Goal: Communication & Community: Answer question/provide support

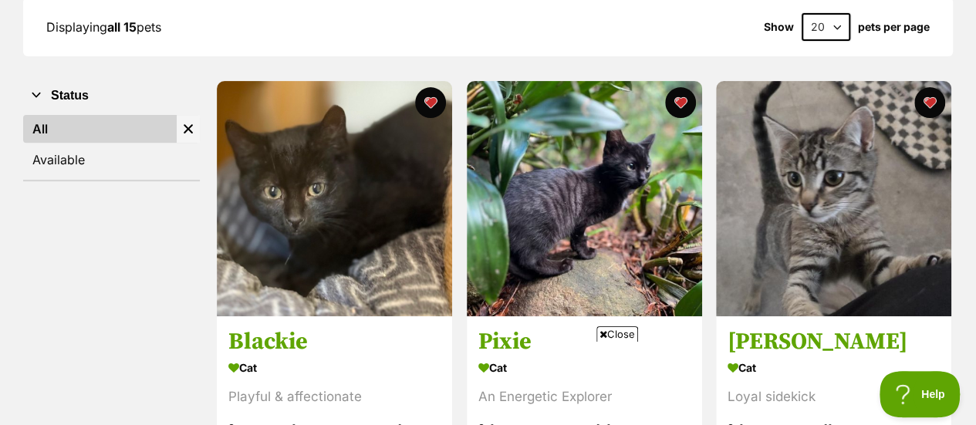
scroll to position [237, 0]
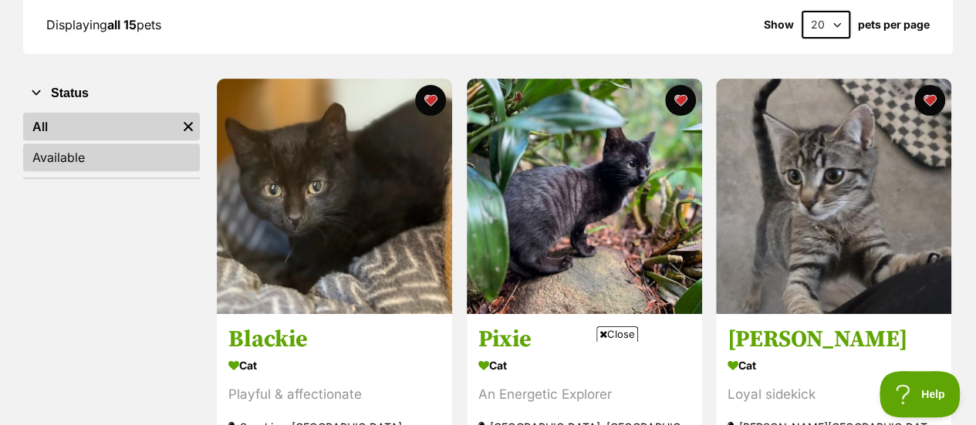
click at [65, 159] on link "Available" at bounding box center [111, 157] width 177 height 28
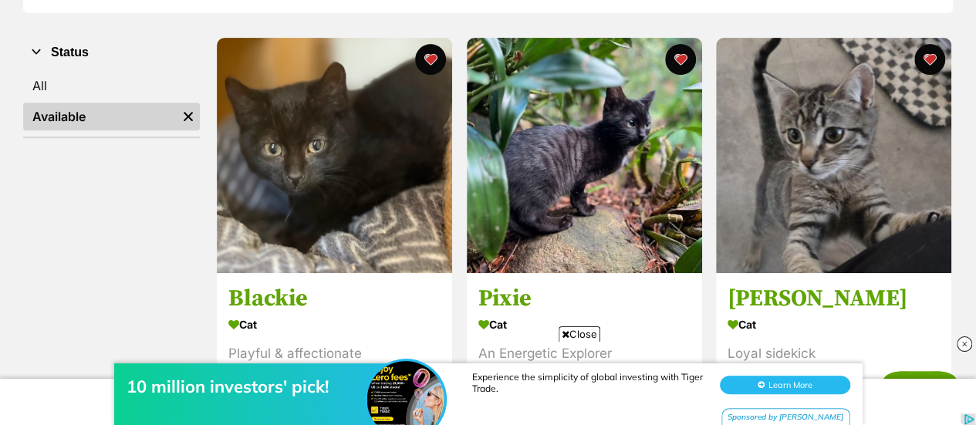
scroll to position [278, 0]
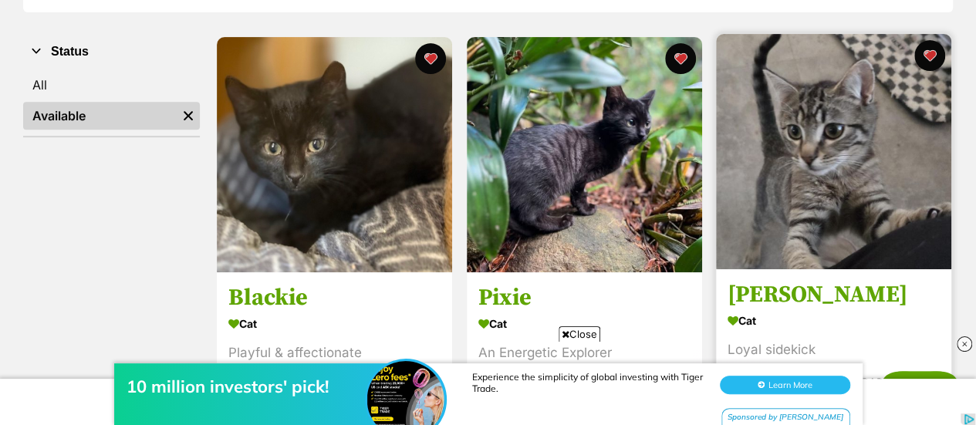
click at [767, 248] on img at bounding box center [833, 151] width 235 height 235
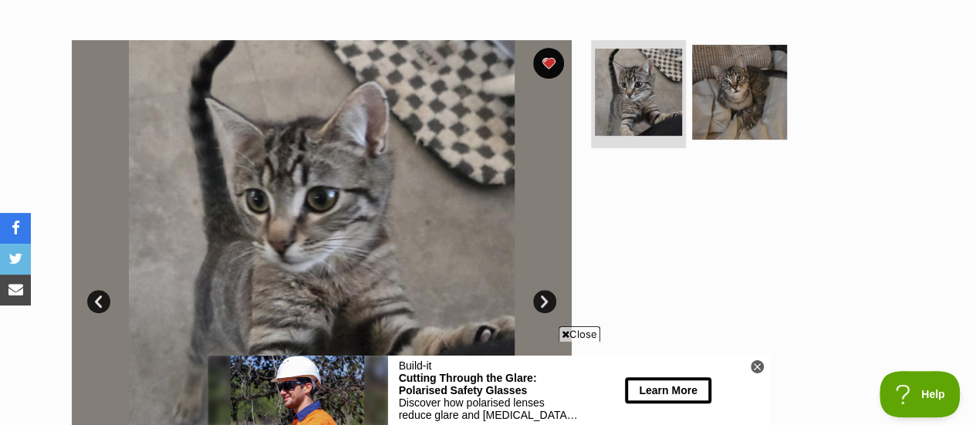
scroll to position [280, 0]
click at [546, 302] on link "Next" at bounding box center [544, 302] width 23 height 23
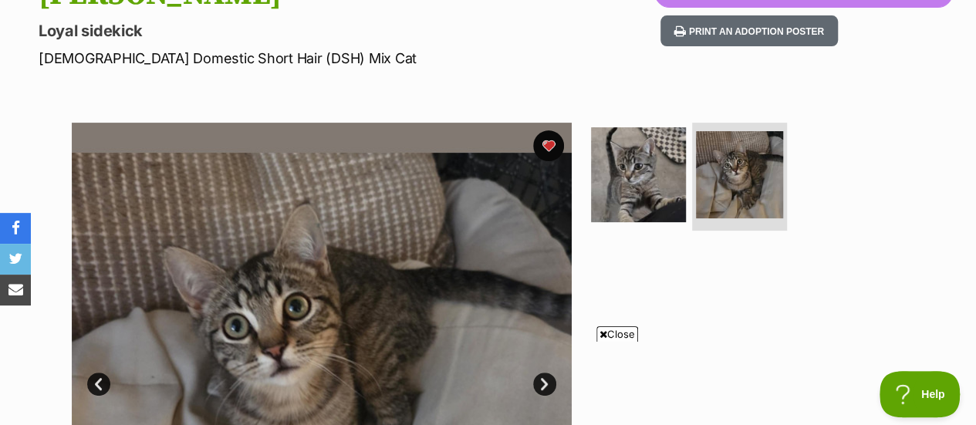
scroll to position [160, 0]
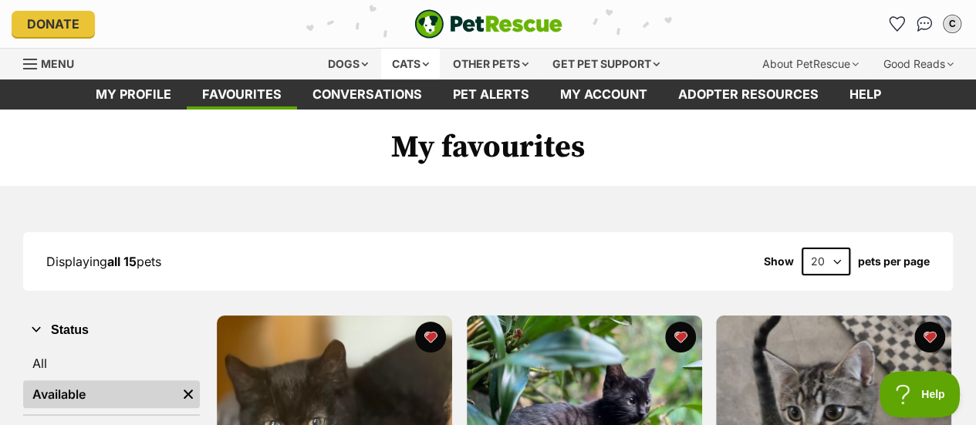
click at [420, 63] on div "Cats" at bounding box center [410, 64] width 59 height 31
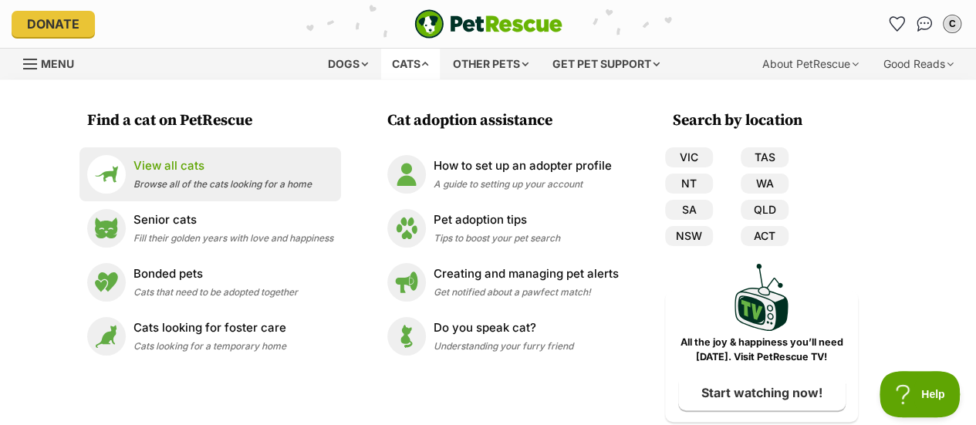
drag, startPoint x: 158, startPoint y: 163, endPoint x: 138, endPoint y: 170, distance: 21.5
click at [138, 170] on p "View all cats" at bounding box center [222, 166] width 178 height 18
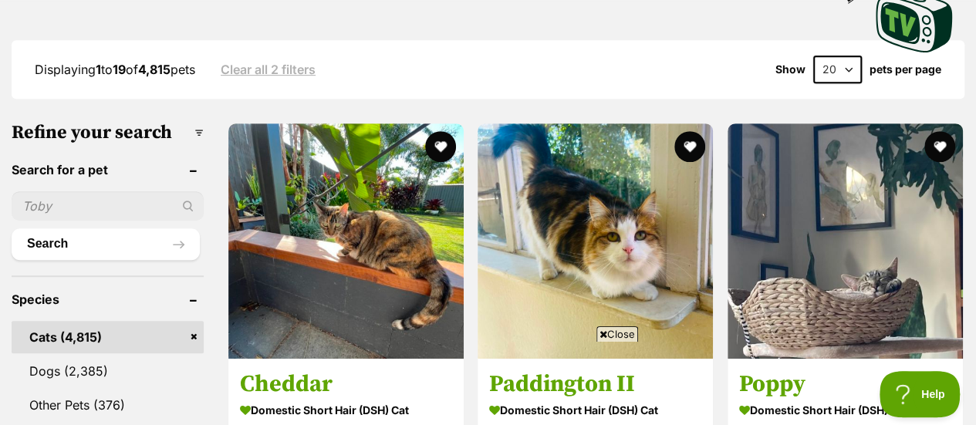
click at [79, 211] on input "text" at bounding box center [108, 205] width 192 height 29
type input "dorothy"
click at [12, 228] on button "Search" at bounding box center [106, 243] width 188 height 31
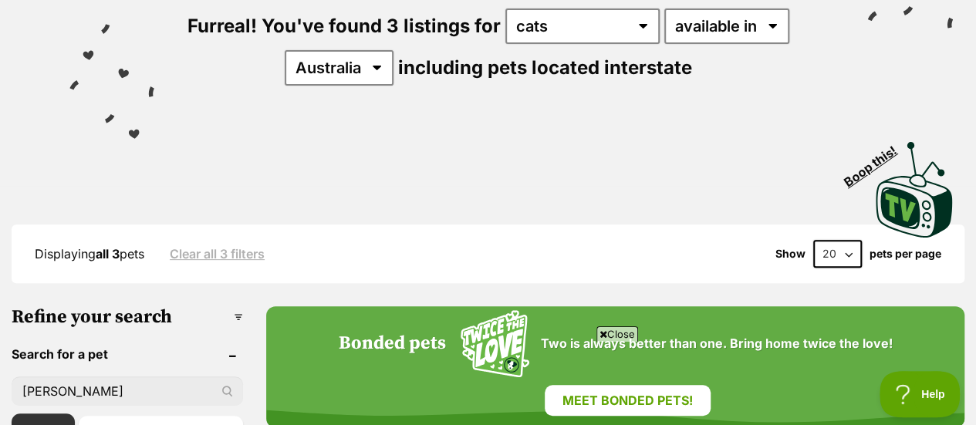
scroll to position [192, 0]
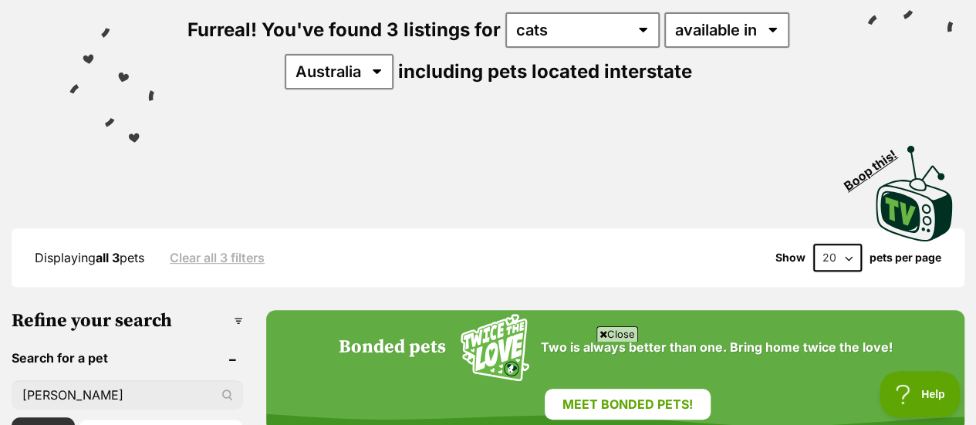
click at [193, 259] on link "Clear all 3 filters" at bounding box center [217, 258] width 95 height 14
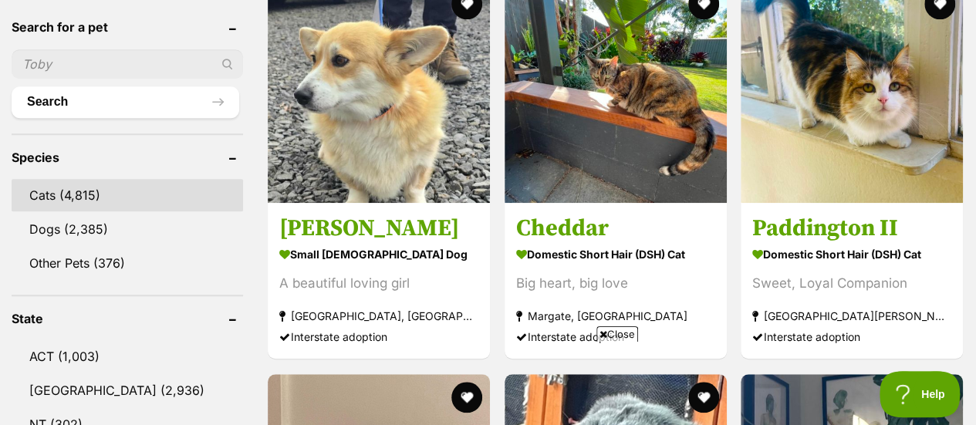
click at [62, 193] on link "Cats (4,815)" at bounding box center [127, 195] width 231 height 32
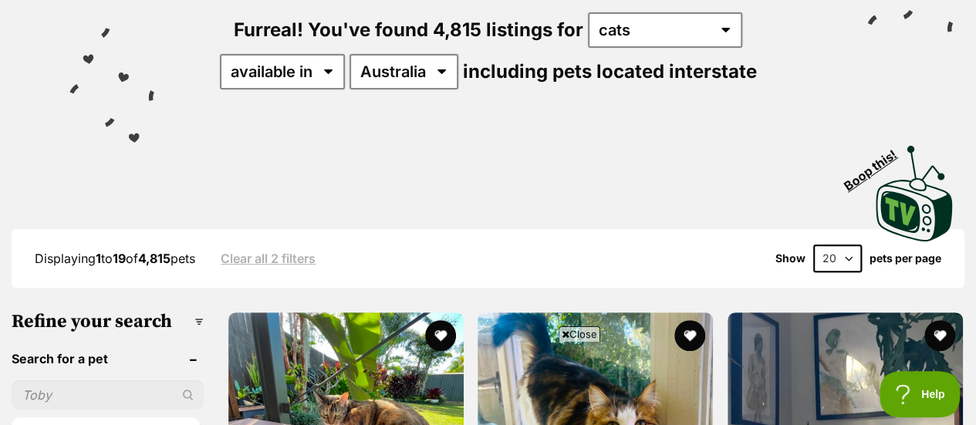
scroll to position [211, 0]
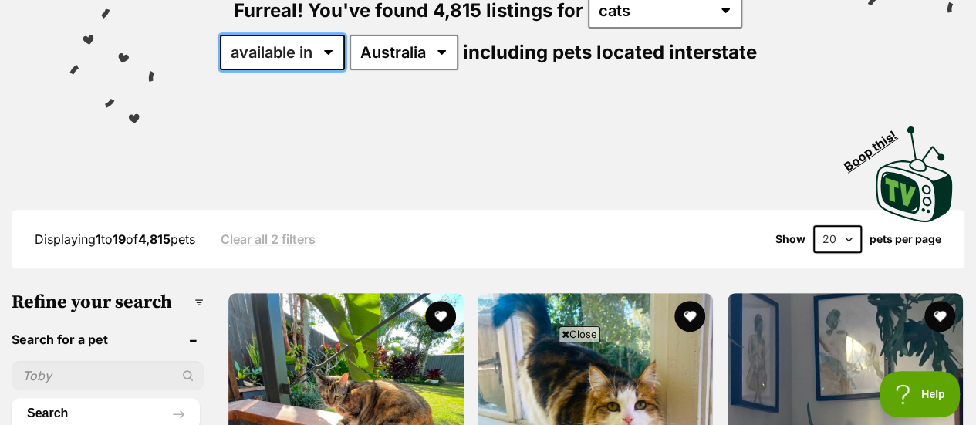
click at [326, 49] on select "available in located in" at bounding box center [282, 52] width 125 height 35
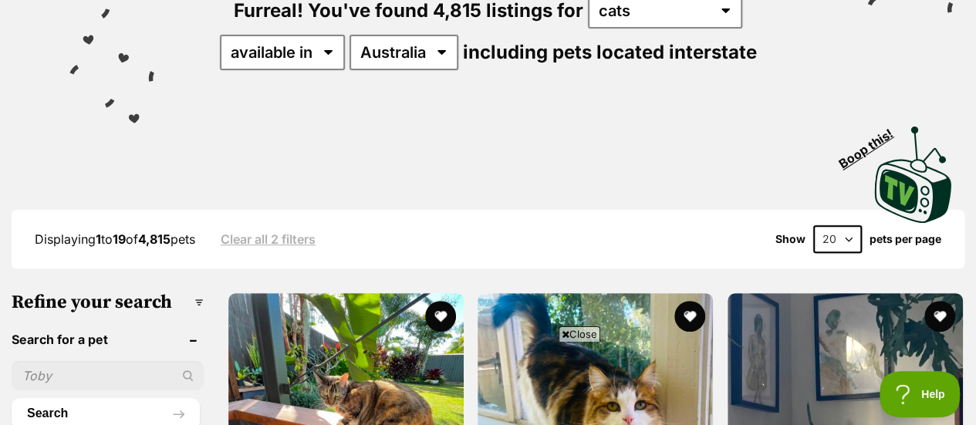
click at [87, 140] on div "Visit PetRescue TV (external site) Boop this!" at bounding box center [487, 169] width 929 height 113
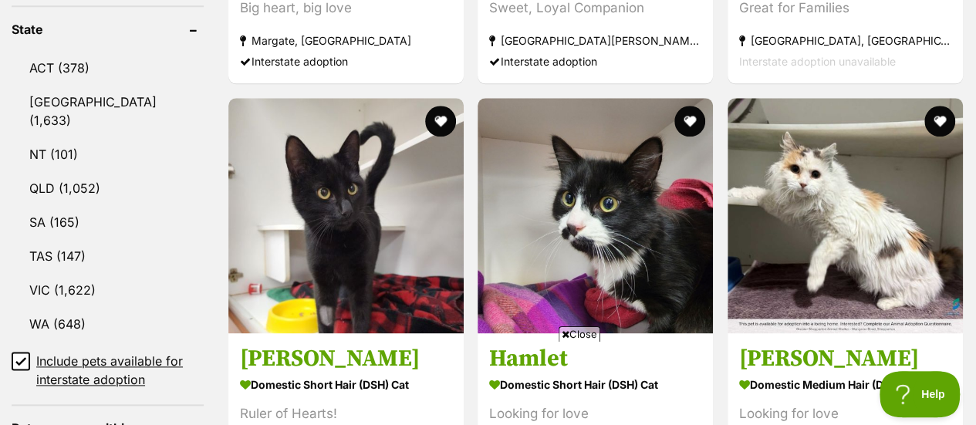
scroll to position [815, 0]
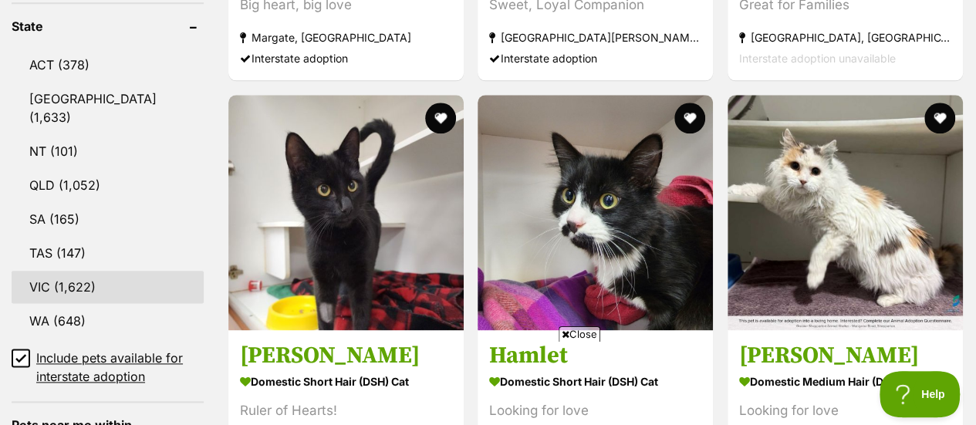
click at [79, 271] on link "VIC (1,622)" at bounding box center [108, 287] width 192 height 32
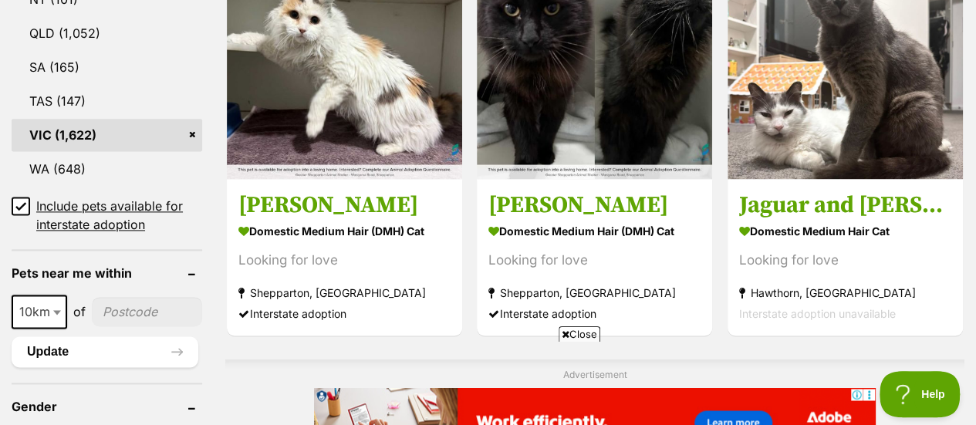
scroll to position [1006, 0]
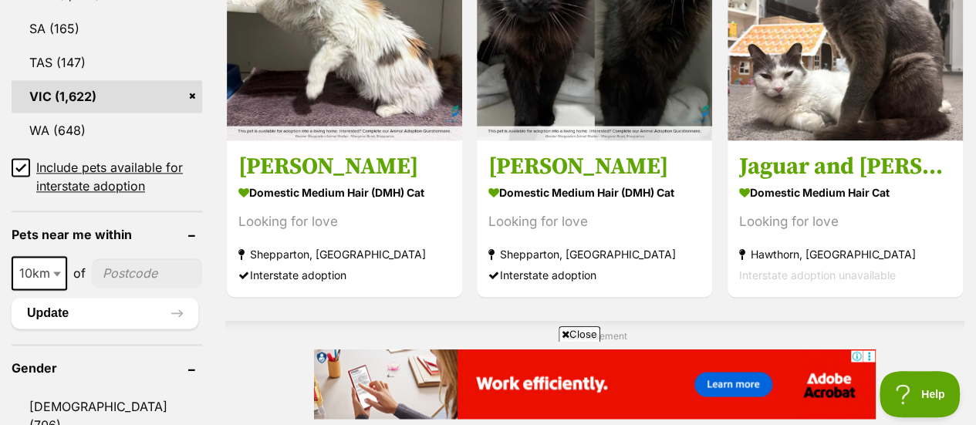
click at [17, 162] on icon at bounding box center [20, 167] width 11 height 11
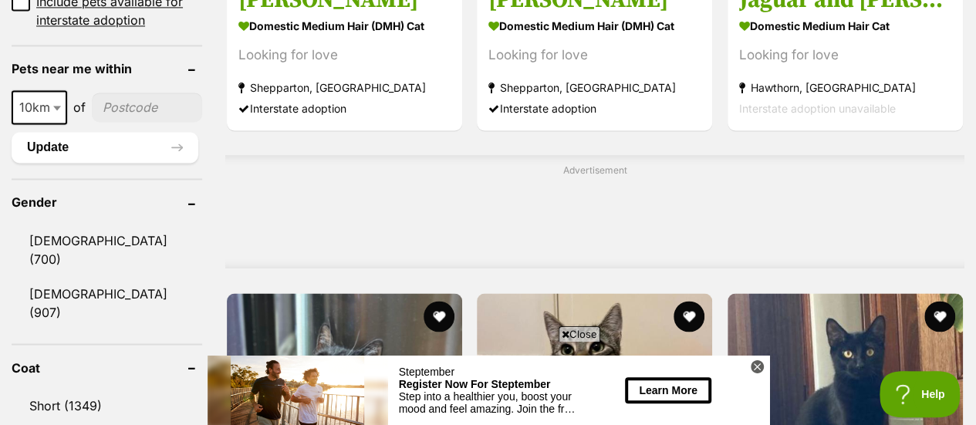
scroll to position [1175, 0]
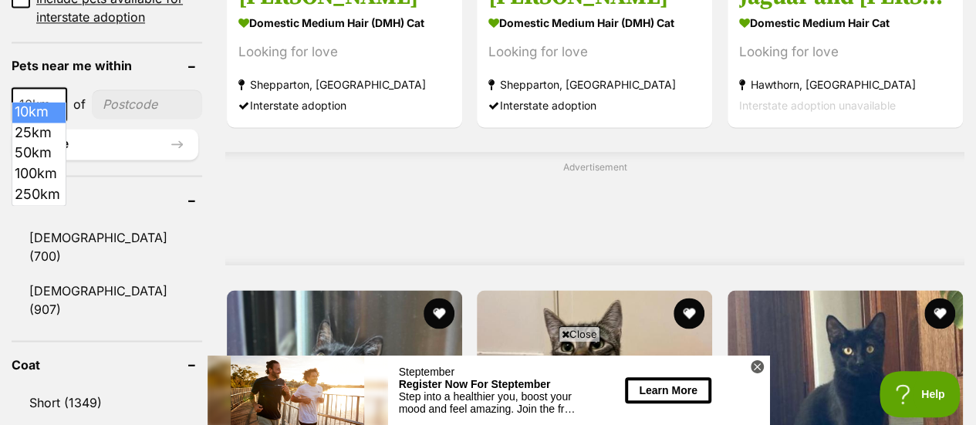
click at [57, 89] on span at bounding box center [58, 104] width 15 height 34
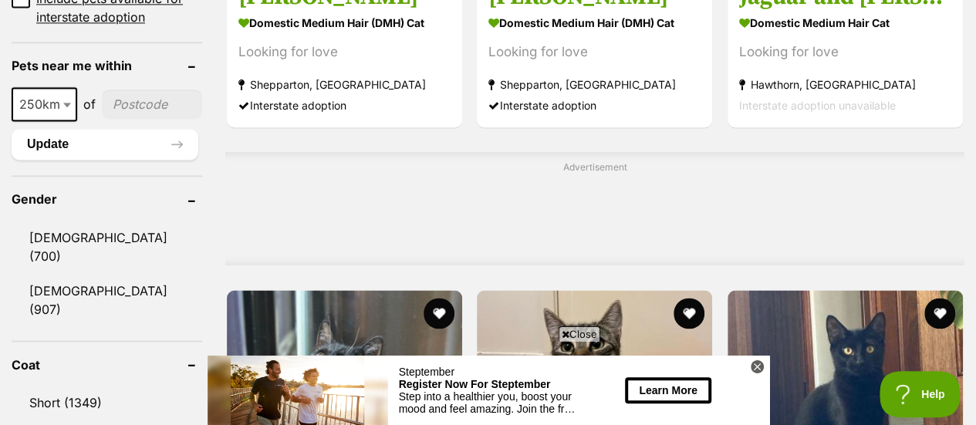
select select "250"
click at [127, 89] on input"] "postcode" at bounding box center [152, 103] width 100 height 29
type input"] "3159"
click at [111, 129] on button "Update" at bounding box center [105, 144] width 187 height 31
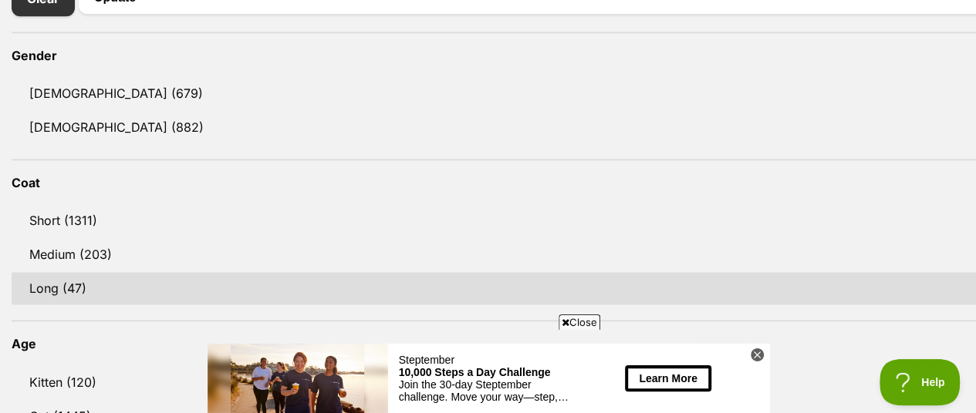
scroll to position [933, 0]
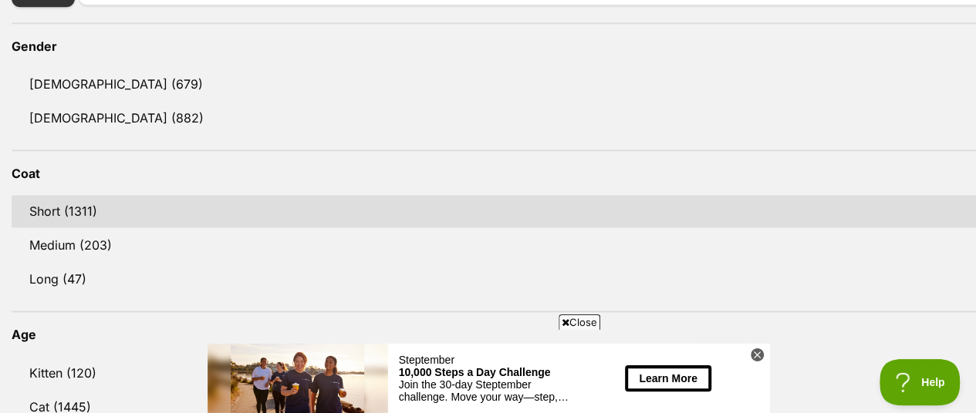
click at [35, 208] on link "Short (1311)" at bounding box center [505, 211] width 987 height 32
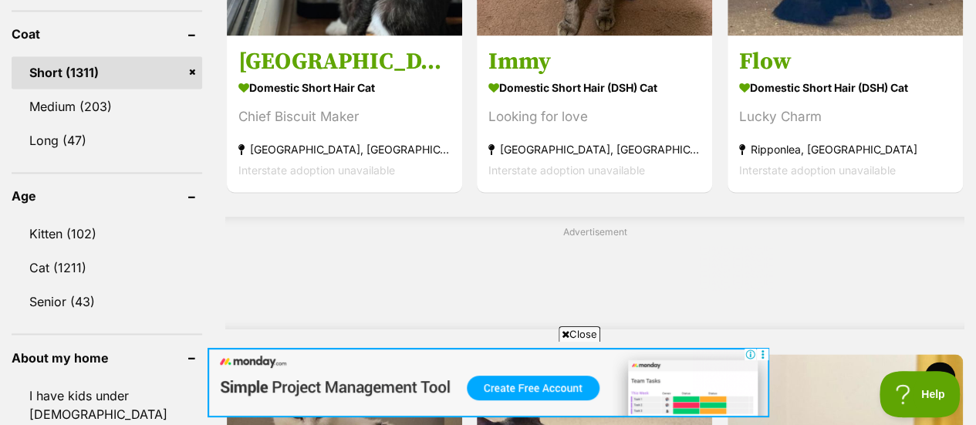
scroll to position [1117, 0]
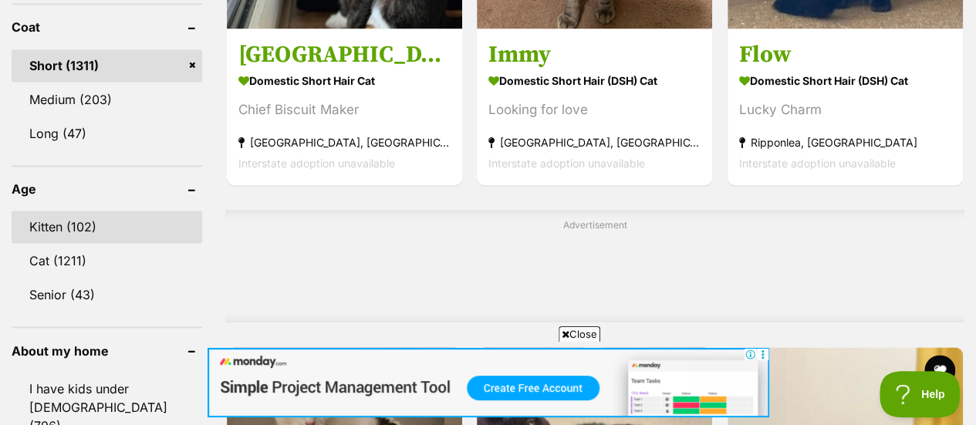
click at [38, 211] on link "Kitten (102)" at bounding box center [107, 227] width 191 height 32
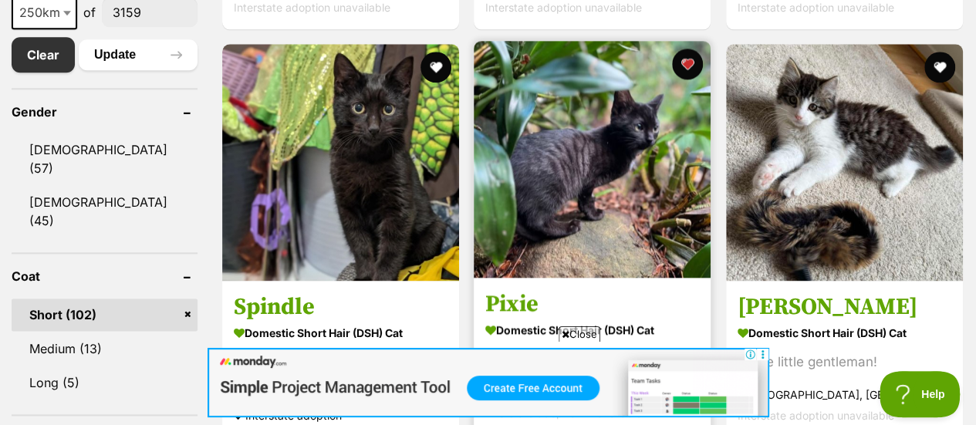
scroll to position [866, 0]
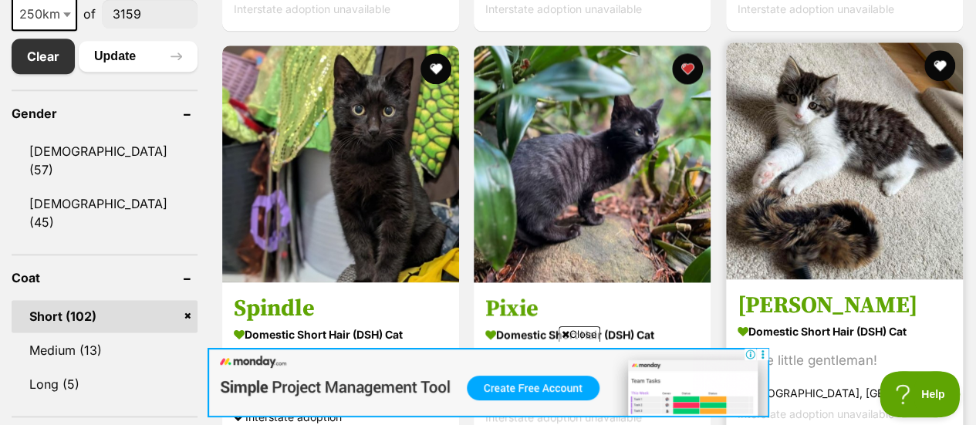
click at [865, 147] on img at bounding box center [844, 160] width 237 height 237
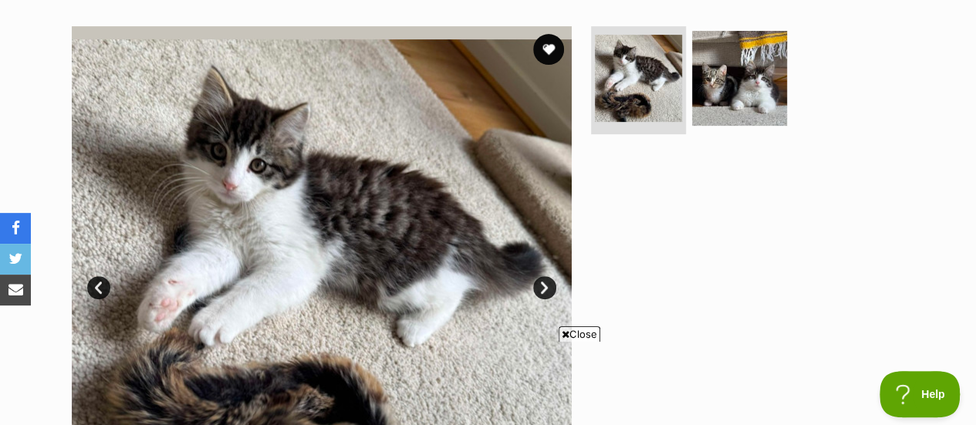
scroll to position [293, 0]
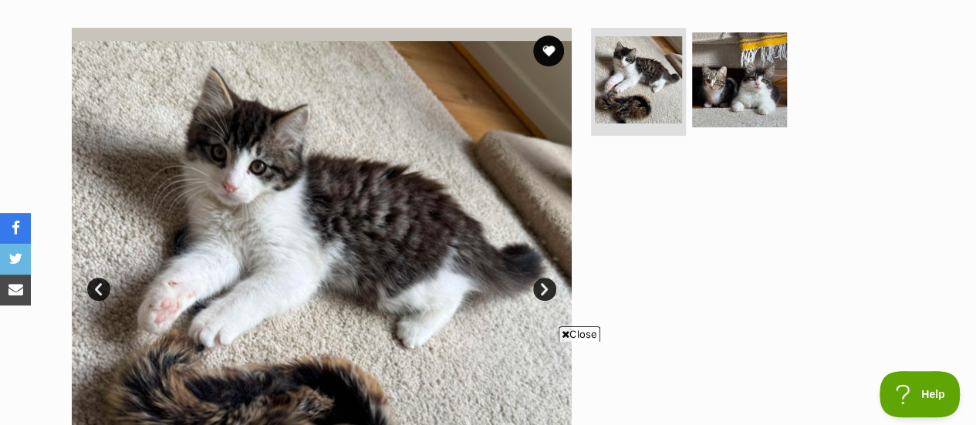
click at [549, 287] on link "Next" at bounding box center [544, 289] width 23 height 23
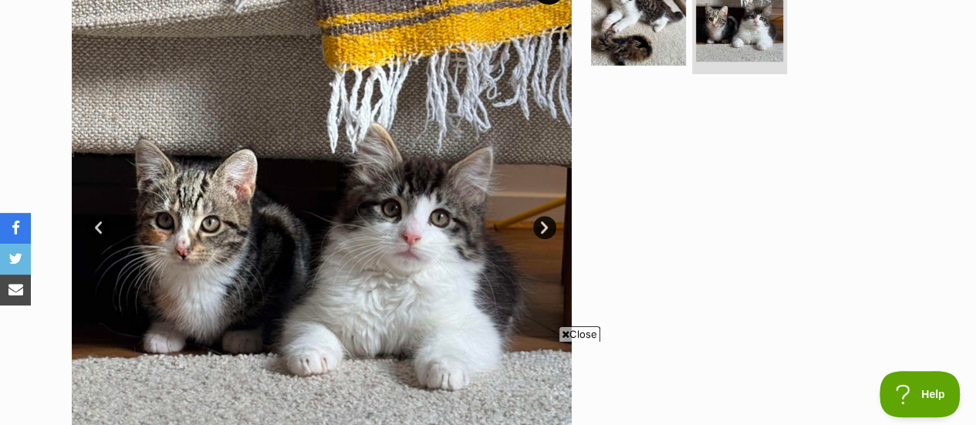
scroll to position [356, 0]
click at [541, 230] on link "Next" at bounding box center [544, 226] width 23 height 23
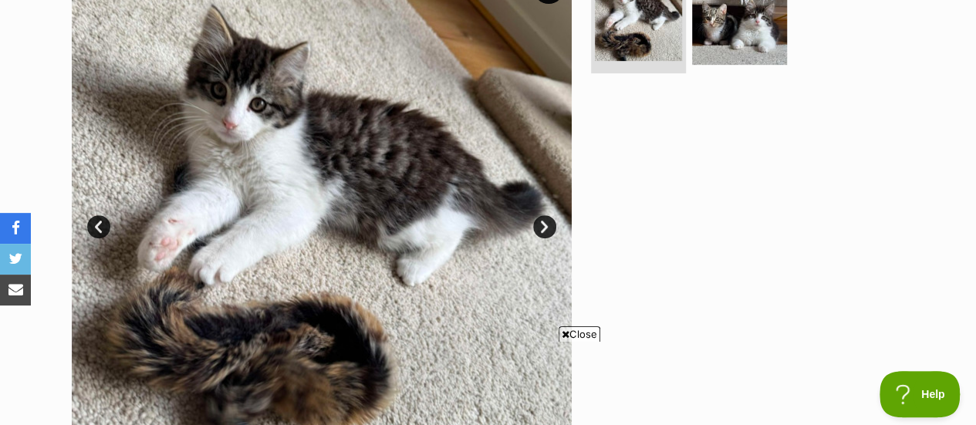
click at [541, 230] on link "Next" at bounding box center [544, 226] width 23 height 23
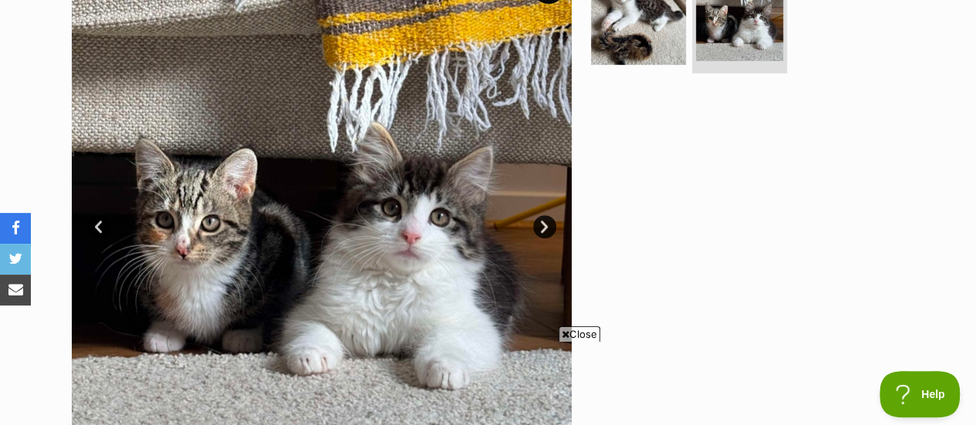
click at [541, 230] on link "Next" at bounding box center [544, 226] width 23 height 23
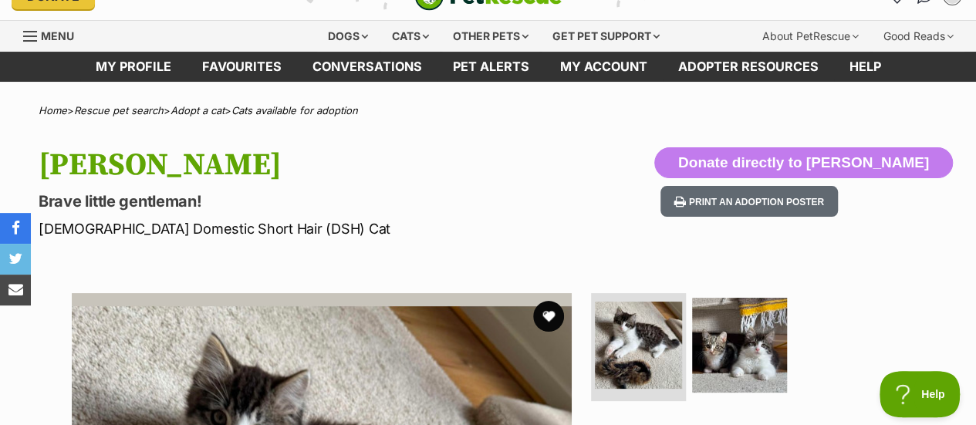
scroll to position [27, 0]
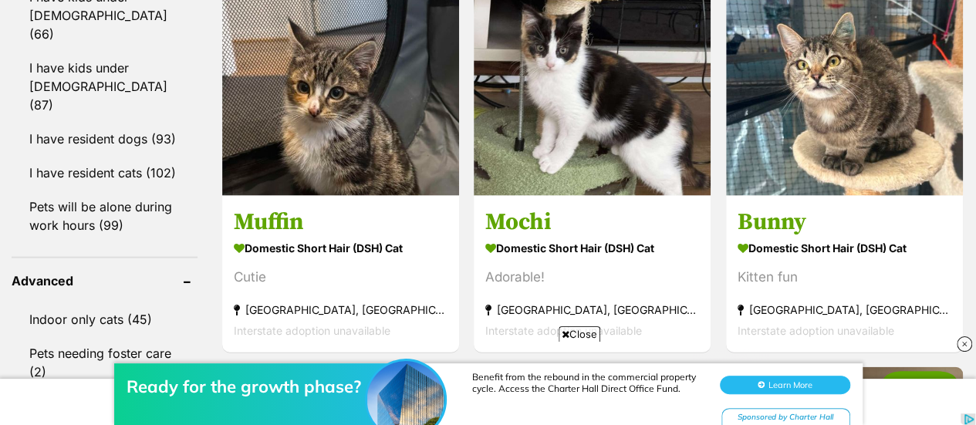
scroll to position [1509, 0]
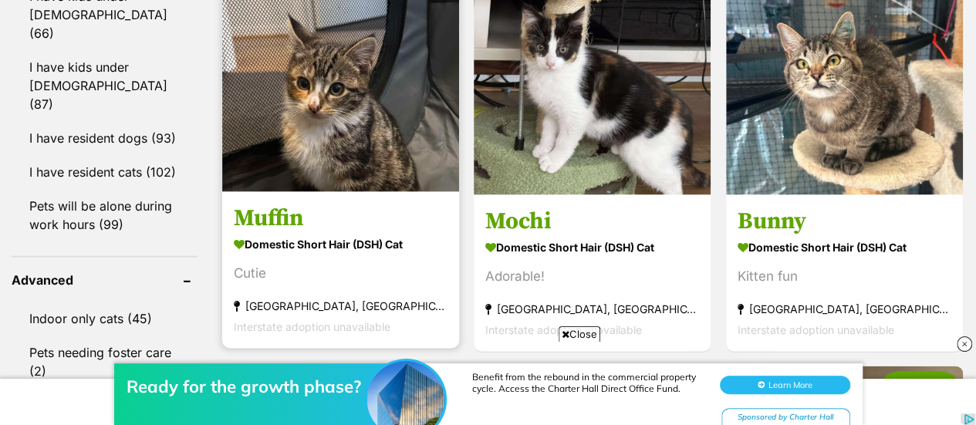
click at [286, 150] on img at bounding box center [340, 73] width 237 height 237
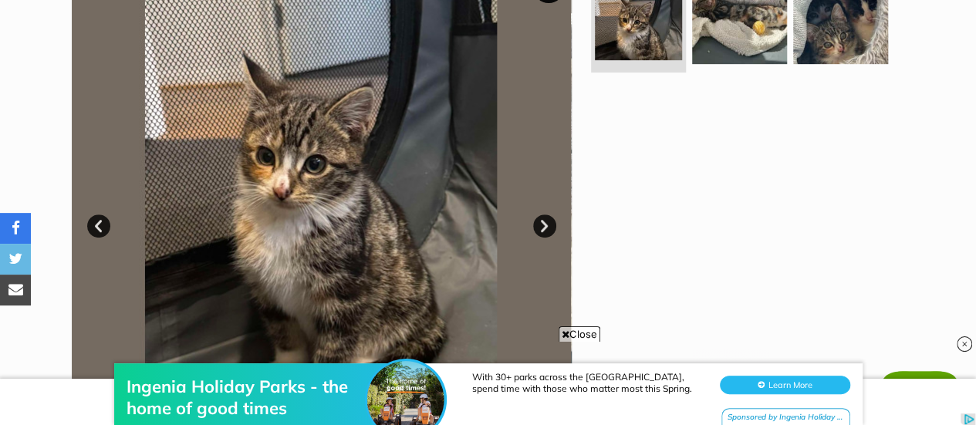
click at [543, 226] on link "Next" at bounding box center [544, 225] width 23 height 23
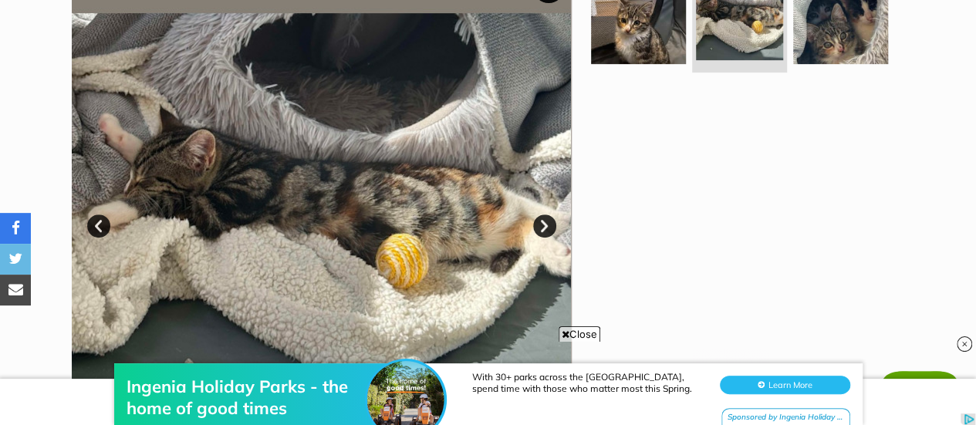
click at [543, 226] on link "Next" at bounding box center [544, 225] width 23 height 23
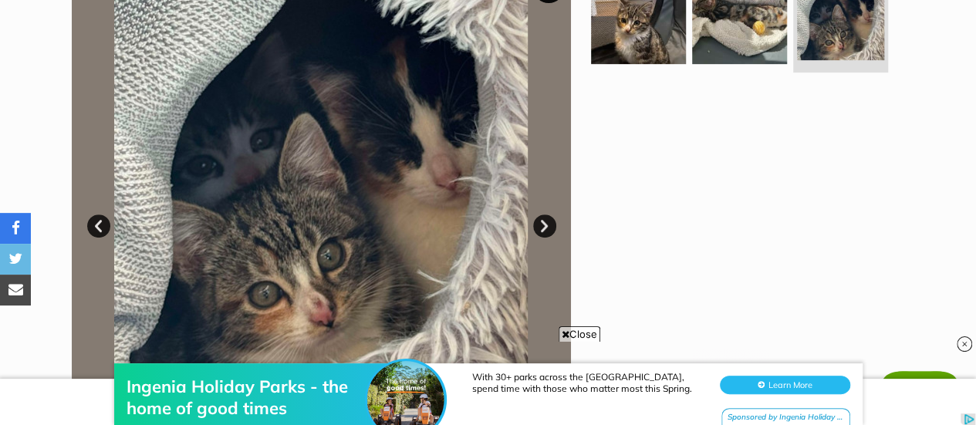
click at [543, 226] on link "Next" at bounding box center [544, 225] width 23 height 23
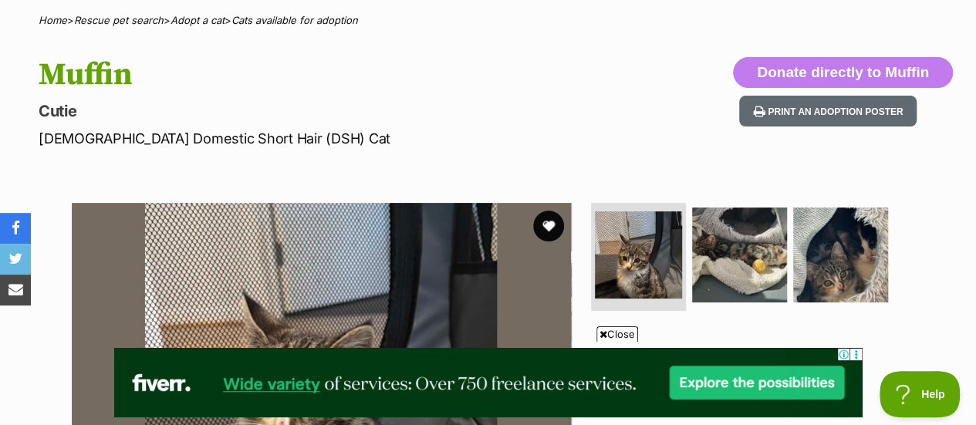
scroll to position [123, 0]
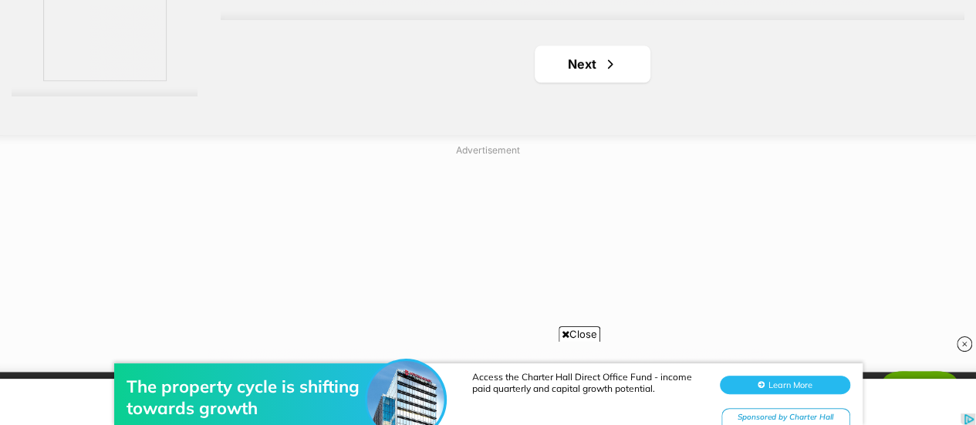
scroll to position [3760, 0]
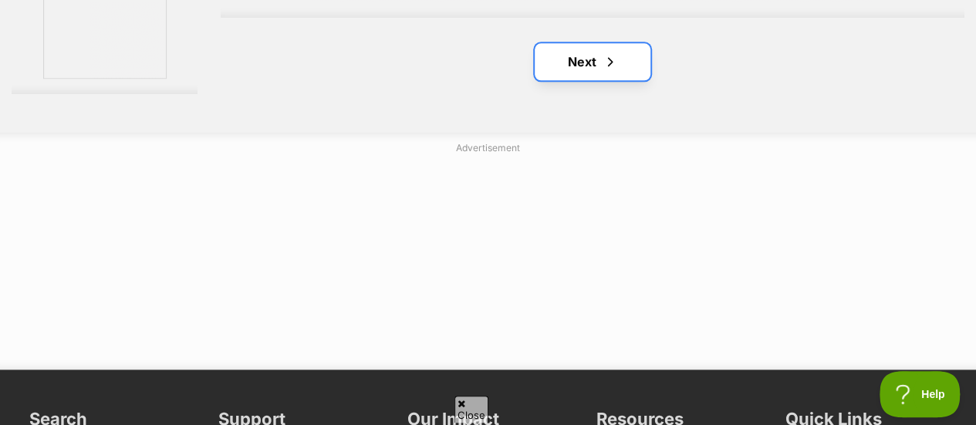
click at [586, 58] on link "Next" at bounding box center [593, 61] width 116 height 37
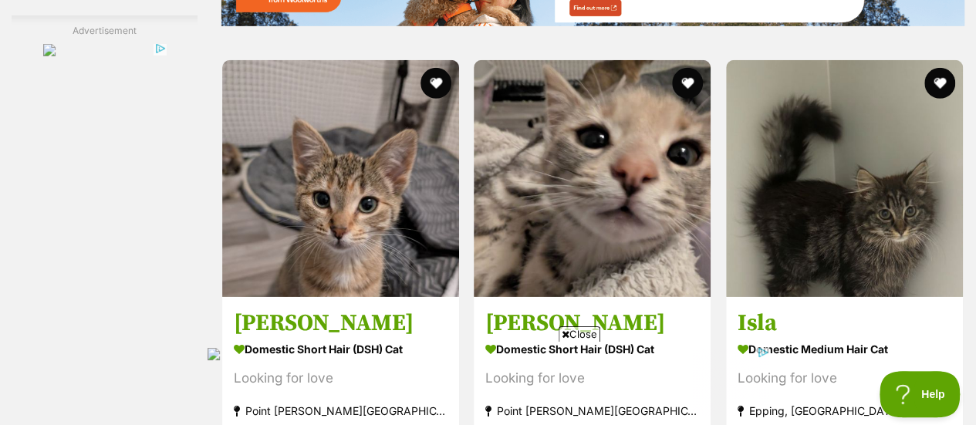
scroll to position [2370, 0]
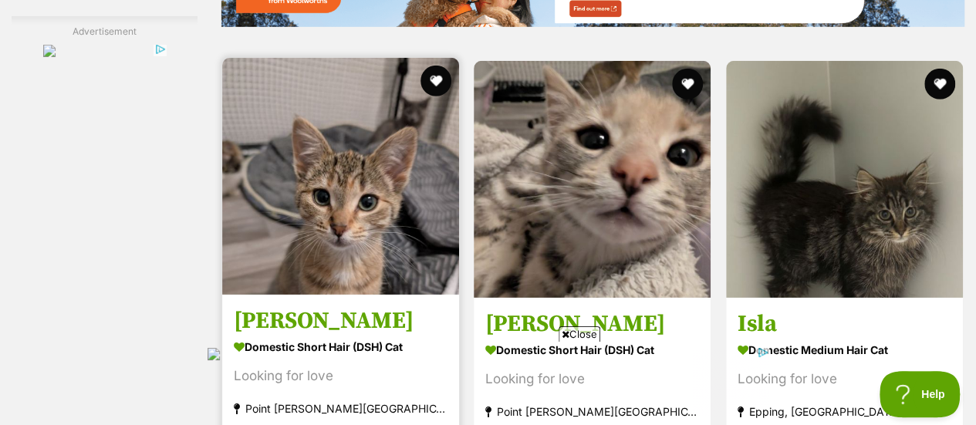
click at [391, 245] on img at bounding box center [340, 176] width 237 height 237
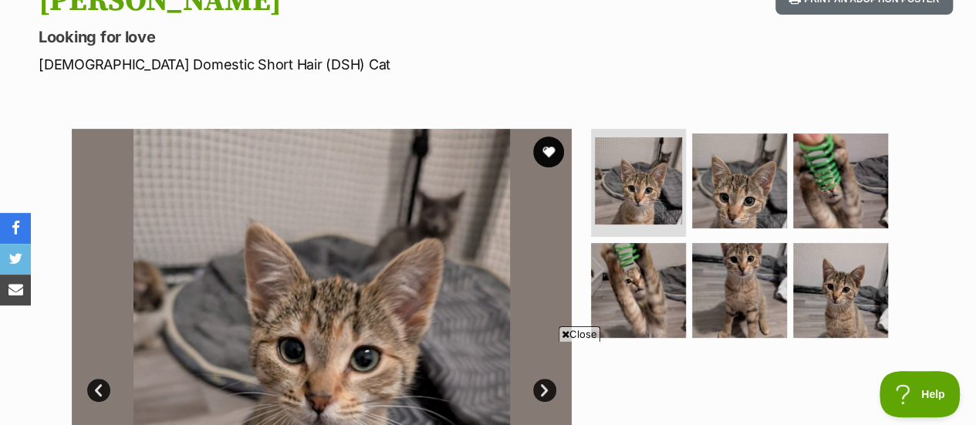
scroll to position [184, 0]
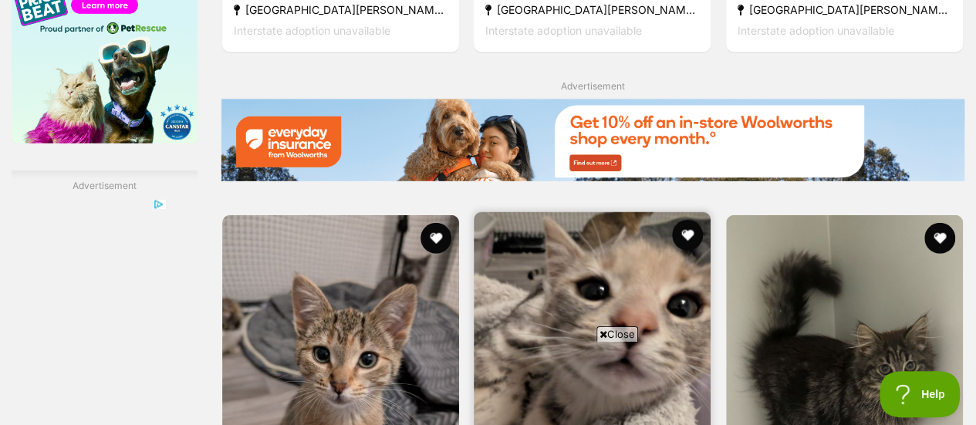
click at [643, 212] on img at bounding box center [592, 330] width 237 height 237
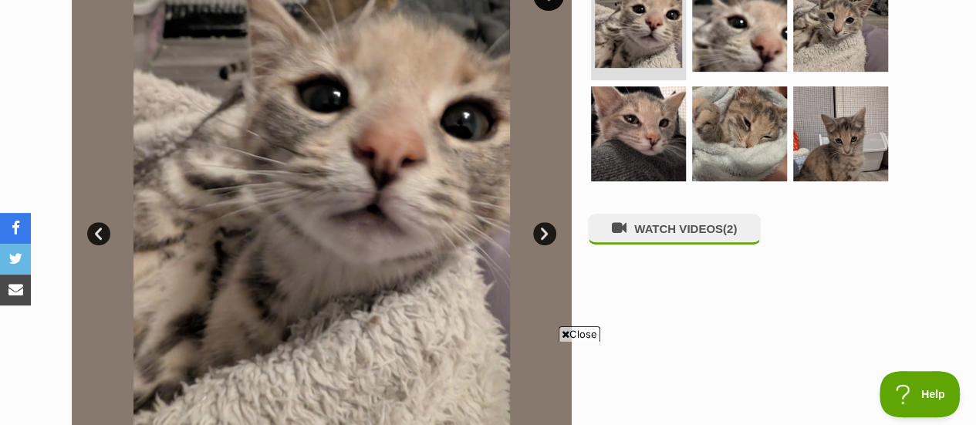
scroll to position [351, 0]
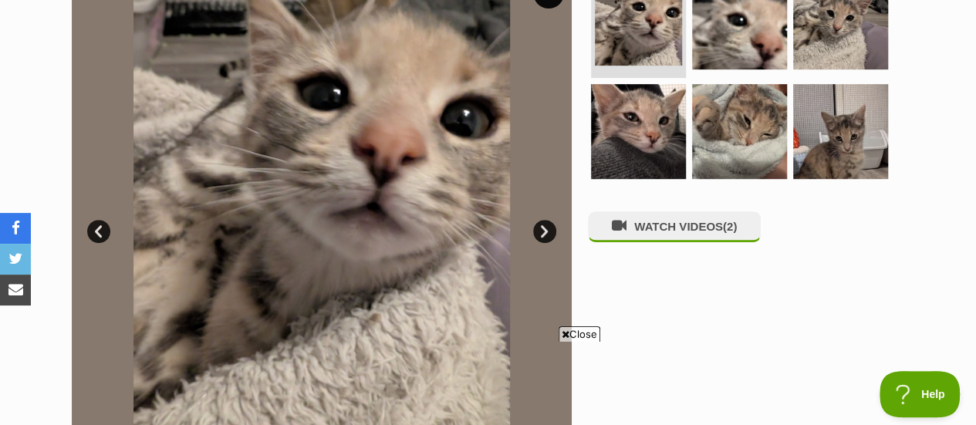
click at [541, 233] on link "Next" at bounding box center [544, 231] width 23 height 23
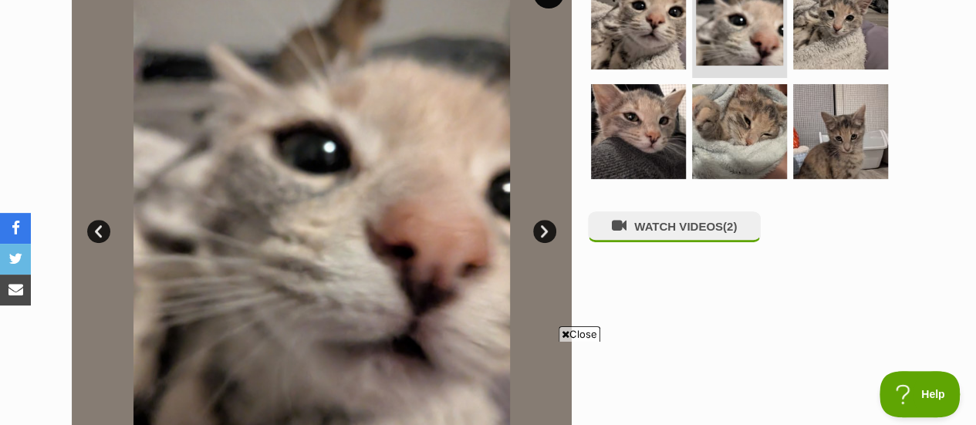
click at [541, 233] on link "Next" at bounding box center [544, 231] width 23 height 23
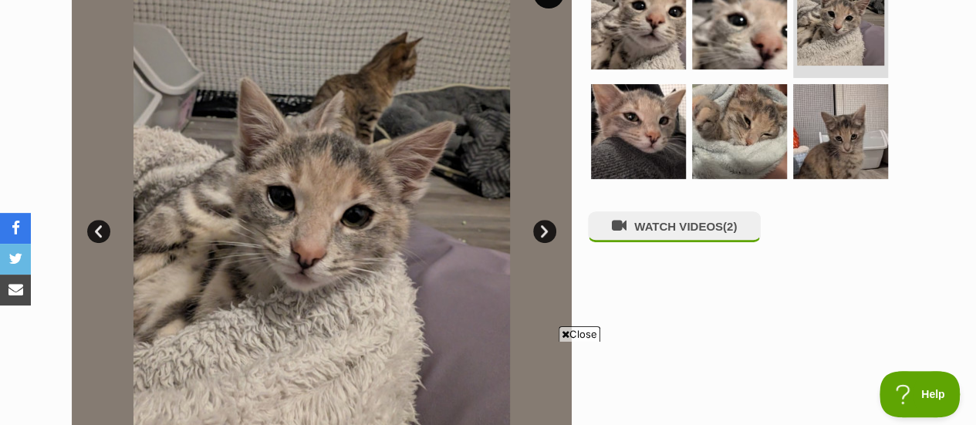
click at [541, 233] on link "Next" at bounding box center [544, 231] width 23 height 23
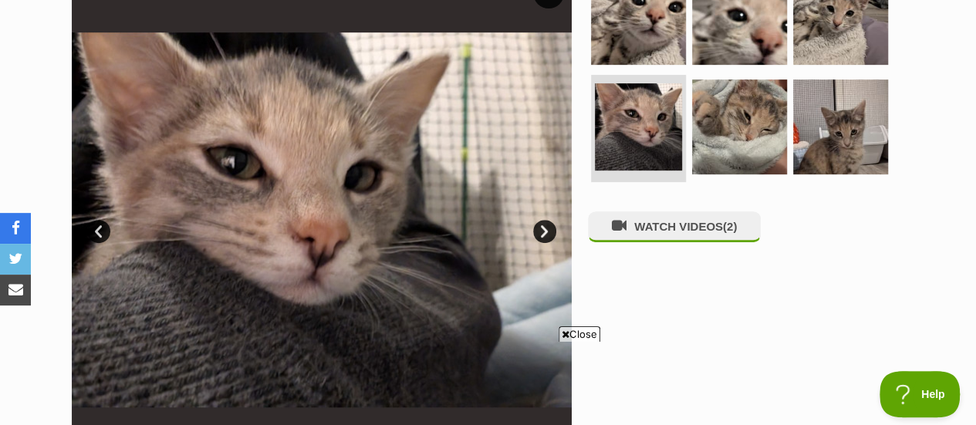
click at [541, 233] on link "Next" at bounding box center [544, 231] width 23 height 23
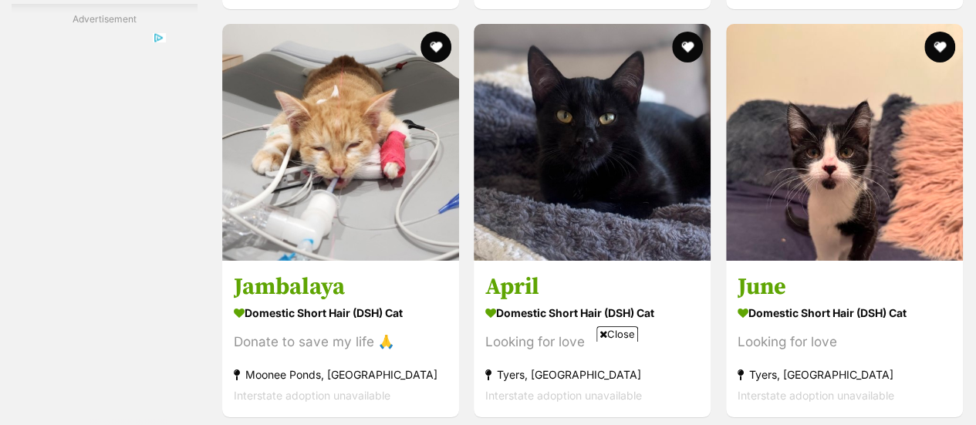
scroll to position [2782, 0]
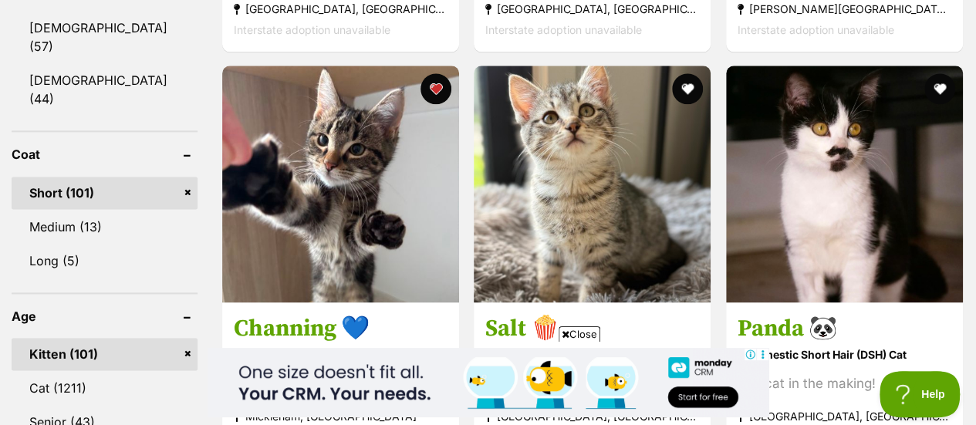
scroll to position [978, 0]
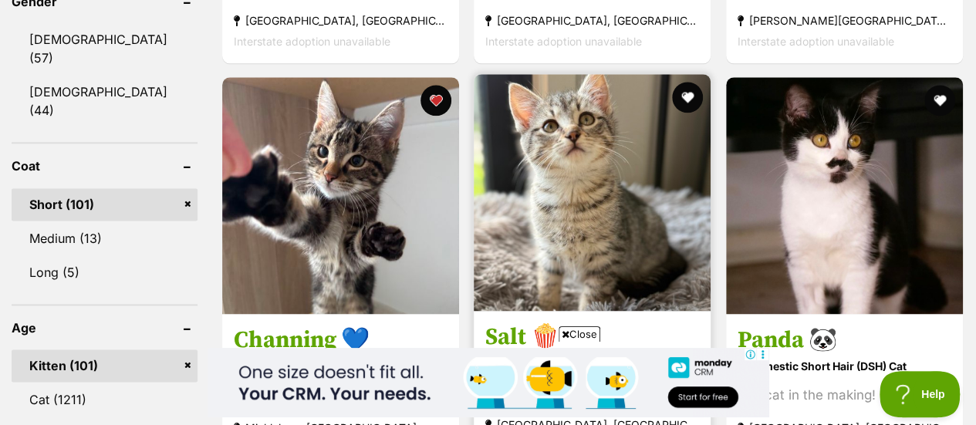
click at [602, 203] on img at bounding box center [592, 192] width 237 height 237
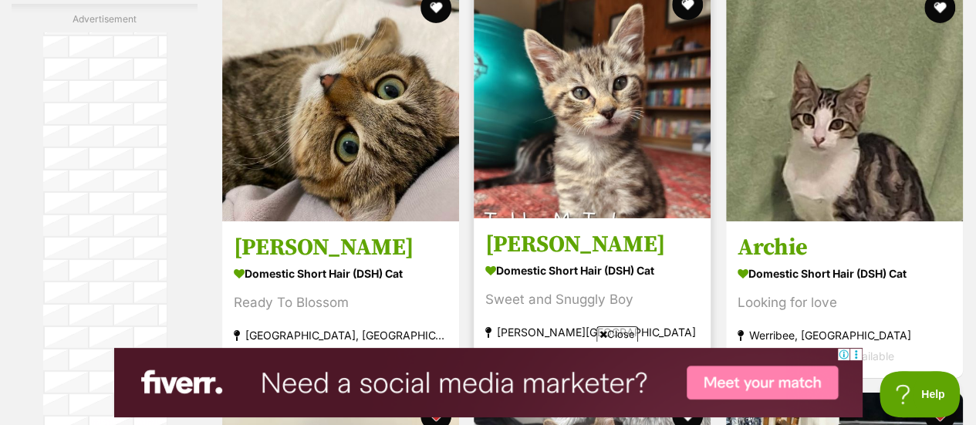
click at [653, 164] on img at bounding box center [592, 99] width 237 height 237
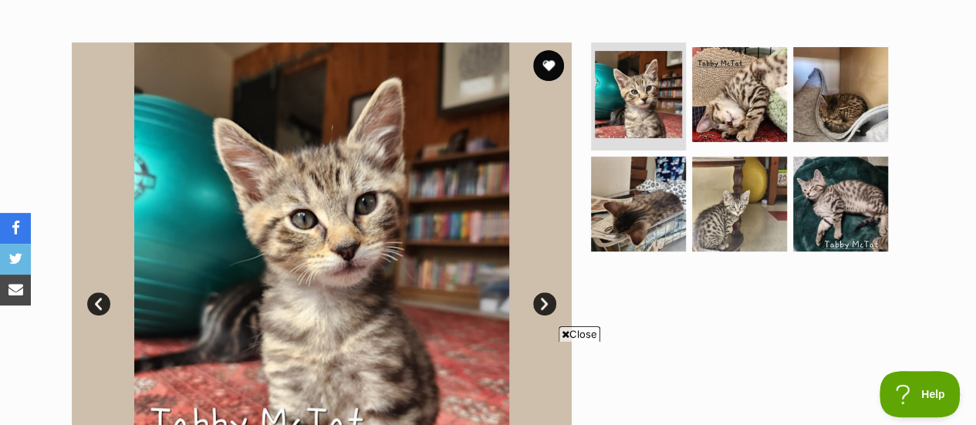
click at [538, 303] on link "Next" at bounding box center [544, 303] width 23 height 23
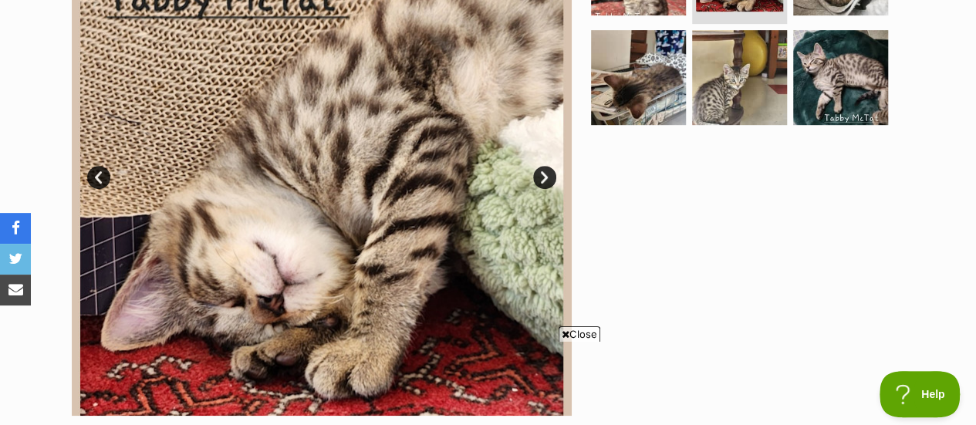
scroll to position [406, 0]
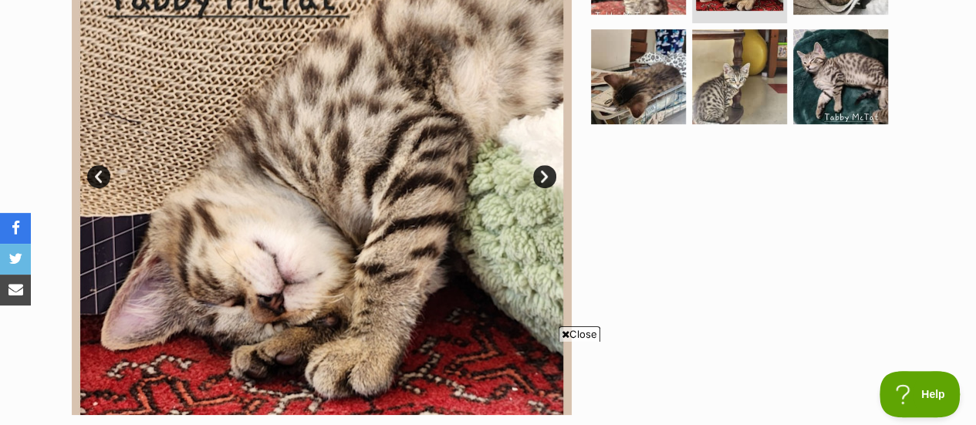
click at [563, 334] on icon at bounding box center [566, 334] width 8 height 10
click at [541, 178] on link "Next" at bounding box center [544, 176] width 23 height 23
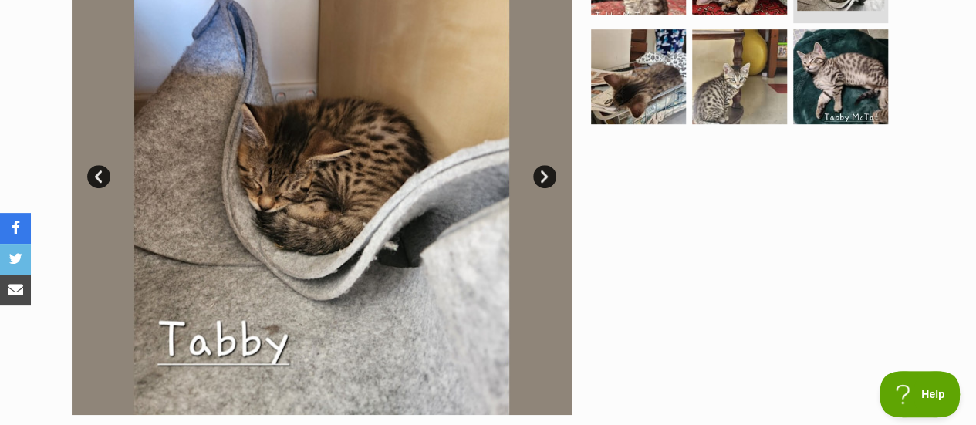
click at [541, 178] on link "Next" at bounding box center [544, 176] width 23 height 23
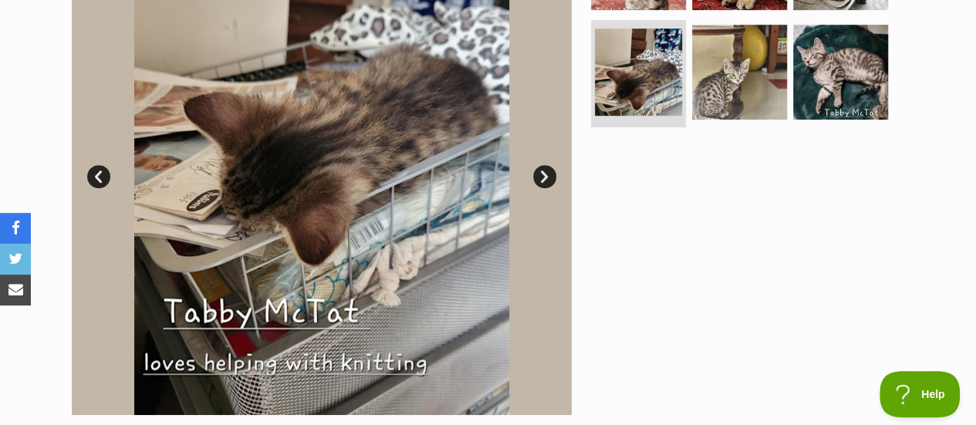
click at [541, 178] on link "Next" at bounding box center [544, 176] width 23 height 23
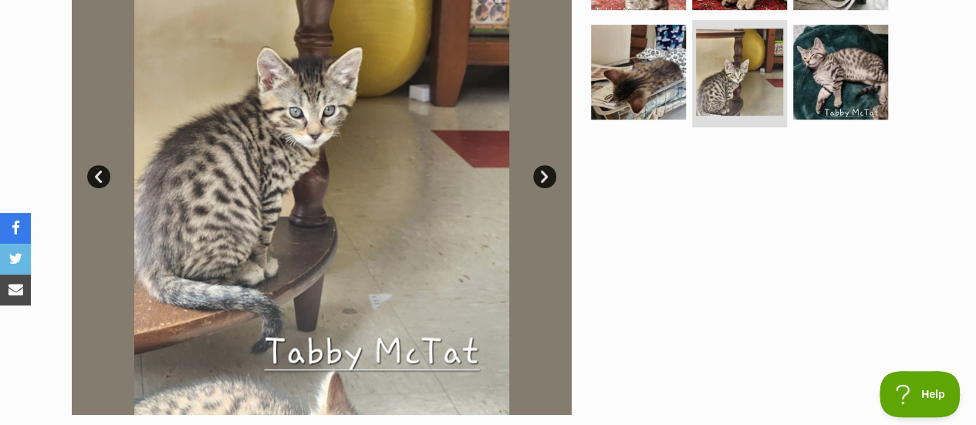
click at [541, 178] on link "Next" at bounding box center [544, 176] width 23 height 23
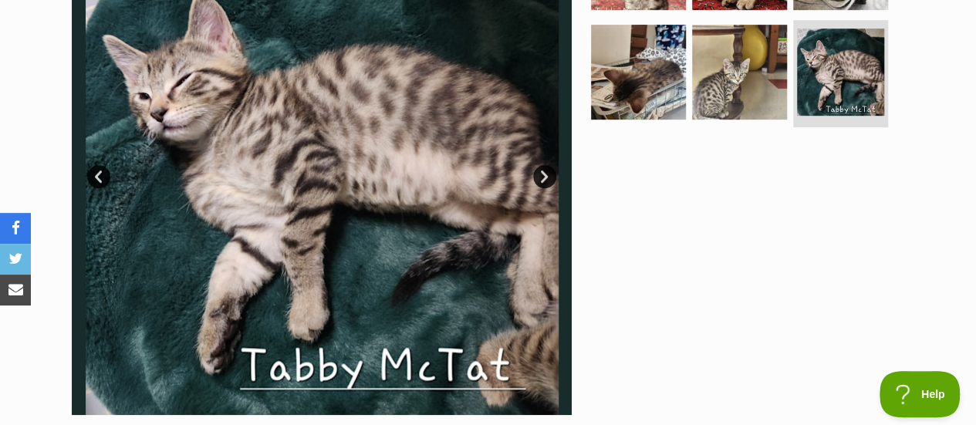
click at [541, 178] on link "Next" at bounding box center [544, 176] width 23 height 23
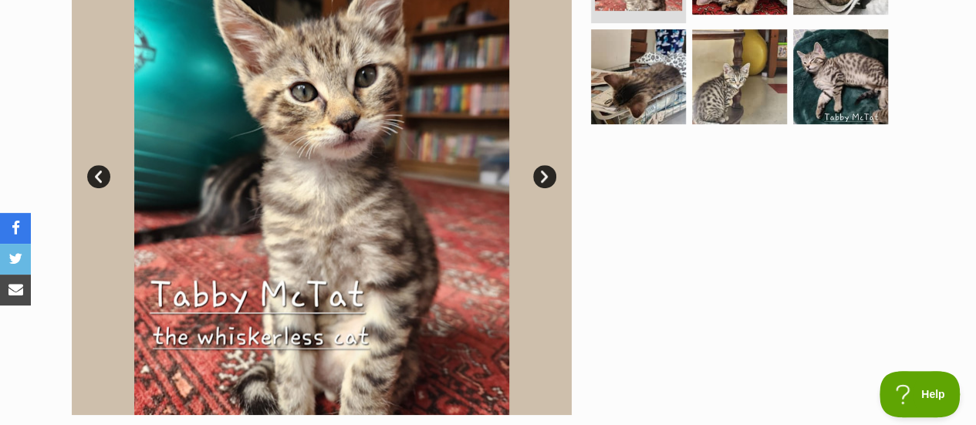
scroll to position [0, 0]
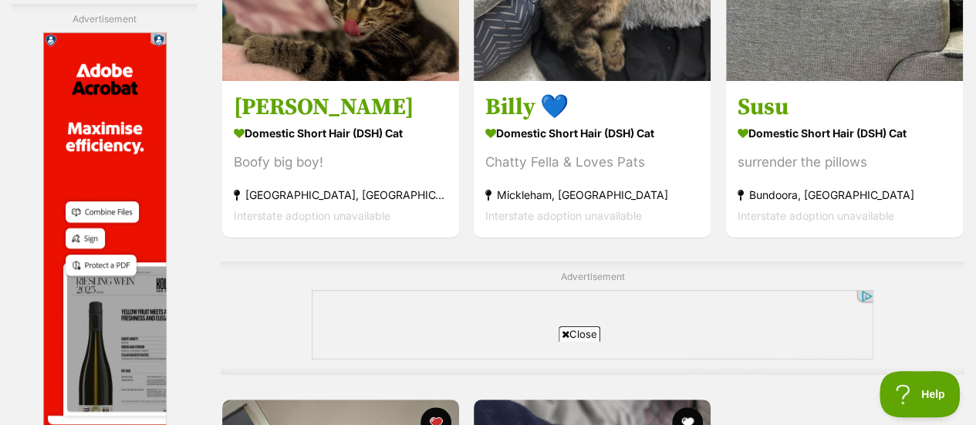
scroll to position [3141, 0]
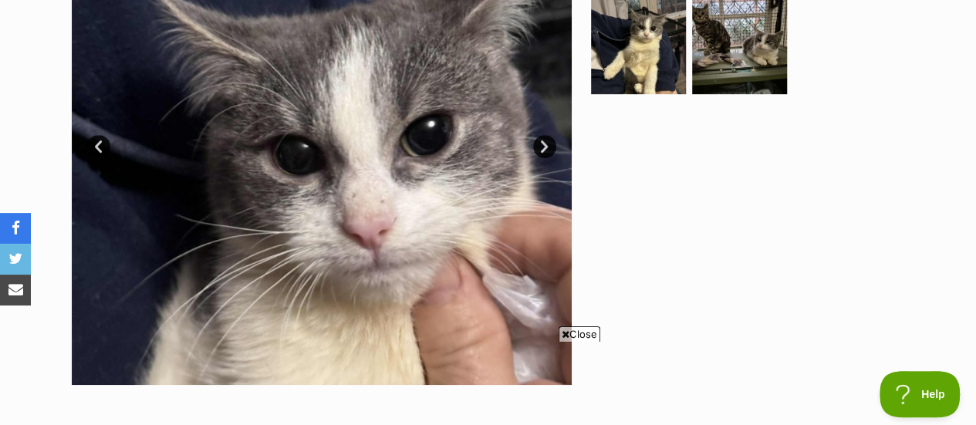
scroll to position [437, 0]
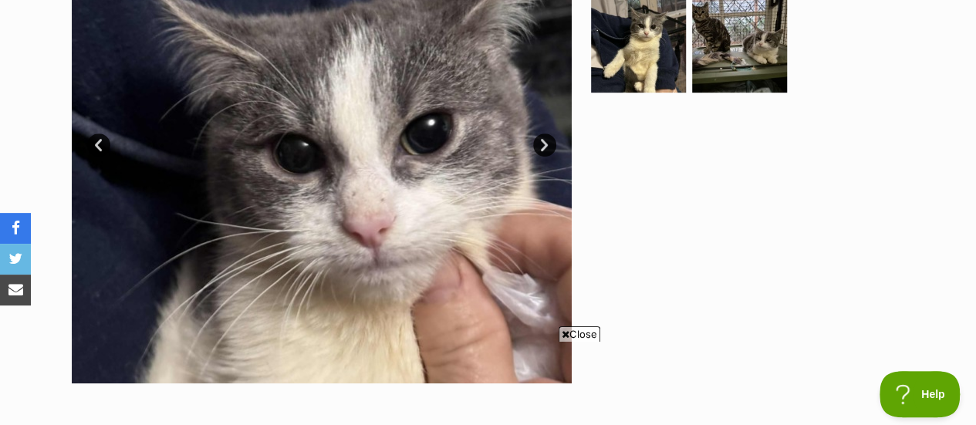
click at [541, 144] on link "Next" at bounding box center [544, 144] width 23 height 23
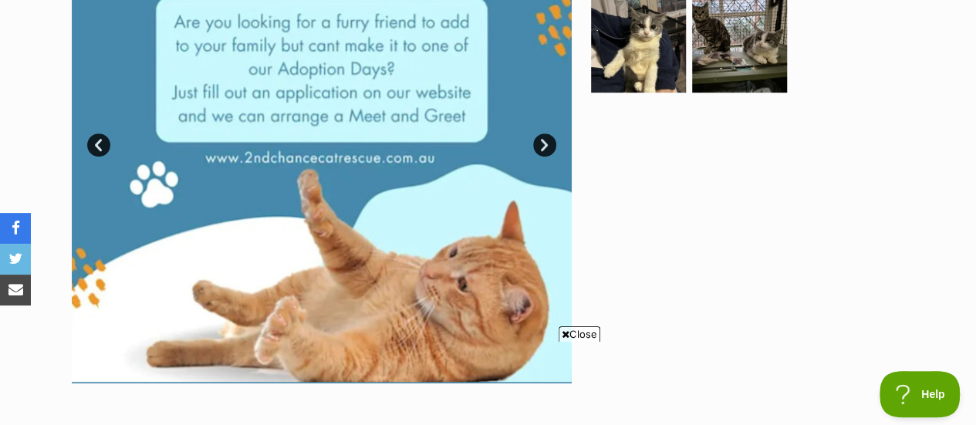
click at [541, 144] on link "Next" at bounding box center [544, 144] width 23 height 23
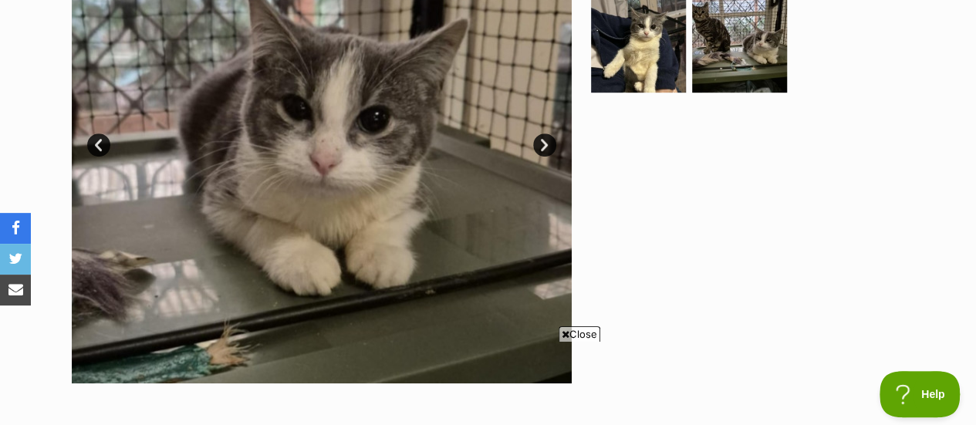
click at [541, 144] on link "Next" at bounding box center [544, 144] width 23 height 23
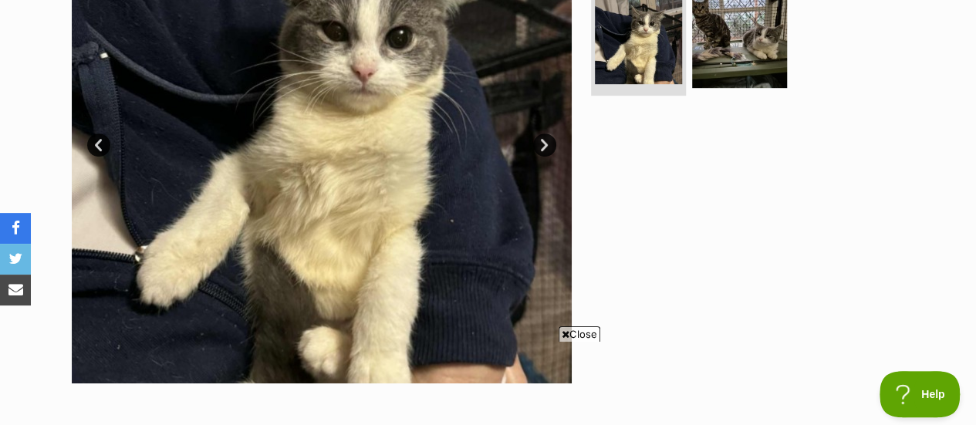
click at [541, 144] on link "Next" at bounding box center [544, 144] width 23 height 23
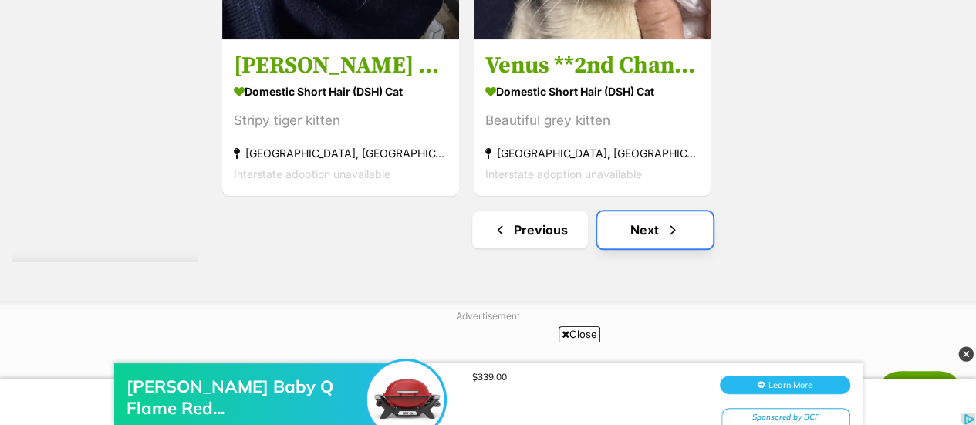
click at [642, 245] on link "Next" at bounding box center [655, 229] width 116 height 37
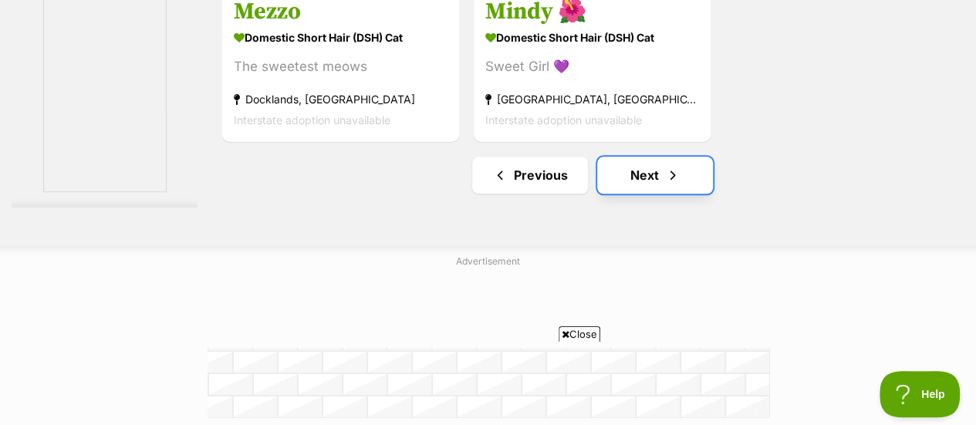
click at [631, 171] on link "Next" at bounding box center [655, 175] width 116 height 37
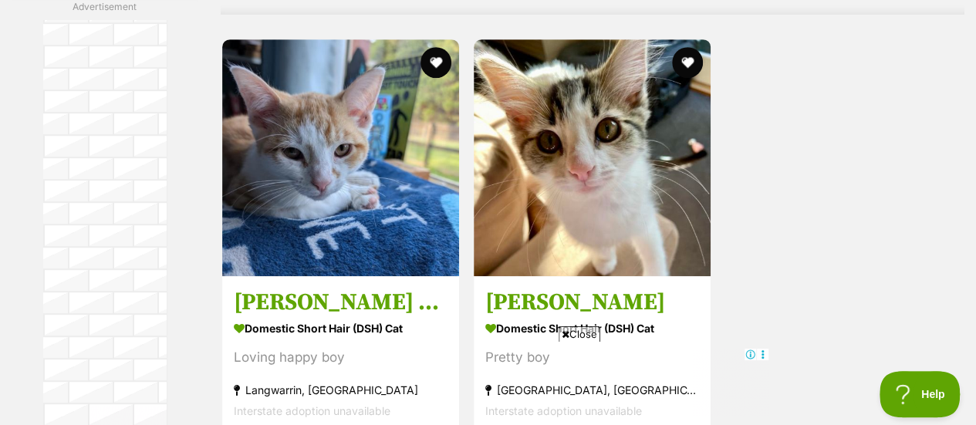
scroll to position [3365, 0]
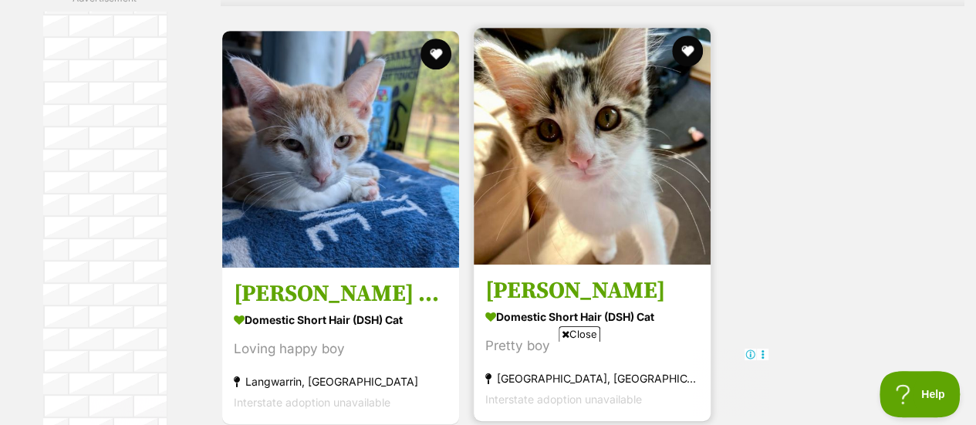
click at [635, 194] on img at bounding box center [592, 146] width 237 height 237
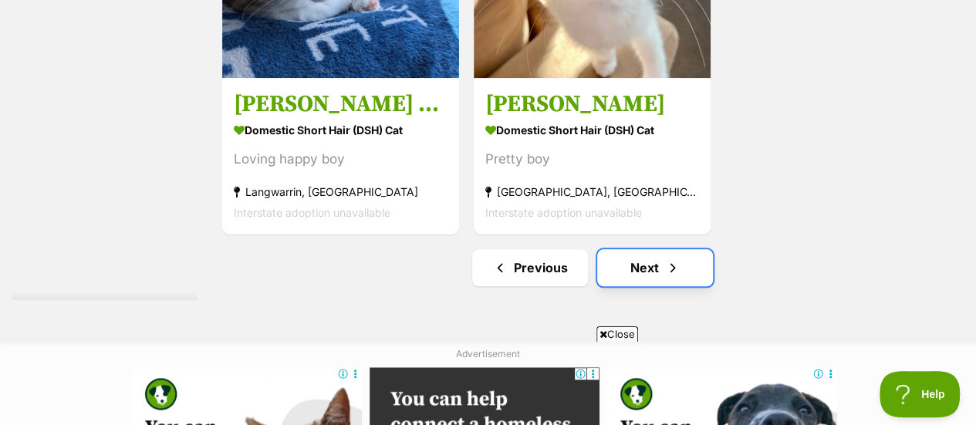
click at [639, 258] on link "Next" at bounding box center [655, 267] width 116 height 37
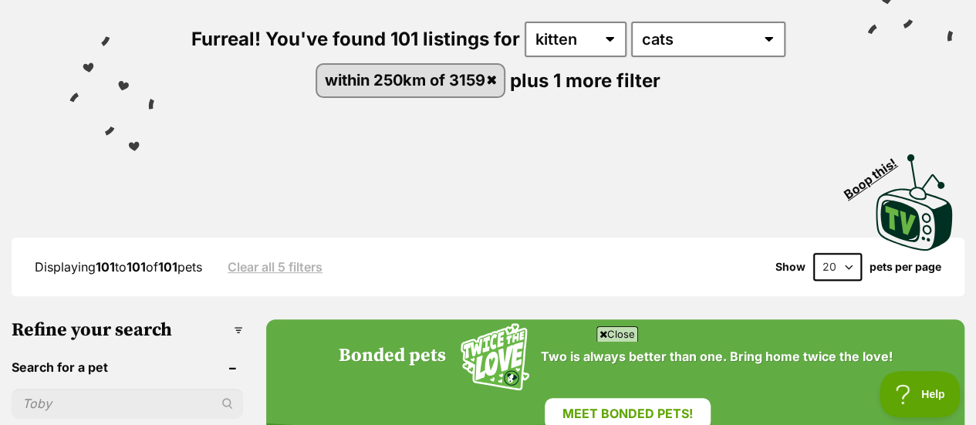
click at [603, 332] on icon at bounding box center [603, 334] width 8 height 10
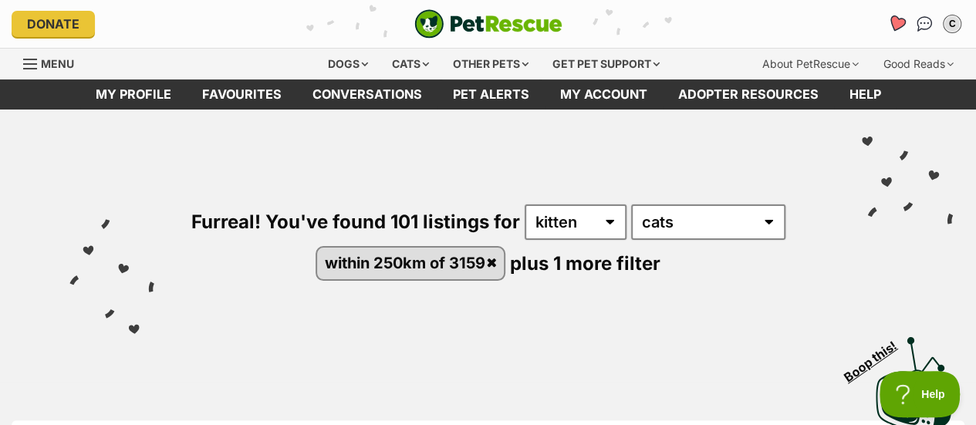
click at [895, 15] on link "Favourites" at bounding box center [897, 24] width 32 height 32
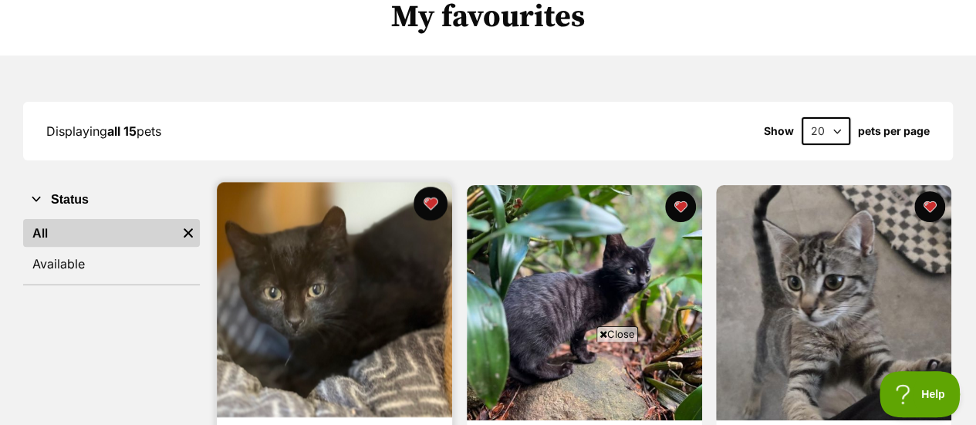
click at [427, 205] on button "favourite" at bounding box center [430, 204] width 34 height 34
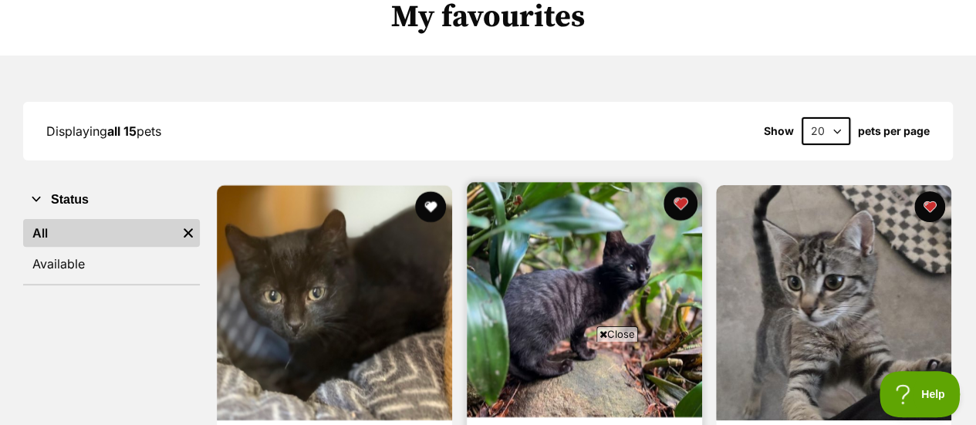
click at [679, 207] on button "favourite" at bounding box center [680, 204] width 34 height 34
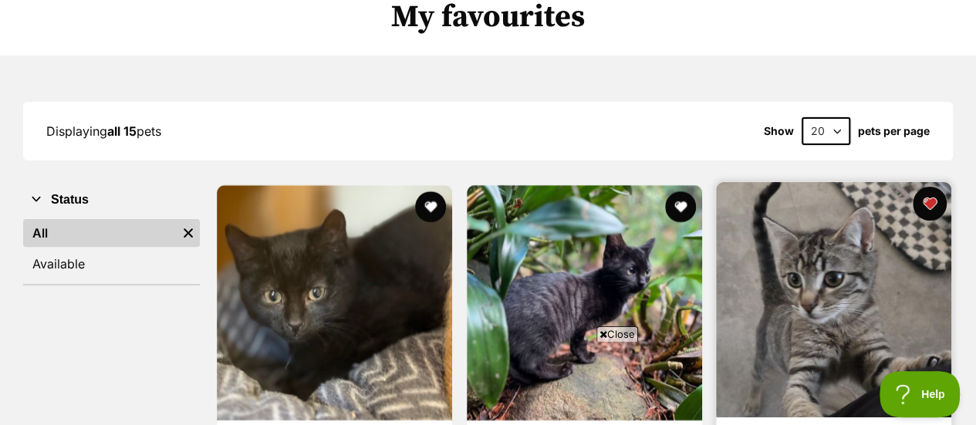
click at [930, 208] on button "favourite" at bounding box center [930, 204] width 34 height 34
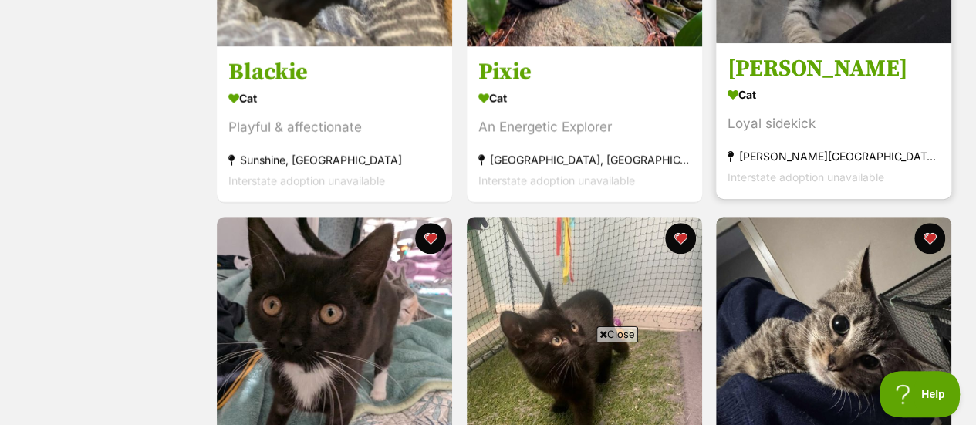
scroll to position [507, 0]
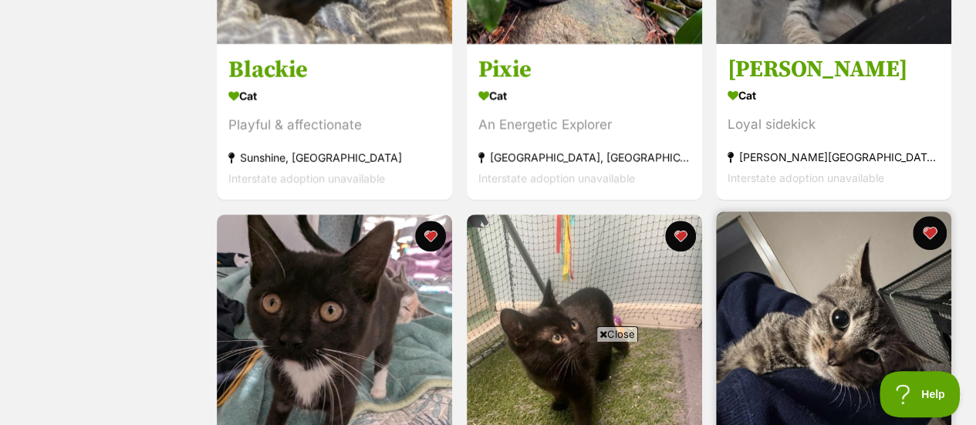
click at [935, 237] on button "favourite" at bounding box center [930, 233] width 34 height 34
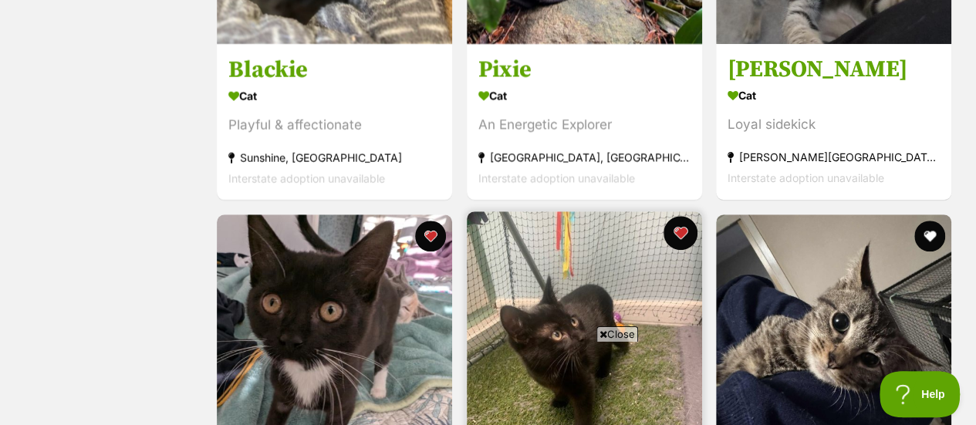
click at [679, 235] on button "favourite" at bounding box center [680, 233] width 34 height 34
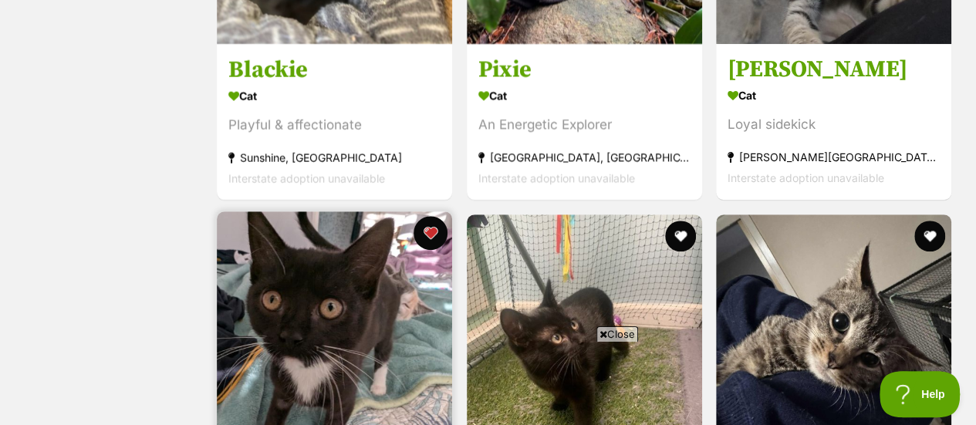
click at [434, 235] on button "favourite" at bounding box center [430, 233] width 34 height 34
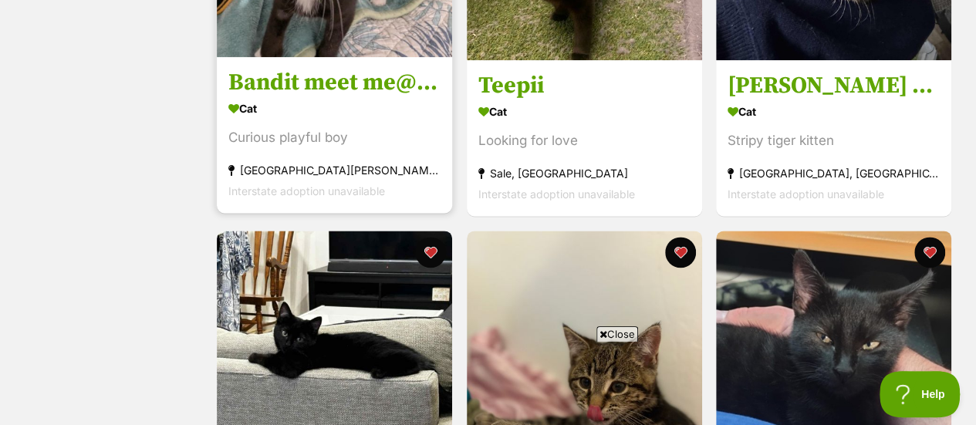
scroll to position [897, 0]
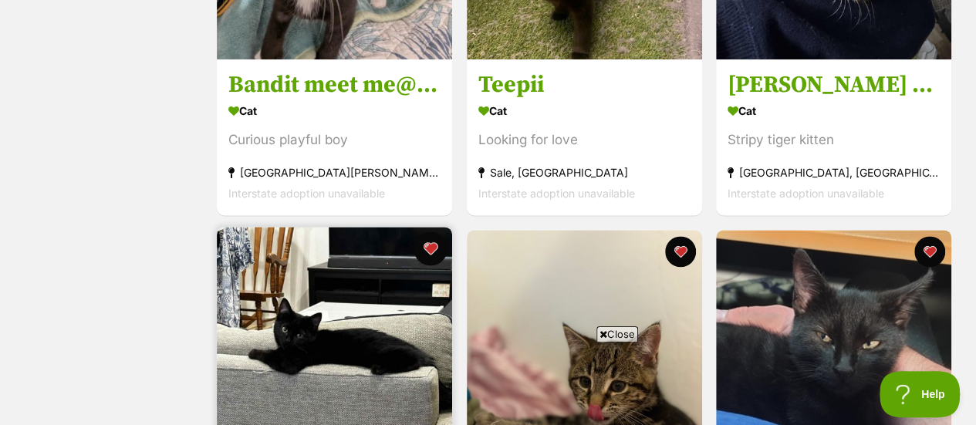
click at [426, 248] on button "favourite" at bounding box center [430, 248] width 34 height 34
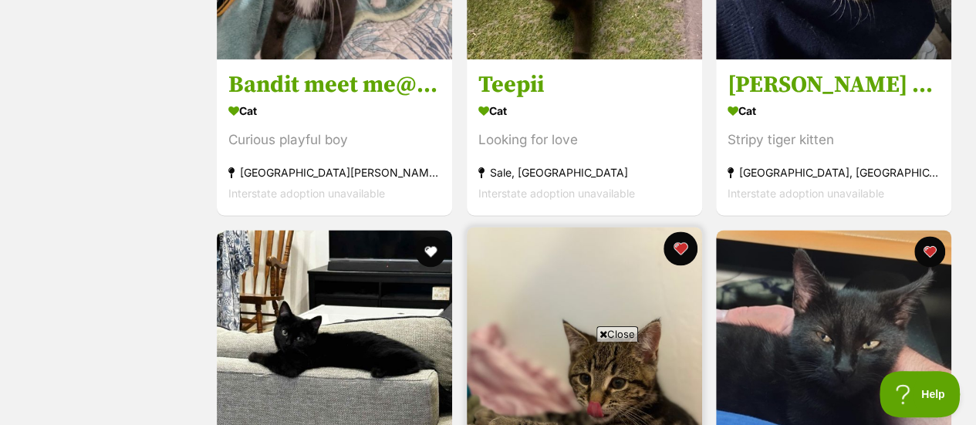
click at [680, 253] on button "favourite" at bounding box center [680, 248] width 34 height 34
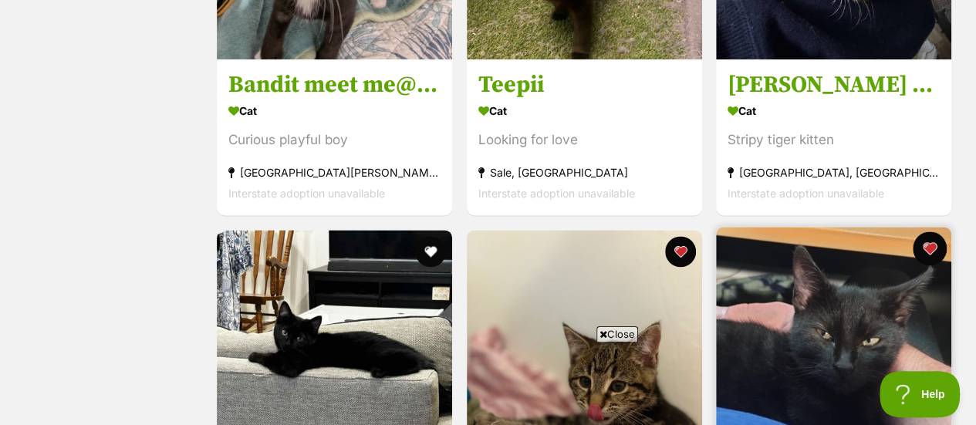
click at [930, 246] on button "favourite" at bounding box center [930, 248] width 34 height 34
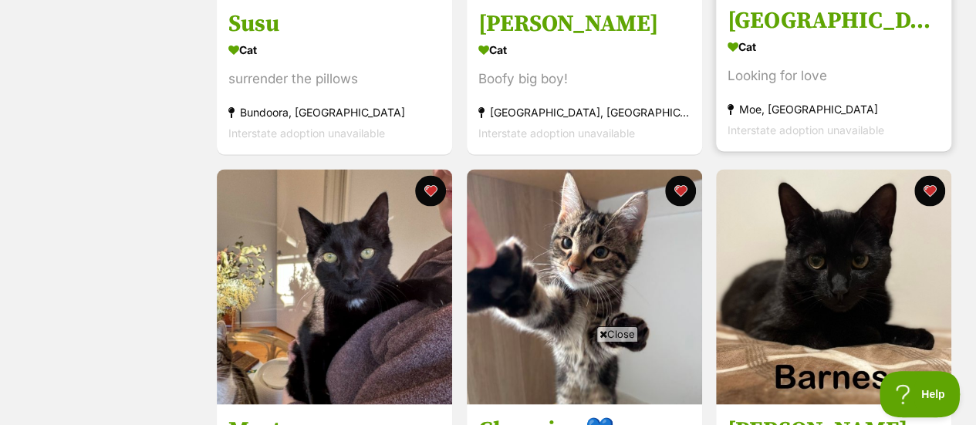
scroll to position [1371, 0]
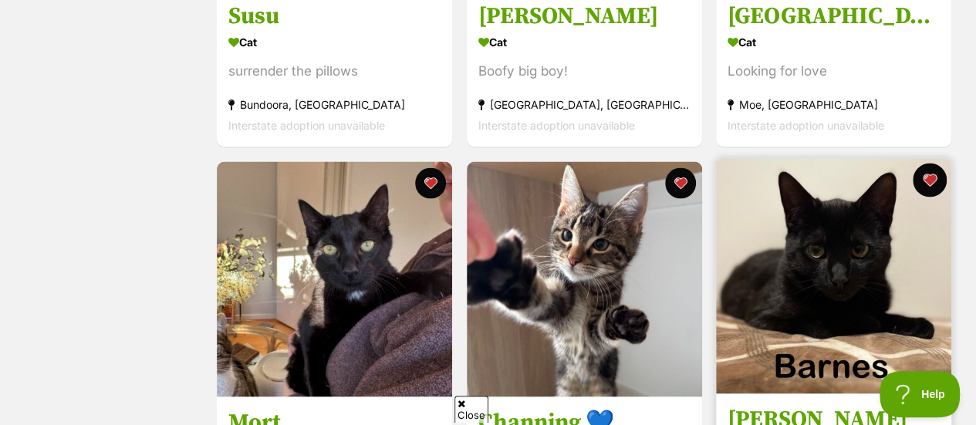
click at [924, 169] on button "favourite" at bounding box center [930, 180] width 34 height 34
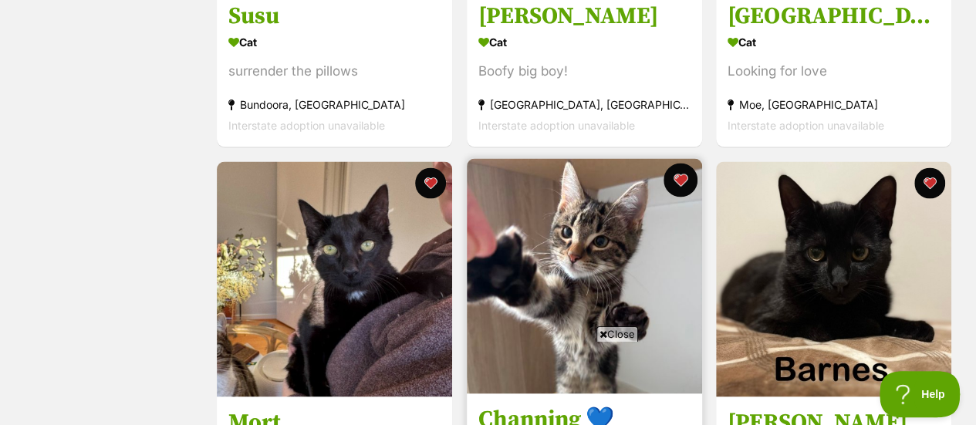
click at [678, 180] on button "favourite" at bounding box center [680, 180] width 34 height 34
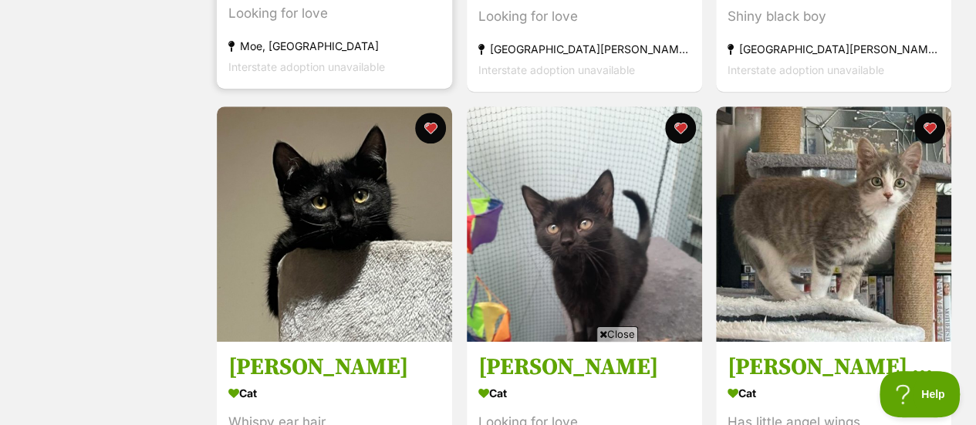
scroll to position [606, 0]
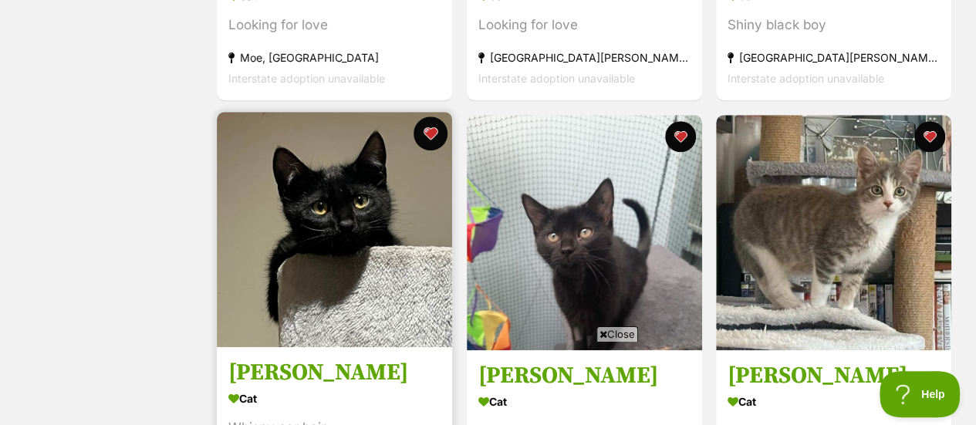
click at [434, 130] on button "favourite" at bounding box center [430, 133] width 34 height 34
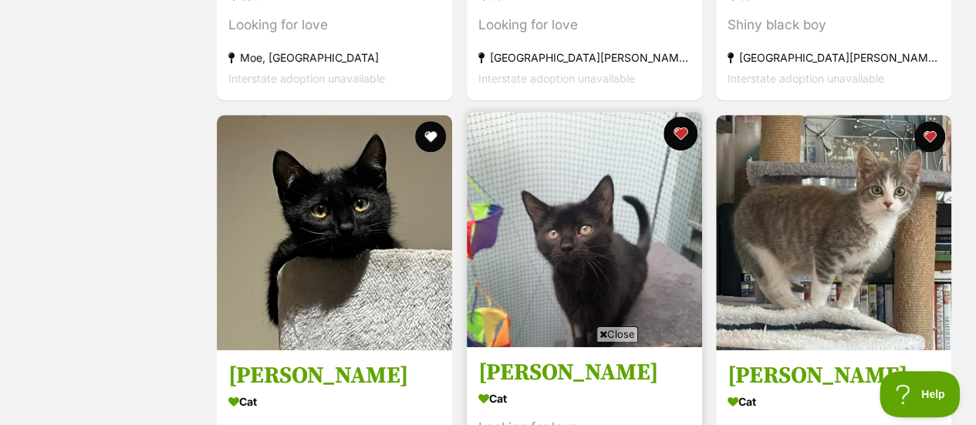
click at [683, 135] on button "favourite" at bounding box center [680, 133] width 34 height 34
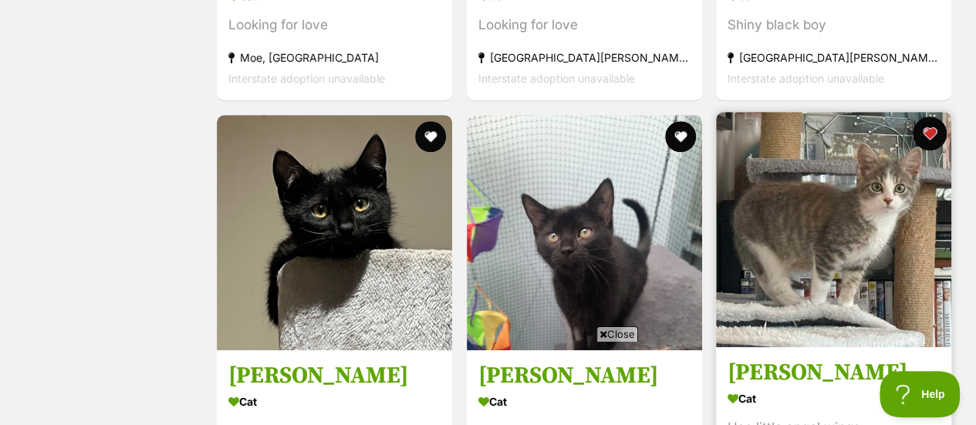
click at [924, 134] on button "favourite" at bounding box center [930, 133] width 34 height 34
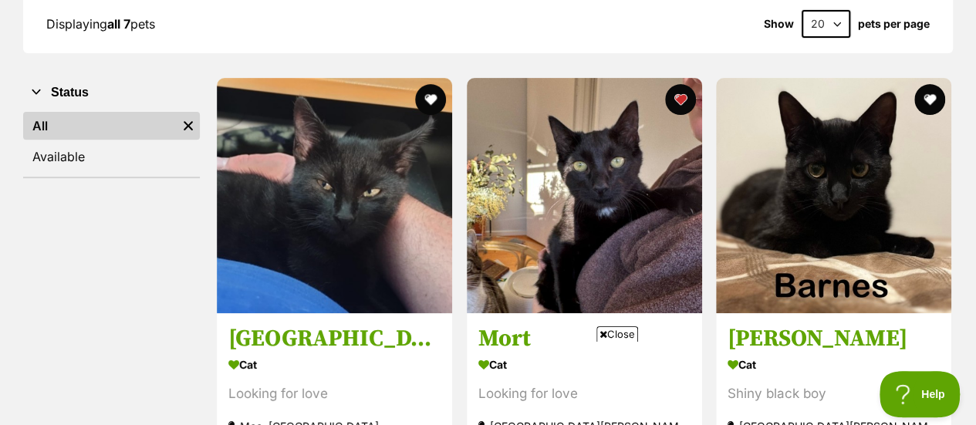
scroll to position [229, 0]
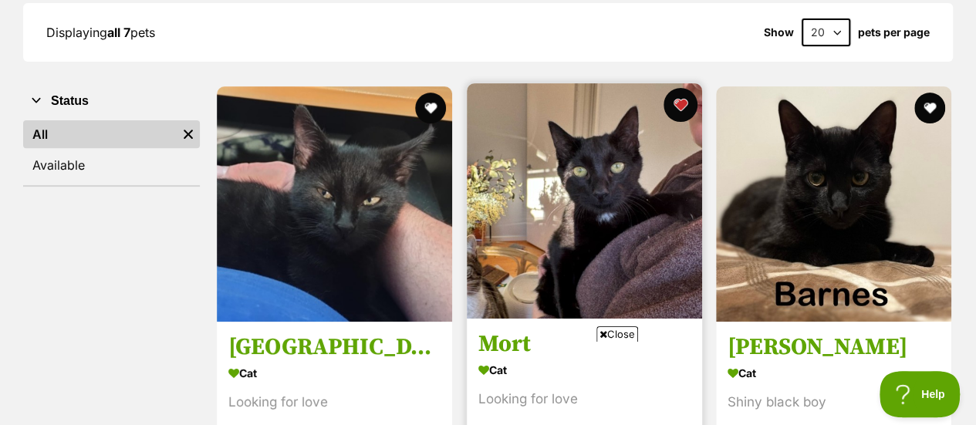
click at [682, 101] on button "favourite" at bounding box center [680, 105] width 34 height 34
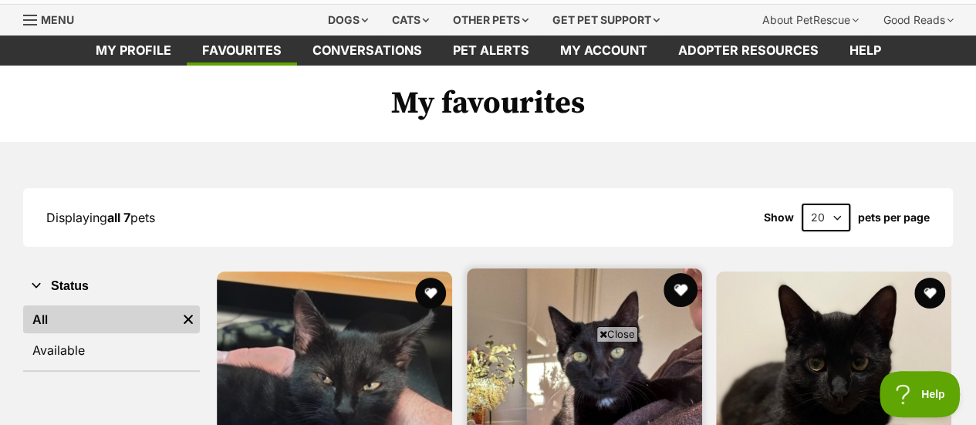
scroll to position [42, 0]
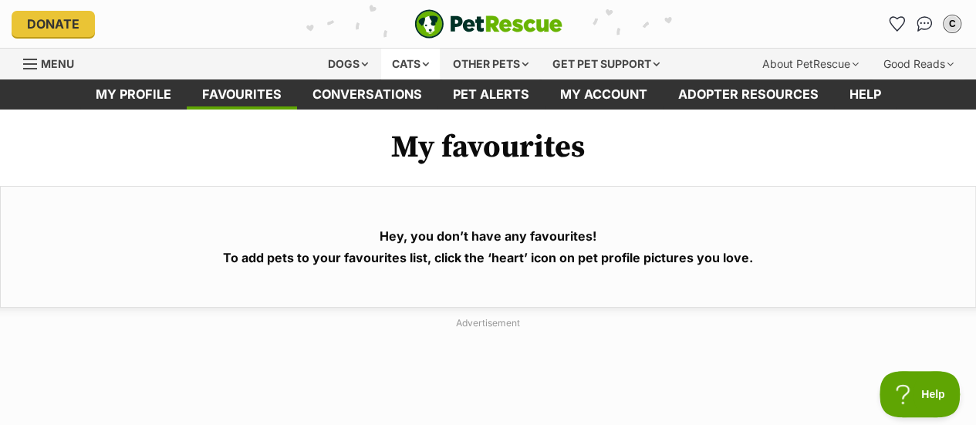
click at [407, 59] on div "Cats" at bounding box center [410, 64] width 59 height 31
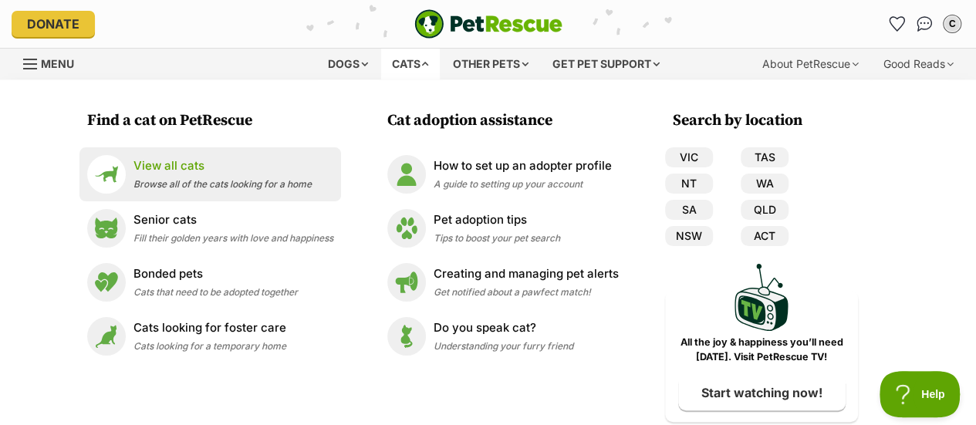
click at [190, 157] on p "View all cats" at bounding box center [222, 166] width 178 height 18
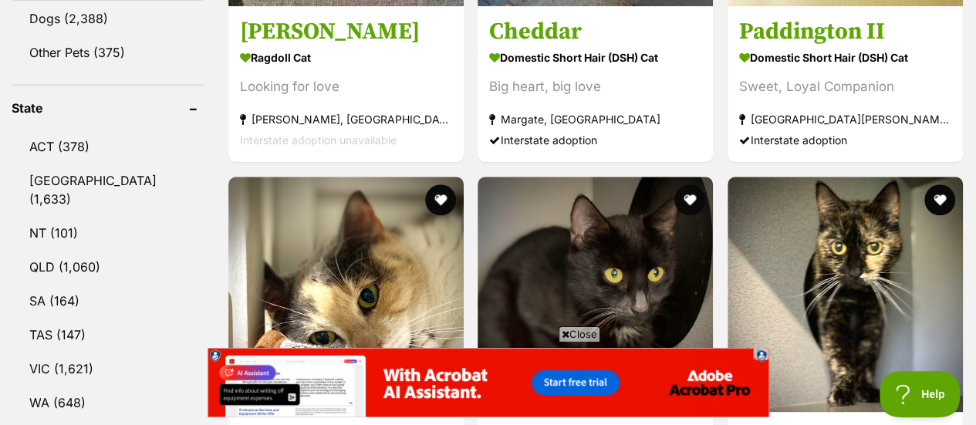
scroll to position [735, 0]
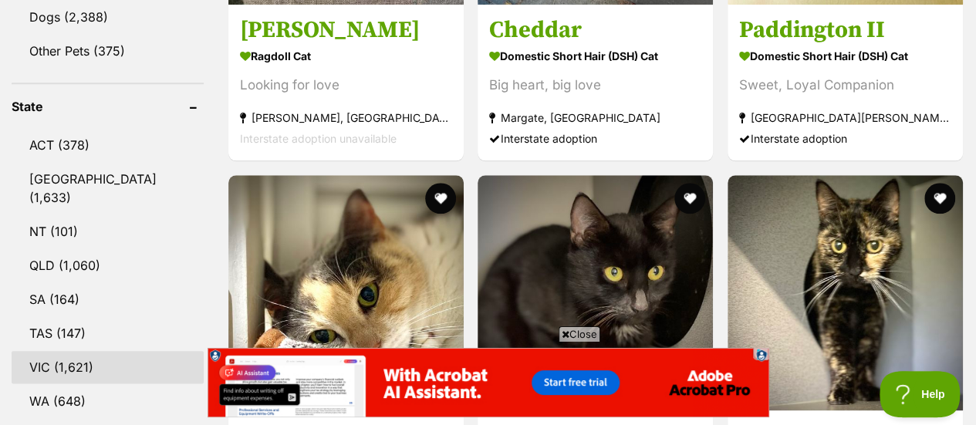
click at [60, 351] on link "VIC (1,621)" at bounding box center [108, 367] width 192 height 32
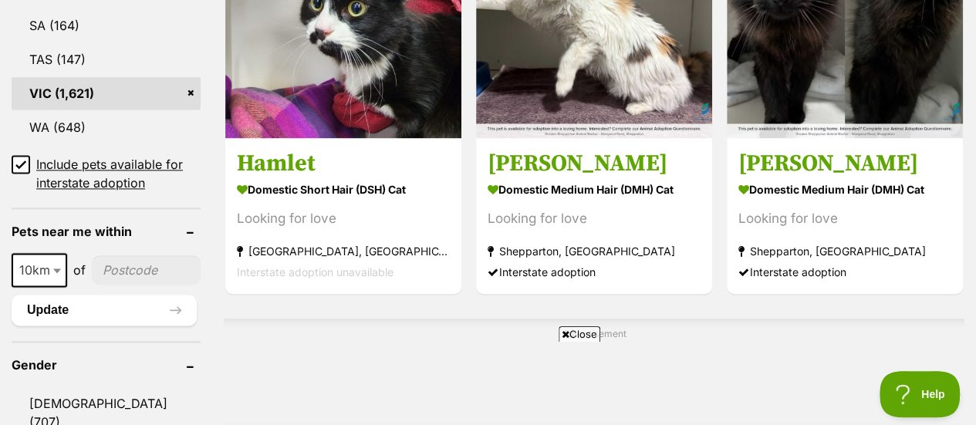
click at [19, 160] on icon at bounding box center [20, 163] width 9 height 7
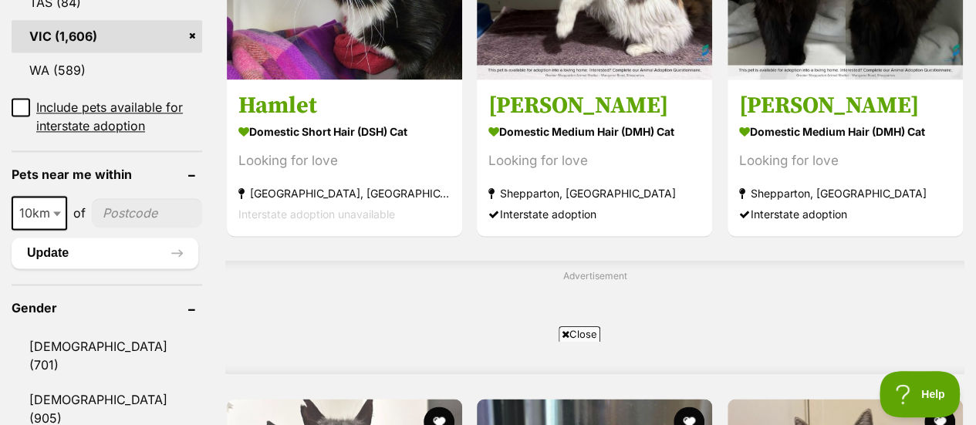
click at [60, 196] on span at bounding box center [58, 213] width 15 height 34
select select "250"
click at [119, 198] on input"] "postcode" at bounding box center [152, 212] width 100 height 29
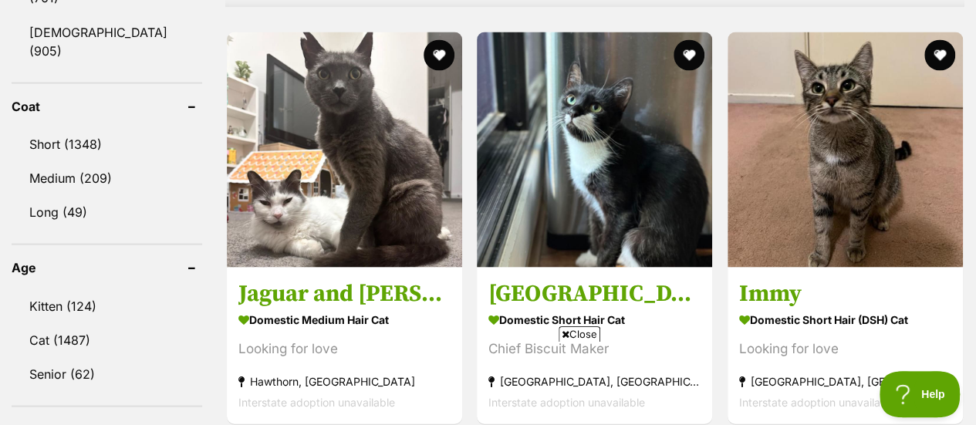
scroll to position [1435, 0]
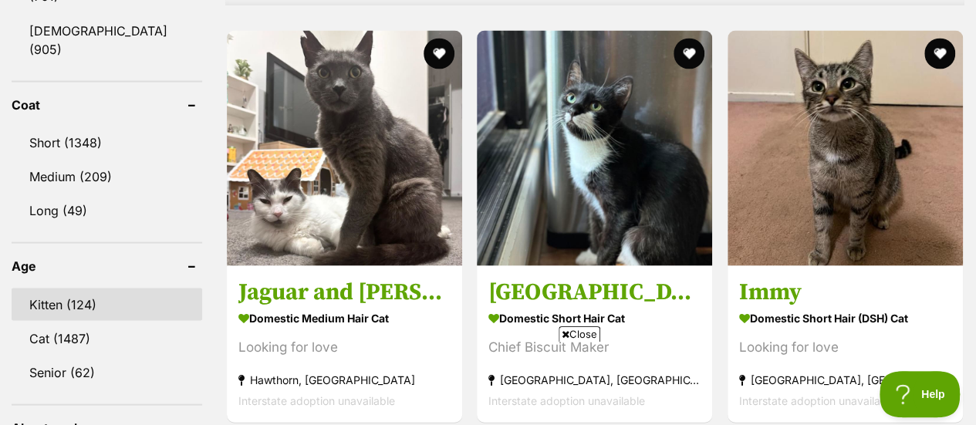
type input"] "3159"
click at [74, 288] on link "Kitten (124)" at bounding box center [107, 304] width 191 height 32
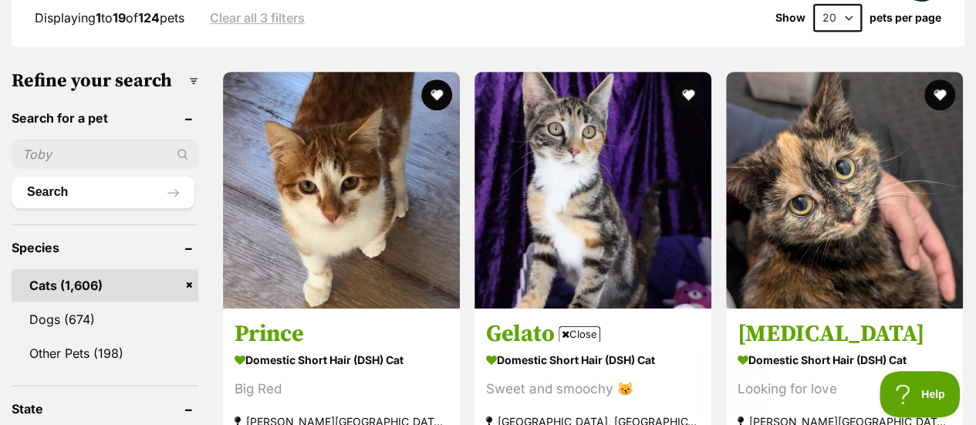
scroll to position [434, 0]
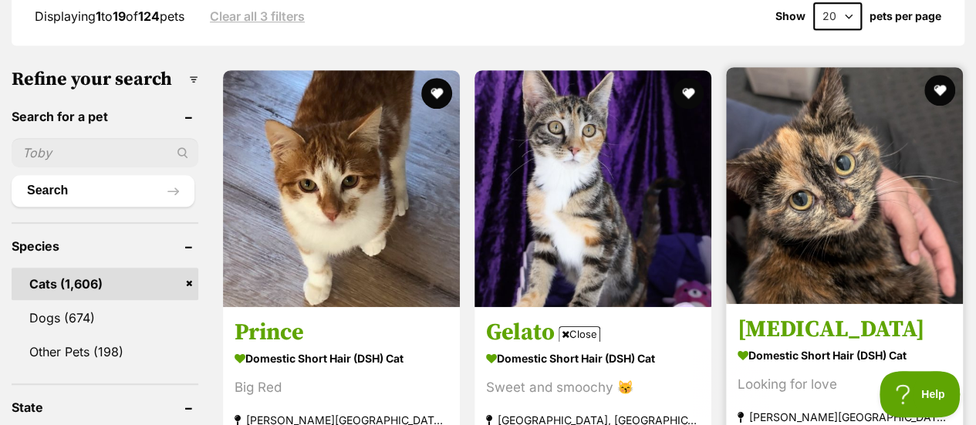
click at [819, 234] on img at bounding box center [844, 185] width 237 height 237
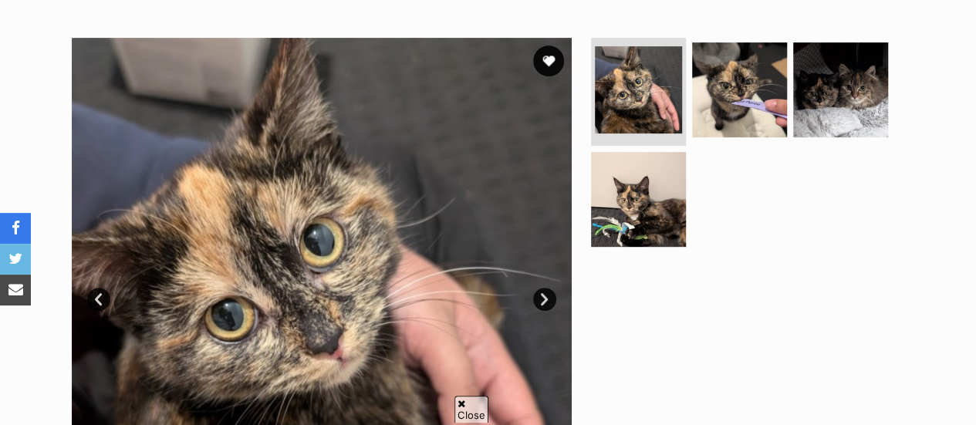
click at [545, 297] on link "Next" at bounding box center [544, 299] width 23 height 23
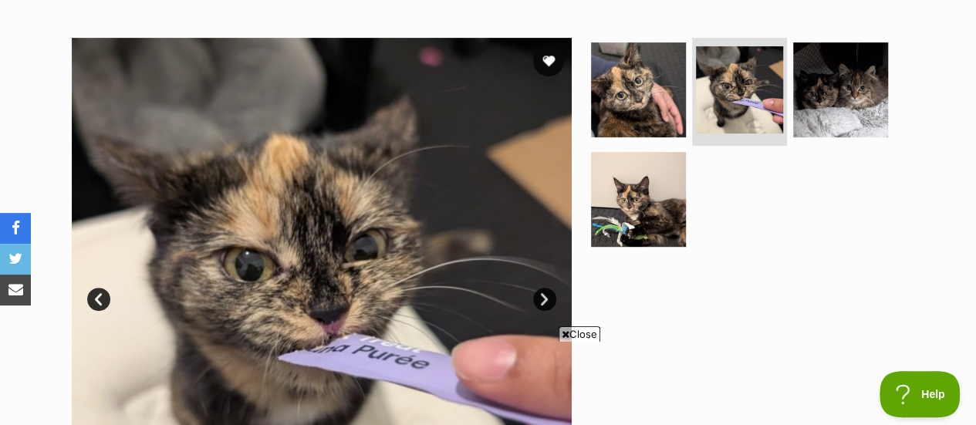
click at [545, 297] on link "Next" at bounding box center [544, 299] width 23 height 23
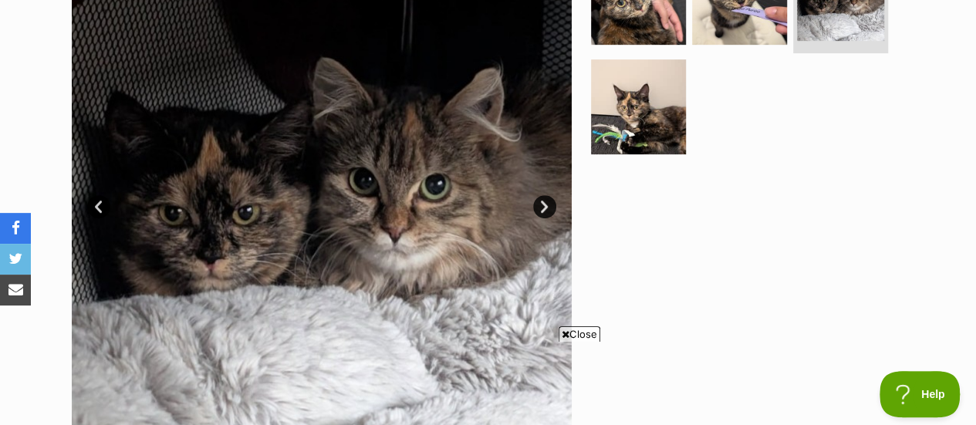
click at [540, 207] on link "Next" at bounding box center [544, 206] width 23 height 23
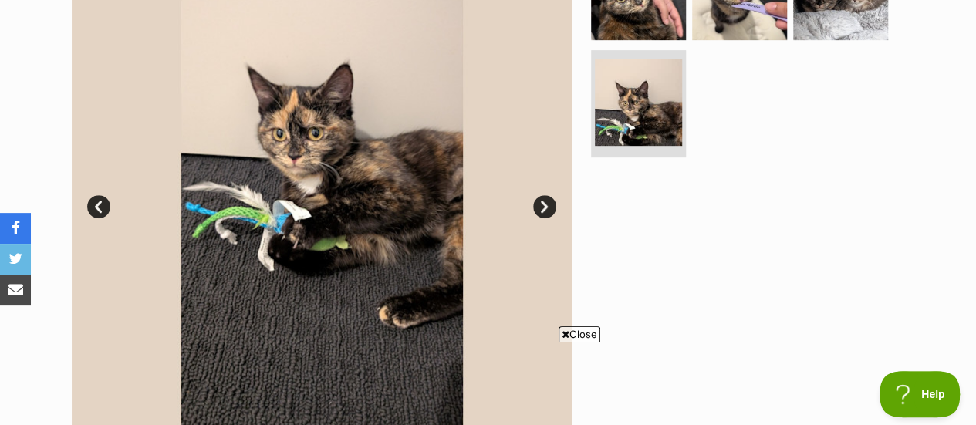
click at [540, 207] on link "Next" at bounding box center [544, 206] width 23 height 23
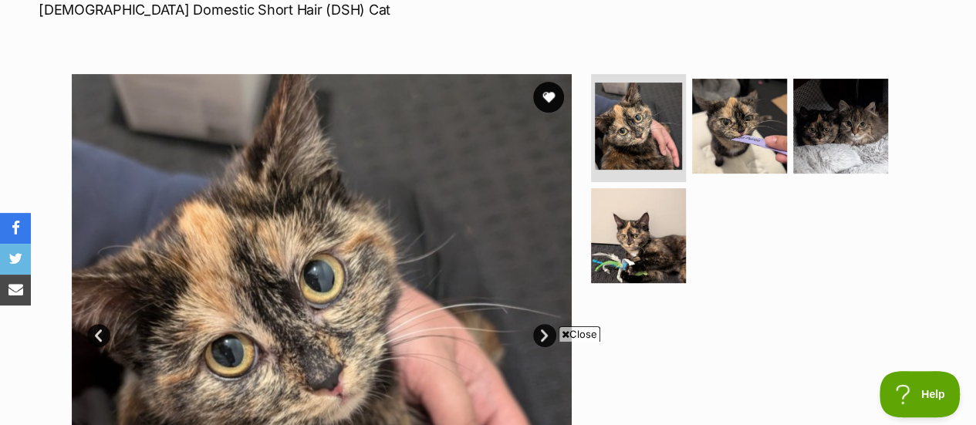
scroll to position [224, 0]
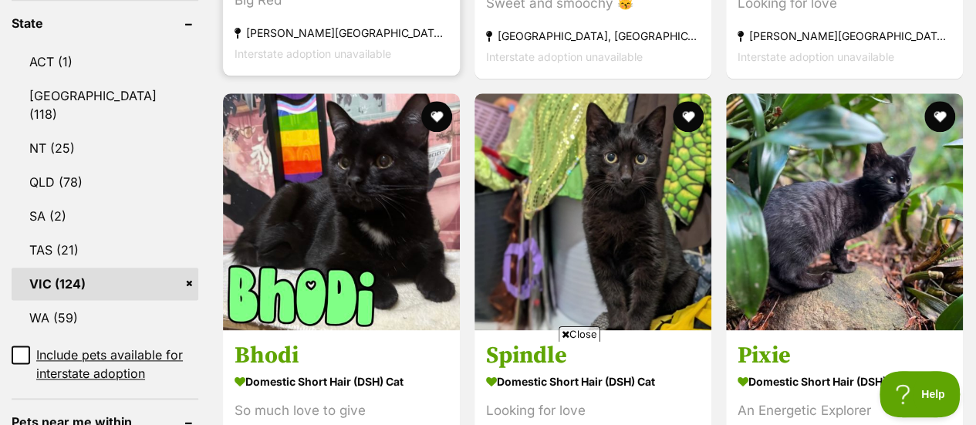
scroll to position [831, 0]
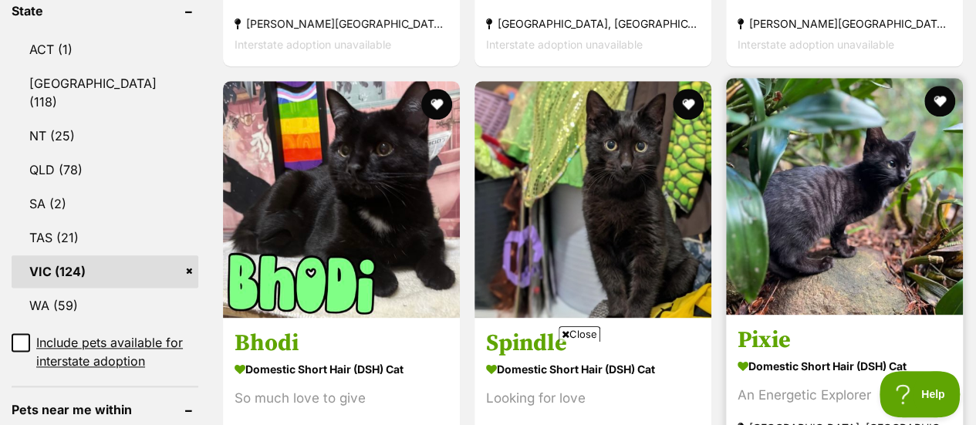
click at [868, 224] on img at bounding box center [844, 196] width 237 height 237
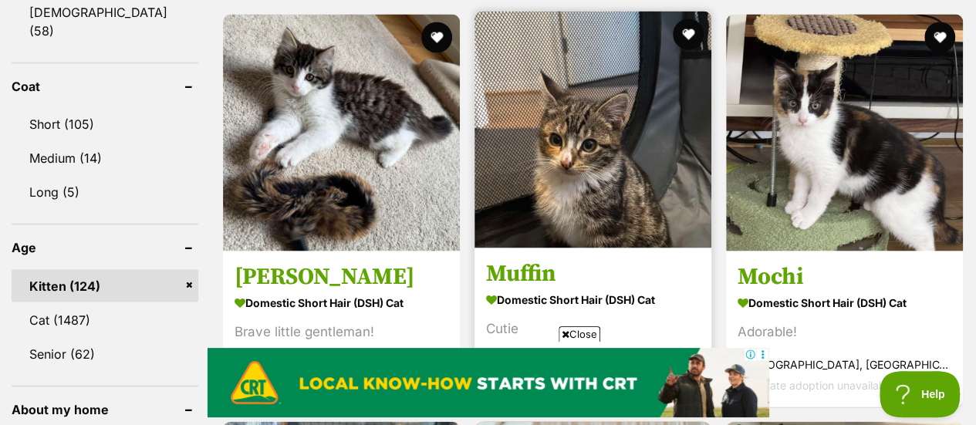
click at [606, 200] on img at bounding box center [592, 129] width 237 height 237
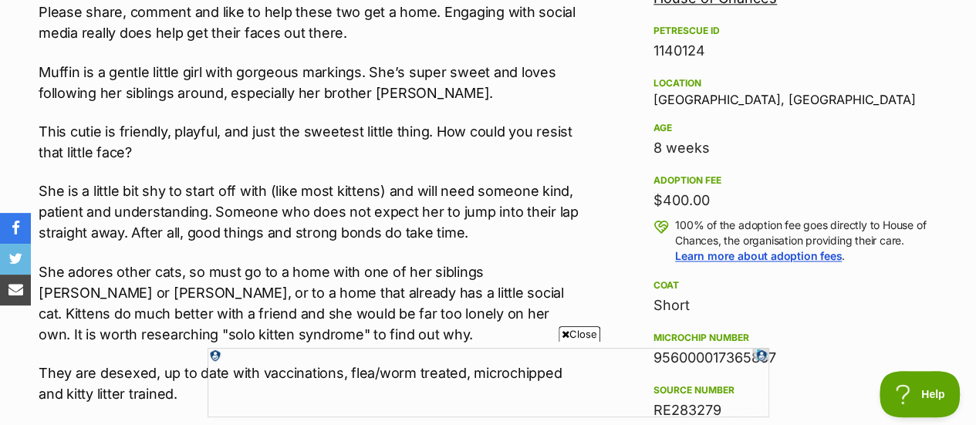
scroll to position [961, 0]
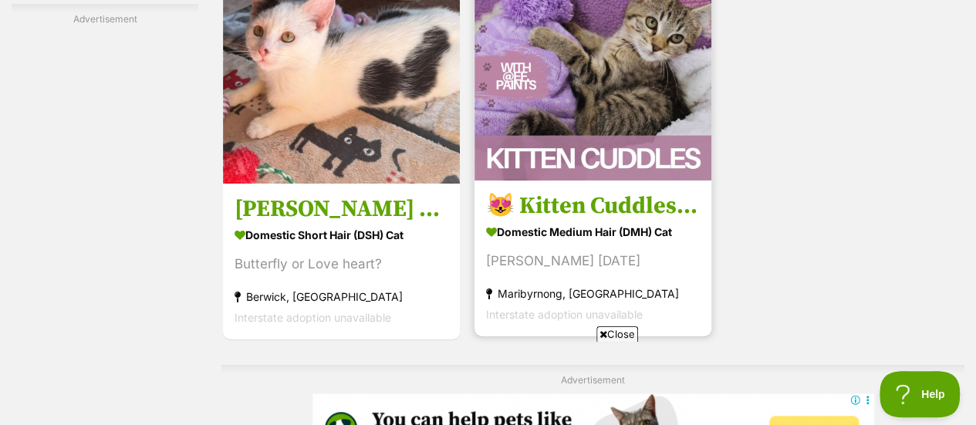
click at [572, 118] on img at bounding box center [592, 62] width 237 height 237
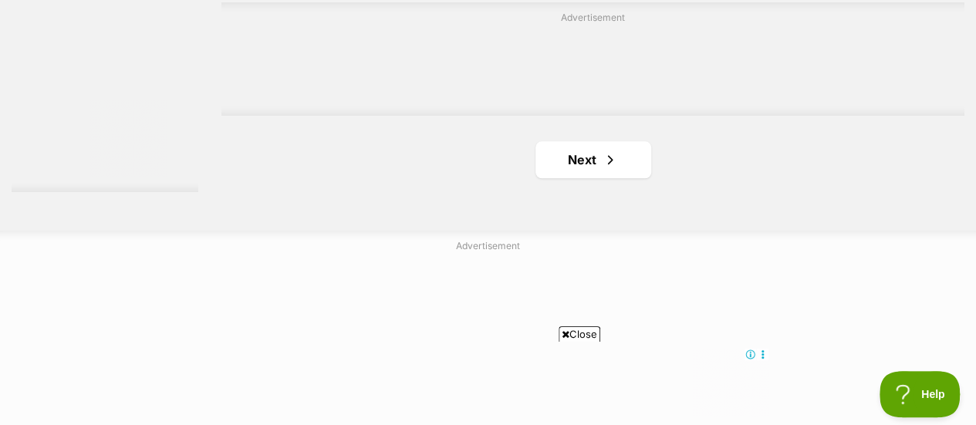
scroll to position [3664, 0]
click at [612, 166] on span "Next page" at bounding box center [609, 156] width 15 height 19
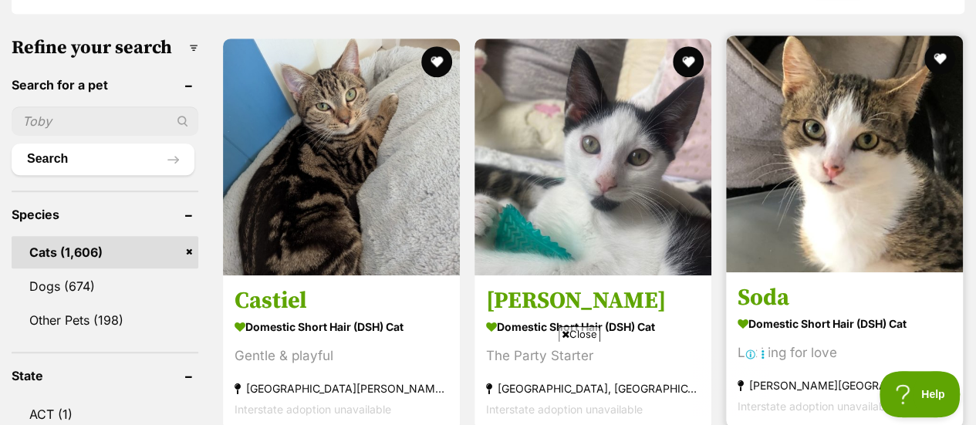
click at [776, 231] on img at bounding box center [844, 153] width 237 height 237
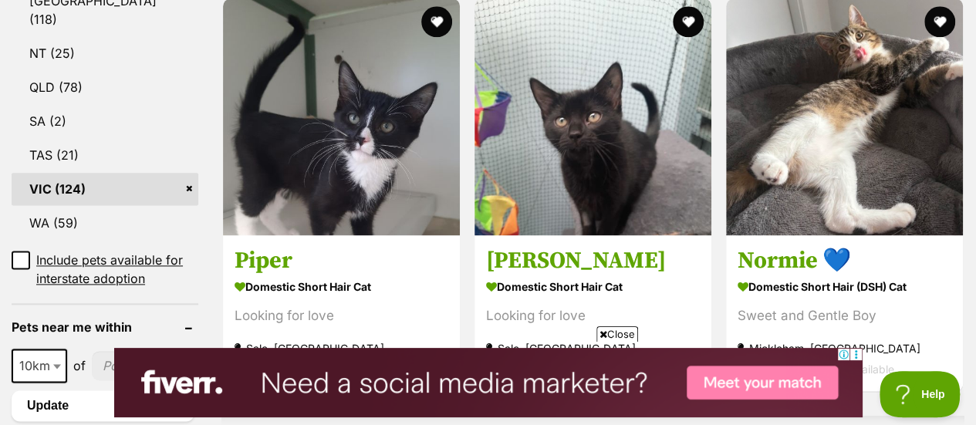
scroll to position [889, 0]
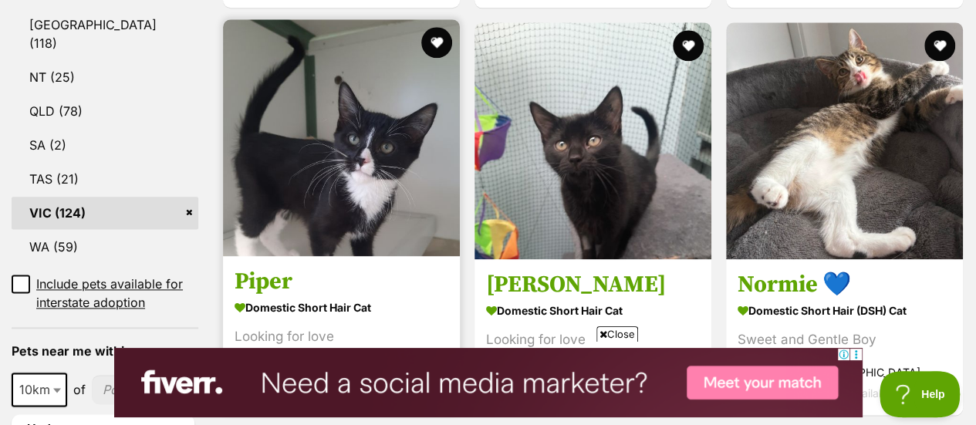
drag, startPoint x: 303, startPoint y: 197, endPoint x: 262, endPoint y: 198, distance: 40.9
click at [262, 198] on img at bounding box center [341, 137] width 237 height 237
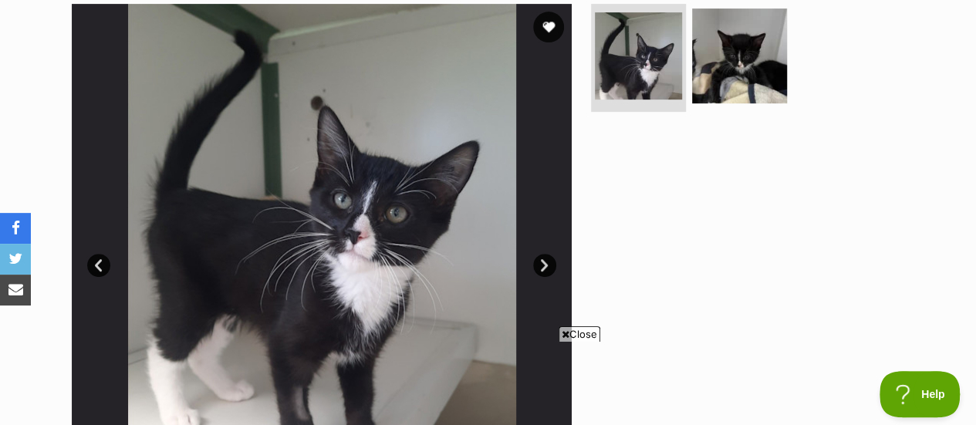
click at [543, 268] on link "Next" at bounding box center [544, 265] width 23 height 23
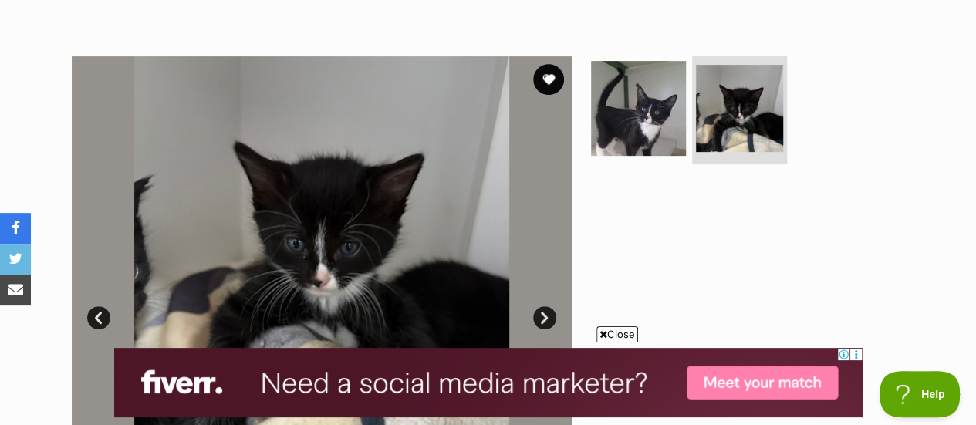
scroll to position [251, 0]
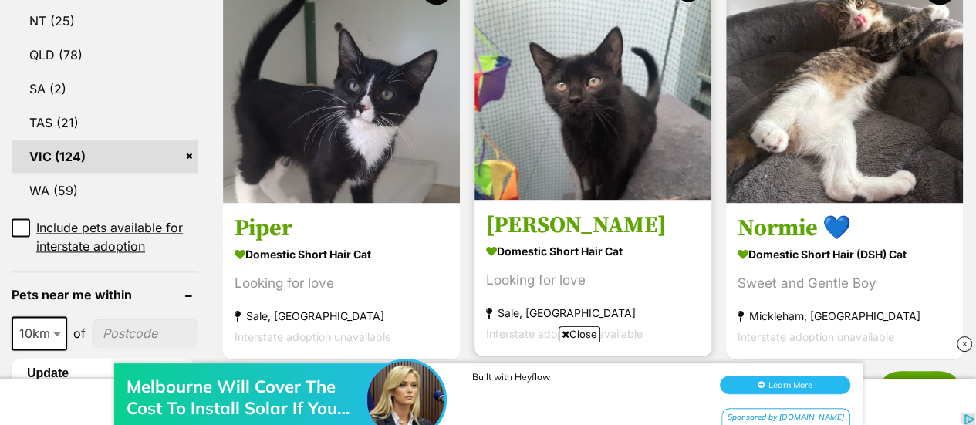
scroll to position [913, 0]
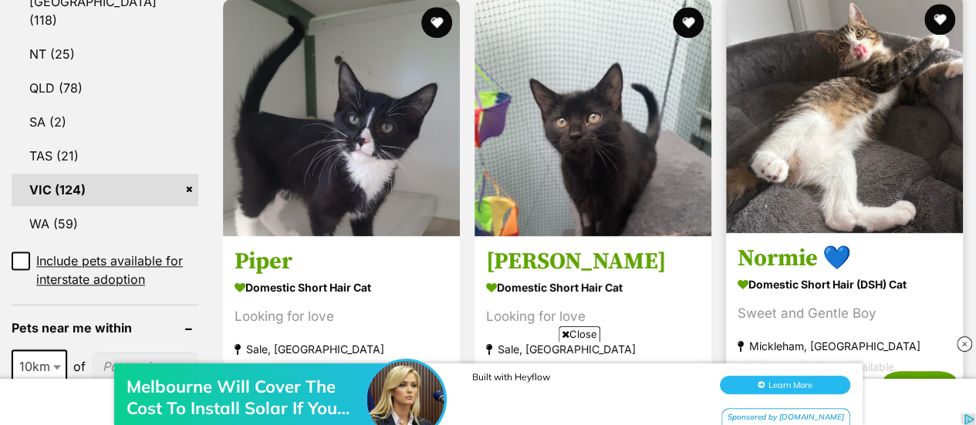
click at [822, 152] on img at bounding box center [844, 114] width 237 height 237
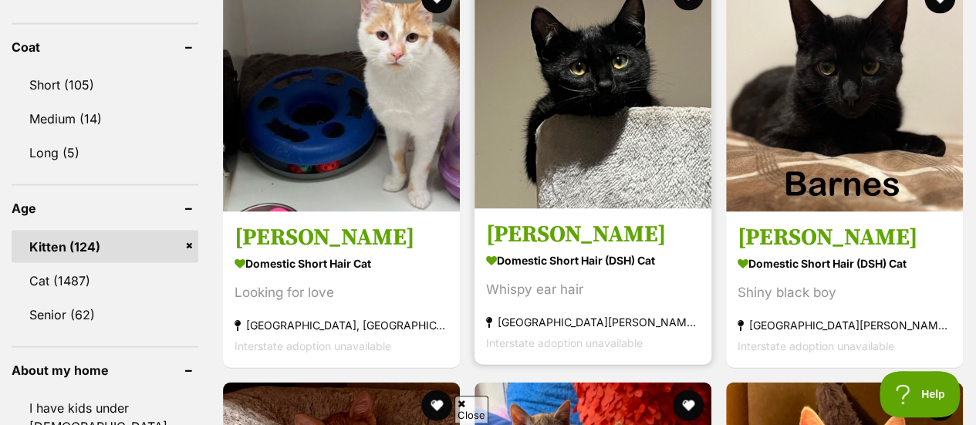
click at [574, 166] on img at bounding box center [592, 90] width 237 height 237
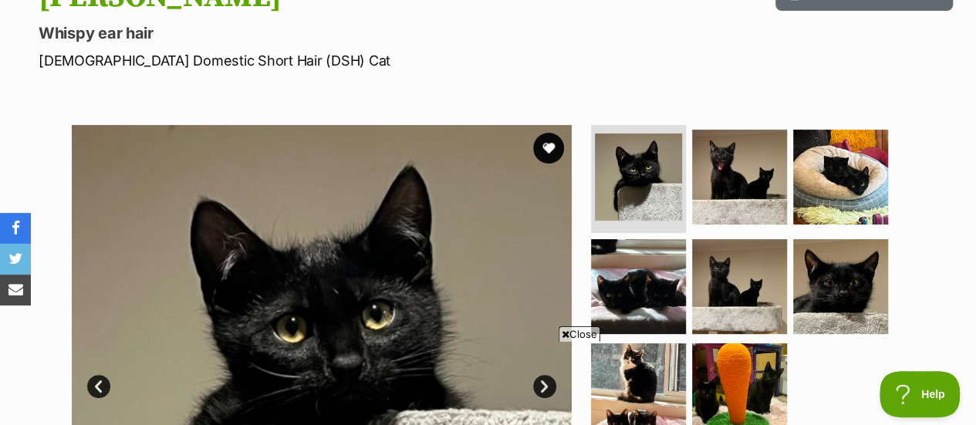
scroll to position [194, 0]
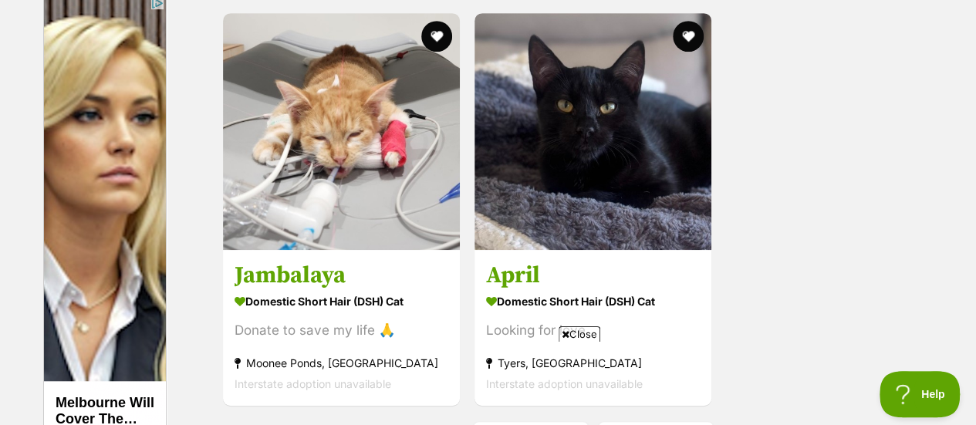
scroll to position [3381, 0]
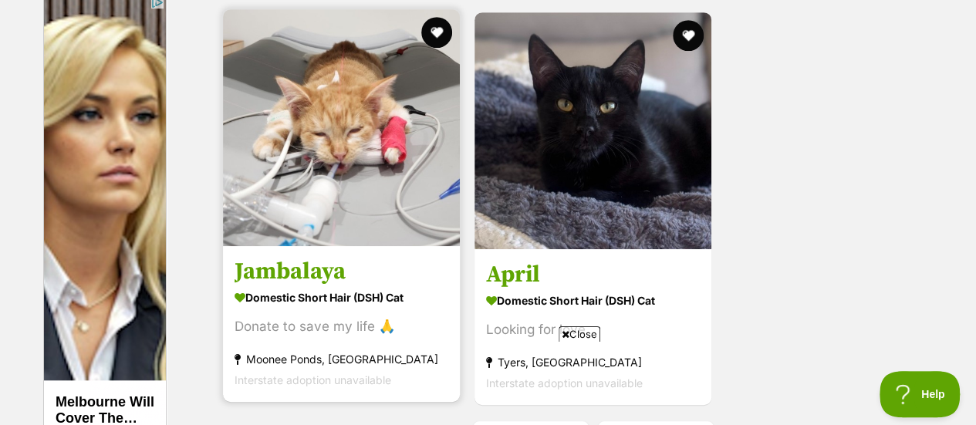
click at [324, 172] on img at bounding box center [341, 127] width 237 height 237
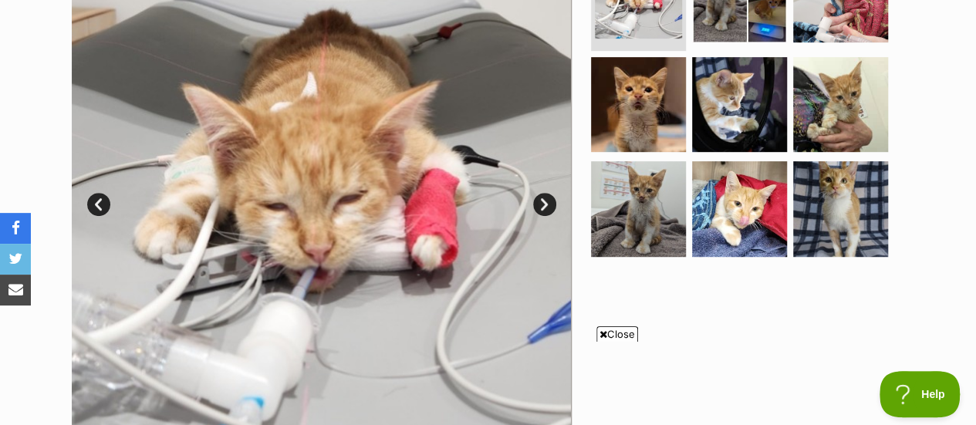
scroll to position [377, 0]
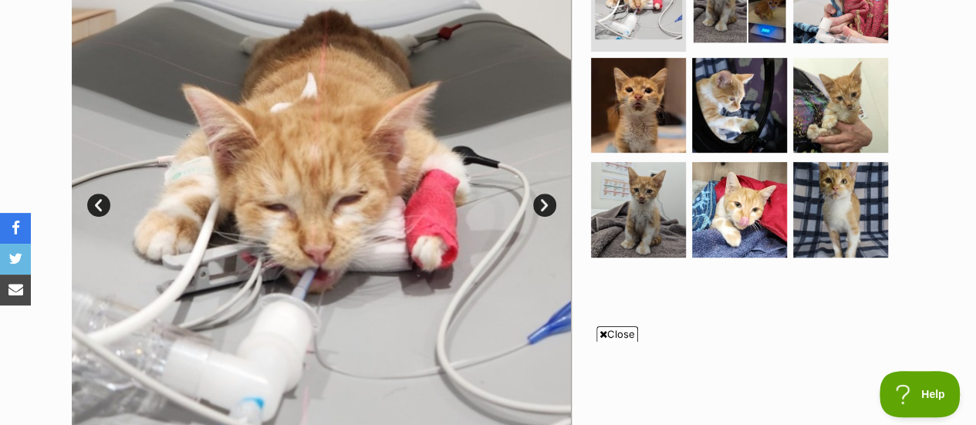
click at [543, 205] on link "Next" at bounding box center [544, 205] width 23 height 23
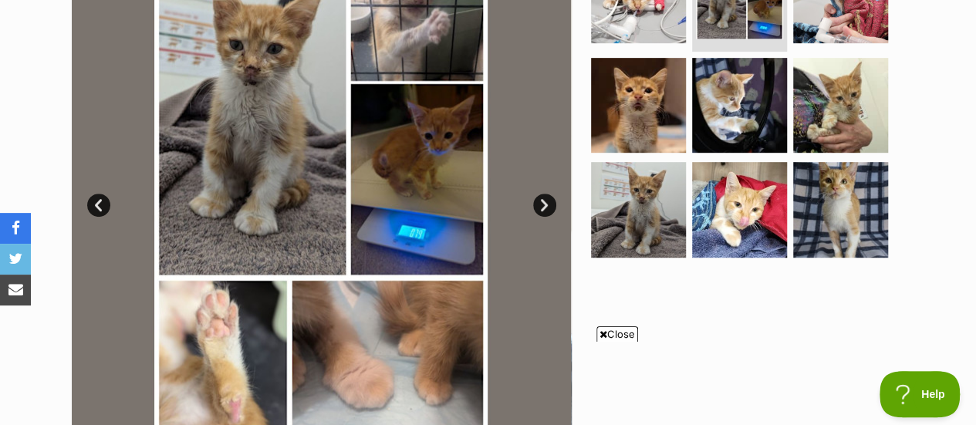
click at [543, 205] on link "Next" at bounding box center [544, 205] width 23 height 23
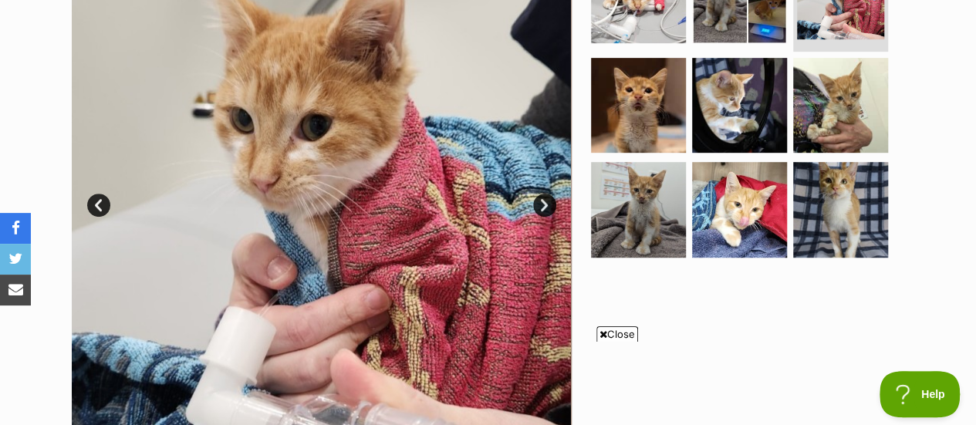
click at [543, 205] on link "Next" at bounding box center [544, 205] width 23 height 23
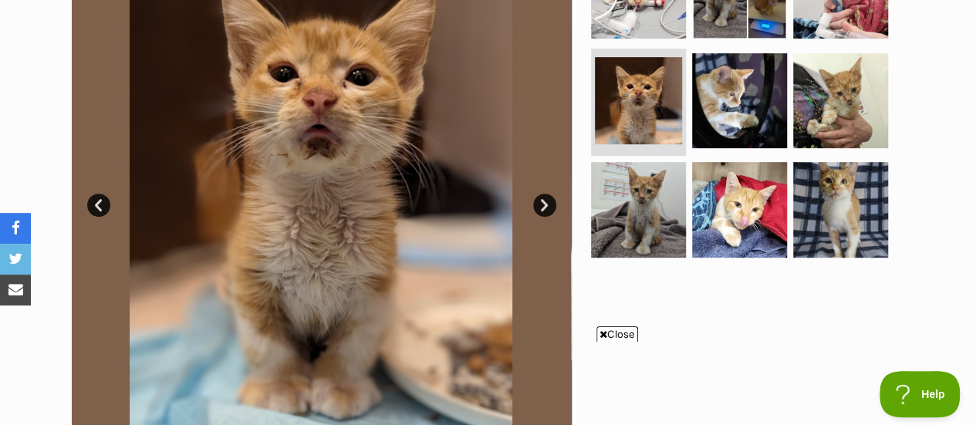
click at [544, 207] on link "Next" at bounding box center [544, 205] width 23 height 23
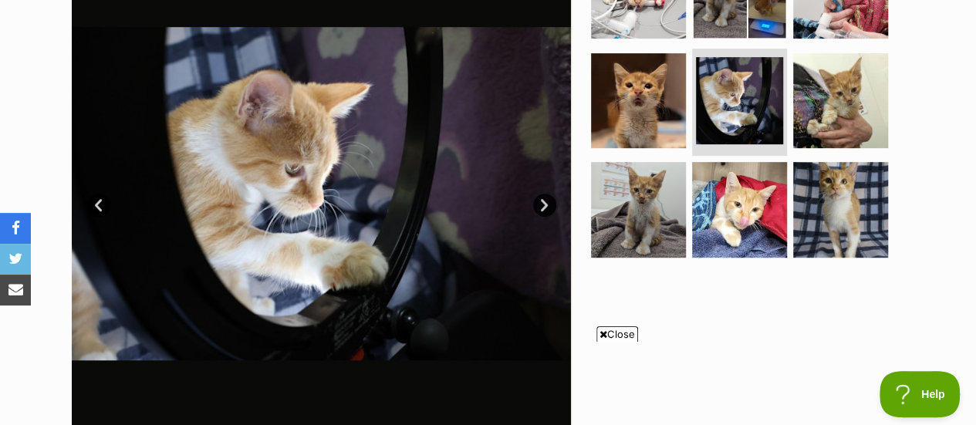
scroll to position [0, 0]
click at [543, 204] on link "Next" at bounding box center [544, 205] width 23 height 23
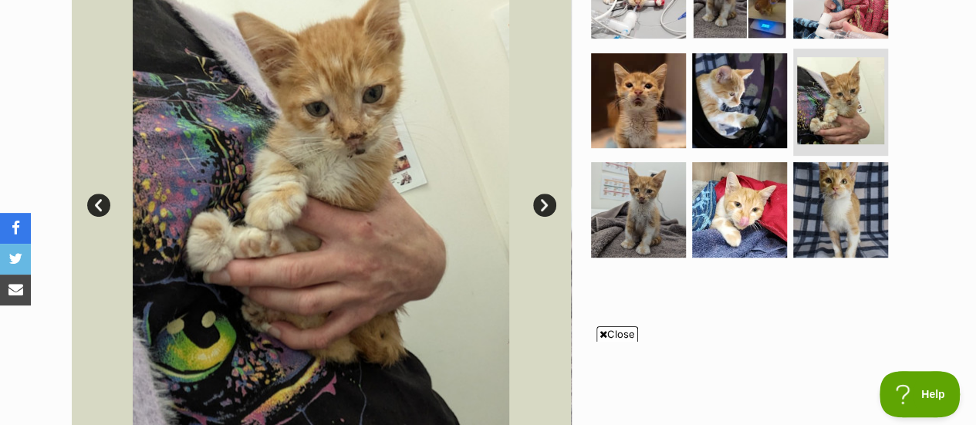
click at [543, 204] on link "Next" at bounding box center [544, 205] width 23 height 23
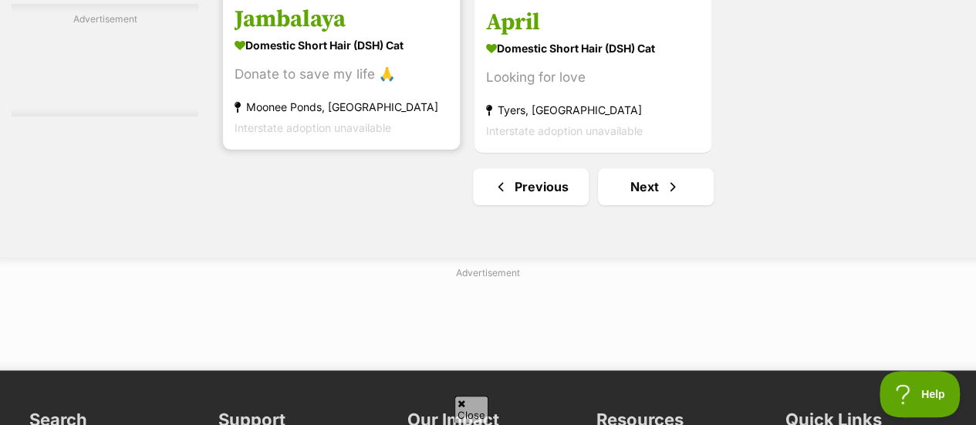
scroll to position [3639, 0]
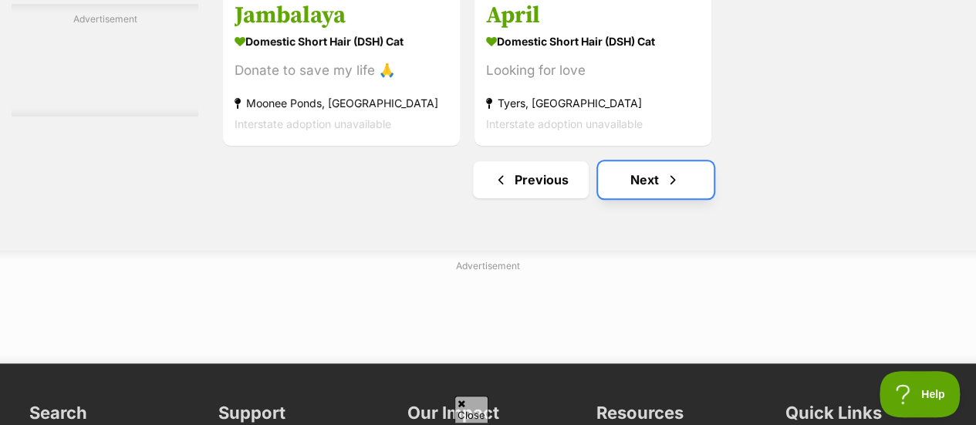
click at [652, 184] on link "Next" at bounding box center [656, 179] width 116 height 37
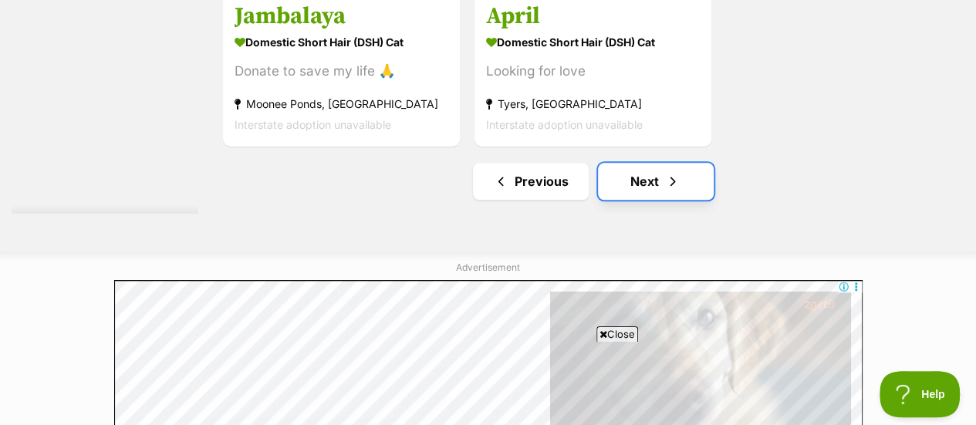
scroll to position [0, 0]
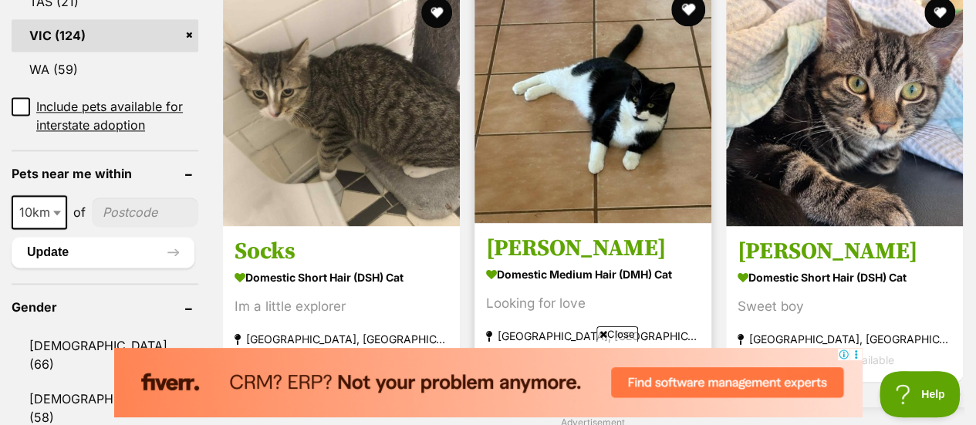
scroll to position [1068, 0]
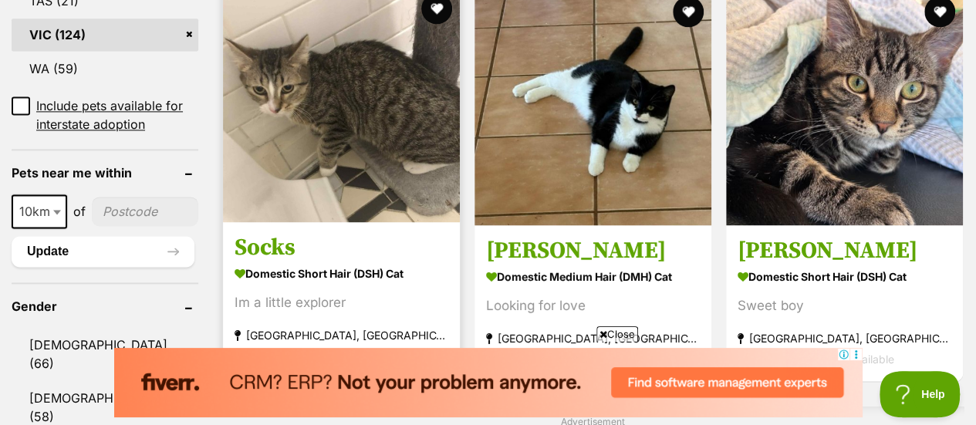
click at [346, 124] on img at bounding box center [341, 103] width 237 height 237
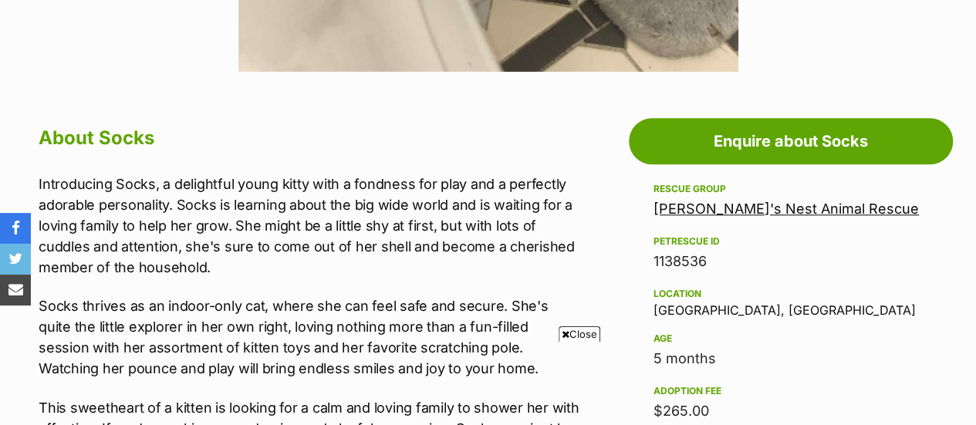
scroll to position [1249, 0]
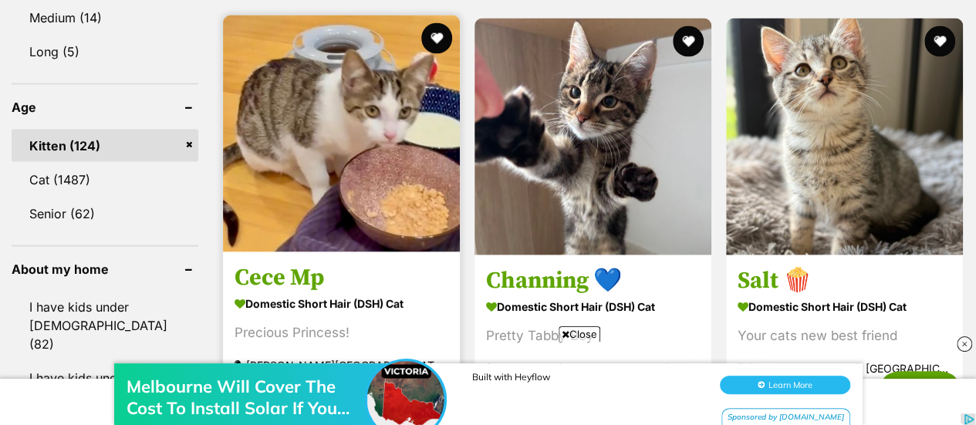
click at [292, 202] on img at bounding box center [341, 133] width 237 height 237
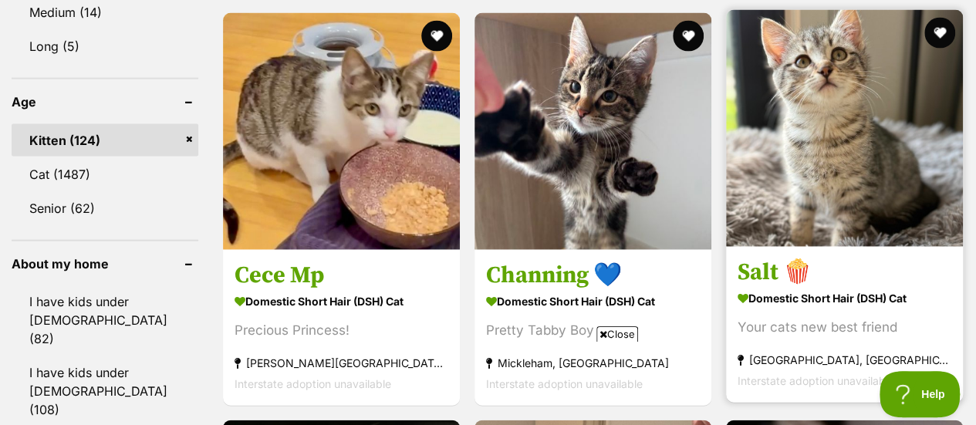
click at [836, 155] on img at bounding box center [844, 128] width 237 height 237
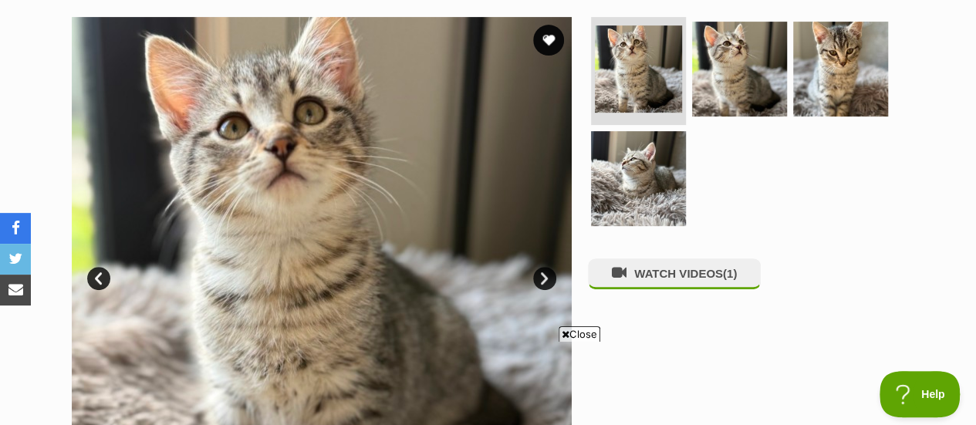
scroll to position [302, 0]
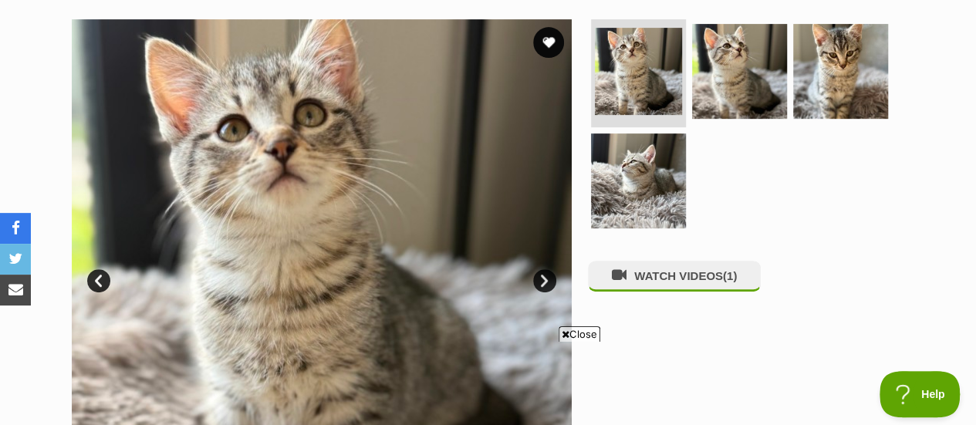
click at [542, 280] on link "Next" at bounding box center [544, 280] width 23 height 23
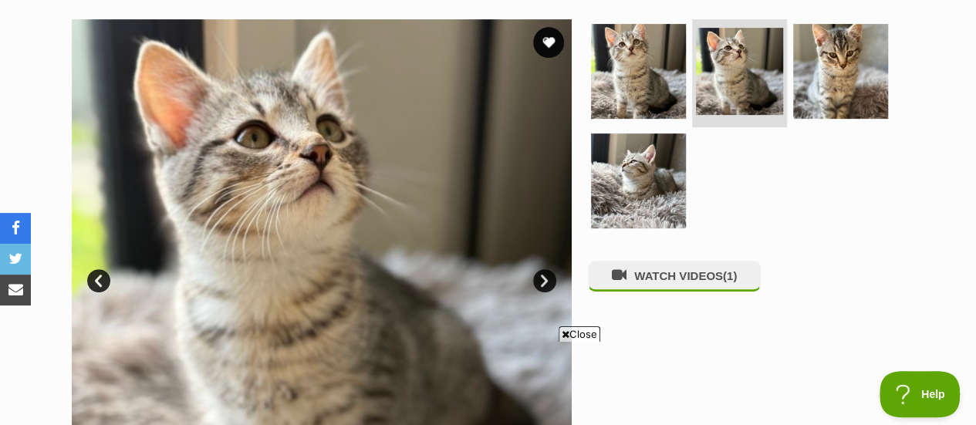
click at [542, 280] on link "Next" at bounding box center [544, 280] width 23 height 23
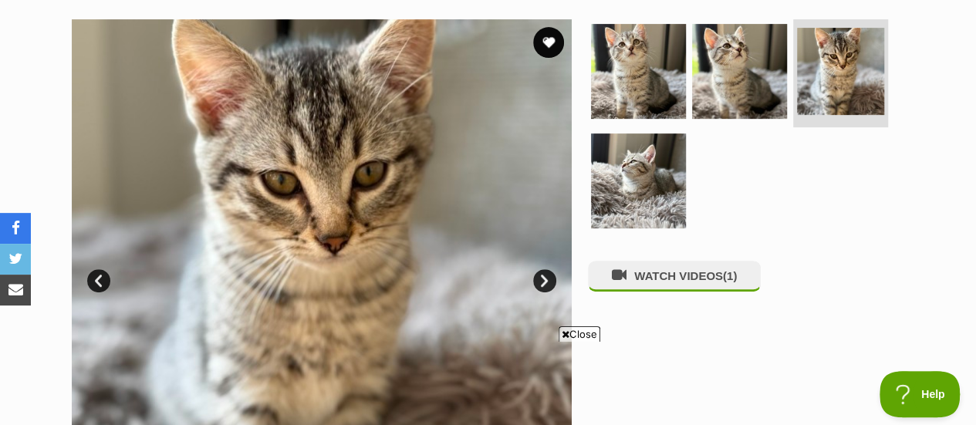
click at [542, 280] on link "Next" at bounding box center [544, 280] width 23 height 23
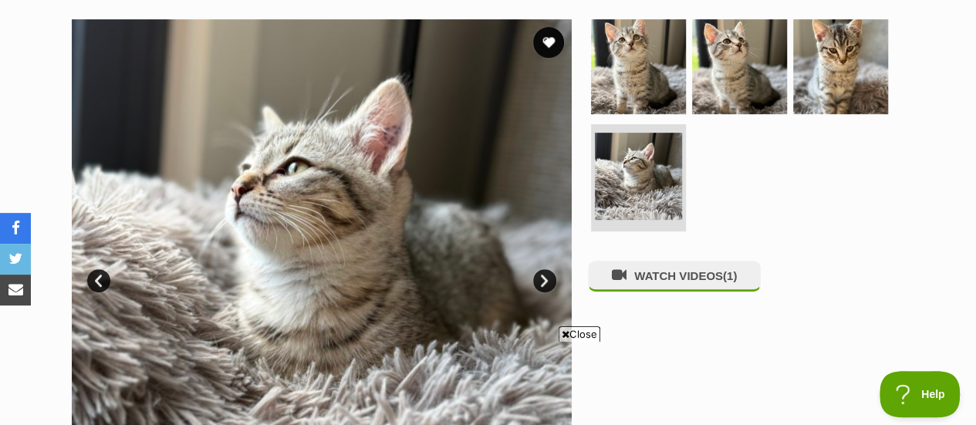
click at [542, 280] on link "Next" at bounding box center [544, 280] width 23 height 23
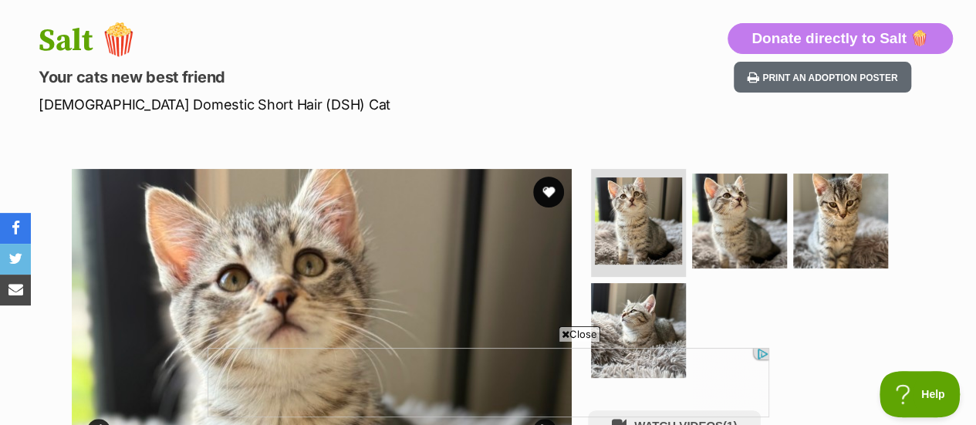
scroll to position [151, 0]
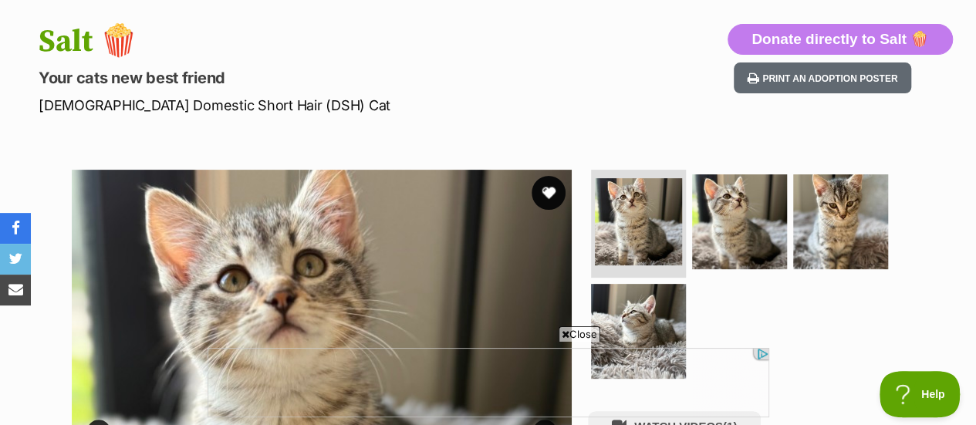
click at [549, 198] on button "favourite" at bounding box center [548, 193] width 34 height 34
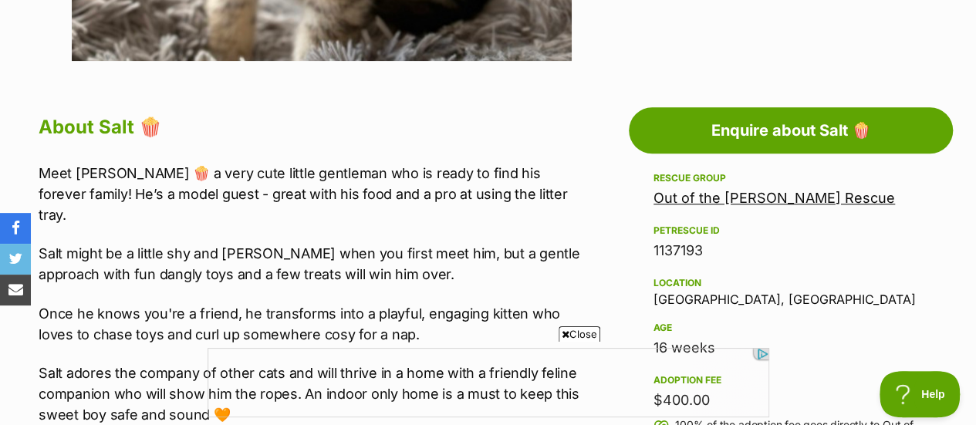
scroll to position [761, 0]
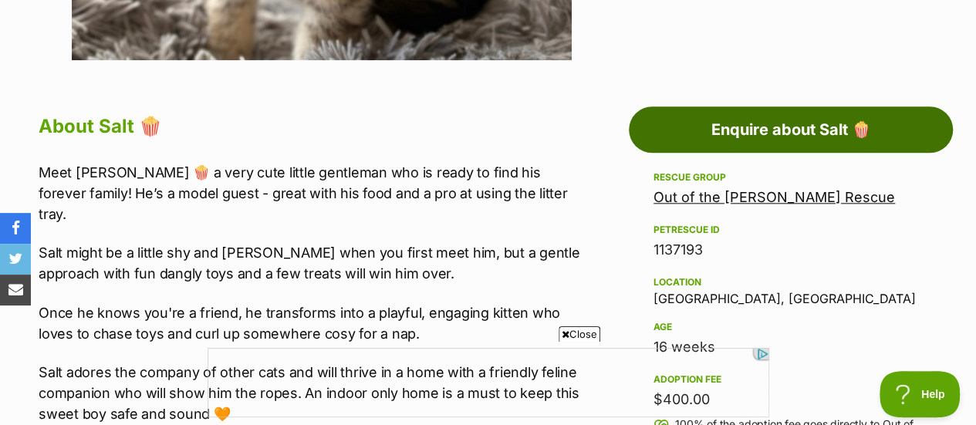
click at [813, 133] on link "Enquire about Salt 🍿" at bounding box center [791, 129] width 324 height 46
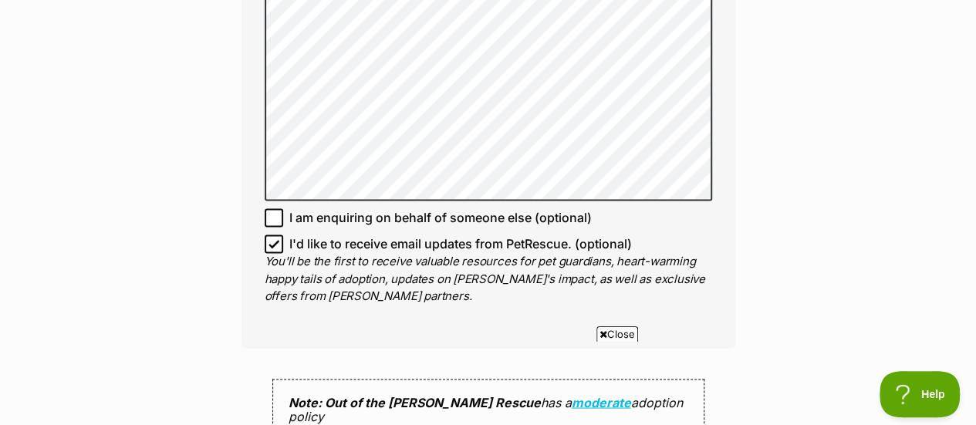
scroll to position [1142, 0]
click at [269, 252] on input "I'd like to receive email updates from PetRescue. (optional)" at bounding box center [274, 243] width 19 height 19
checkbox input "false"
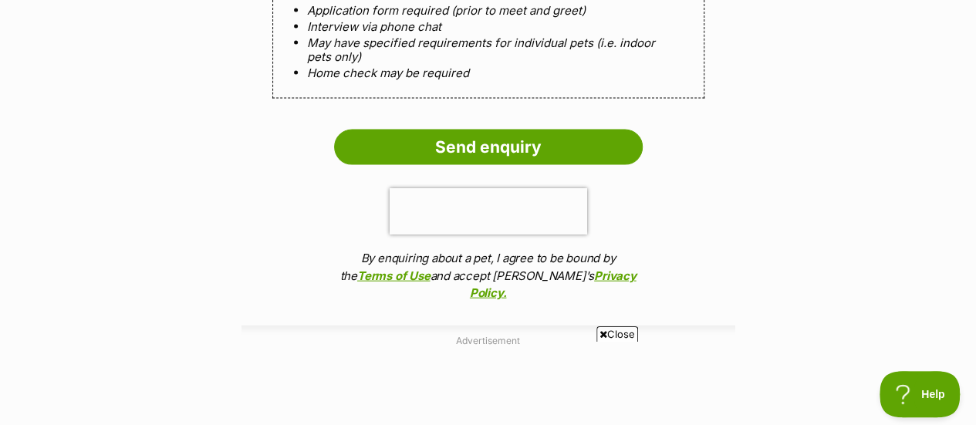
scroll to position [1639, 0]
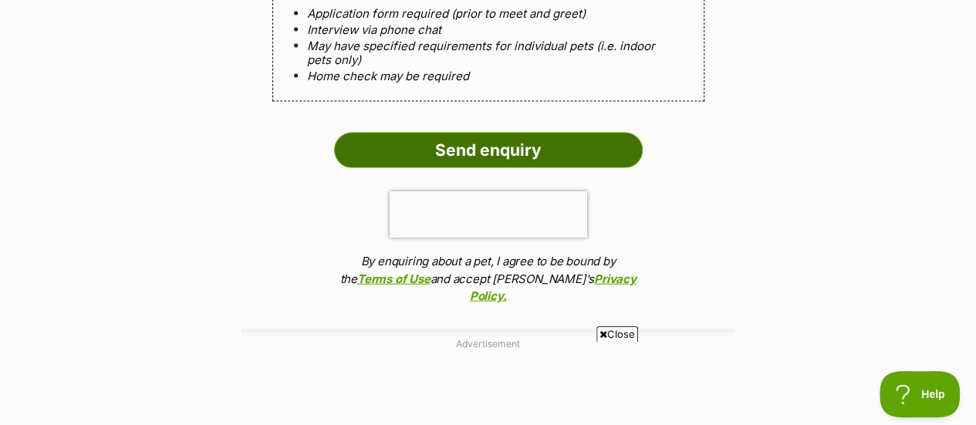
click at [492, 154] on input "Send enquiry" at bounding box center [488, 150] width 309 height 35
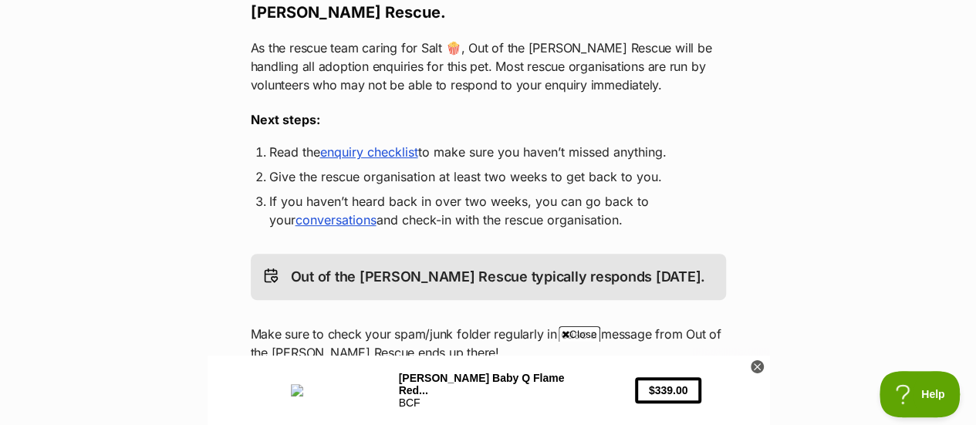
scroll to position [312, 0]
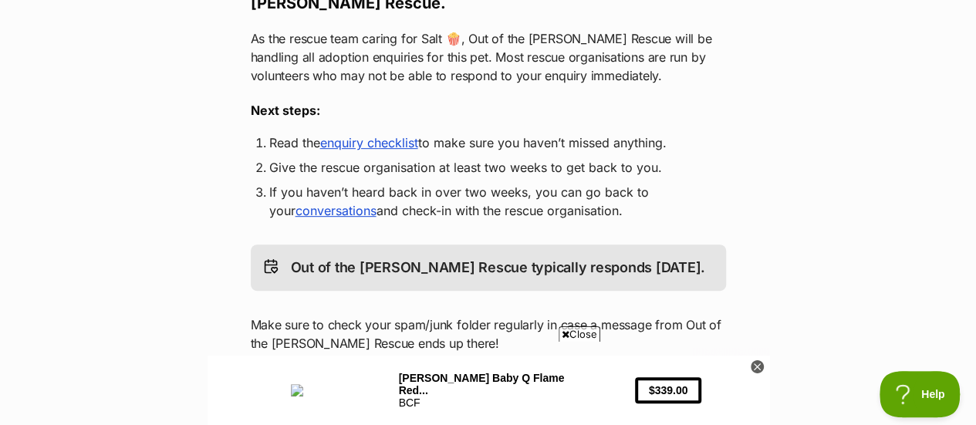
click at [375, 137] on link "enquiry checklist" at bounding box center [369, 142] width 98 height 15
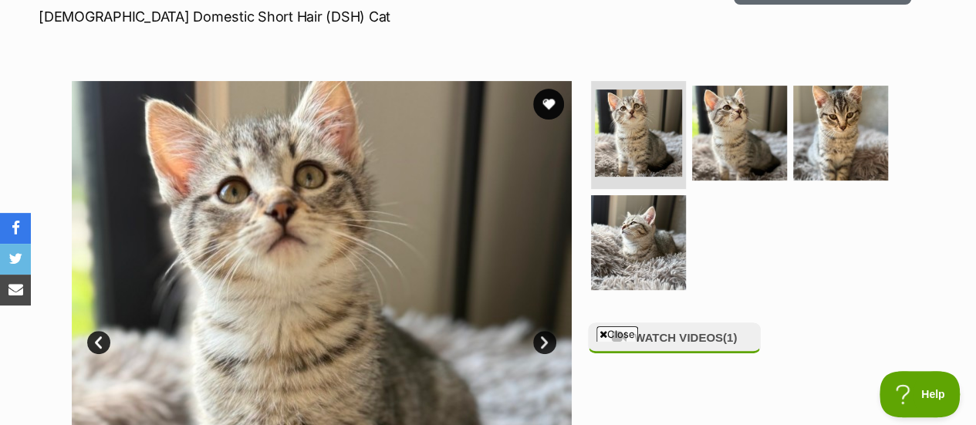
scroll to position [228, 0]
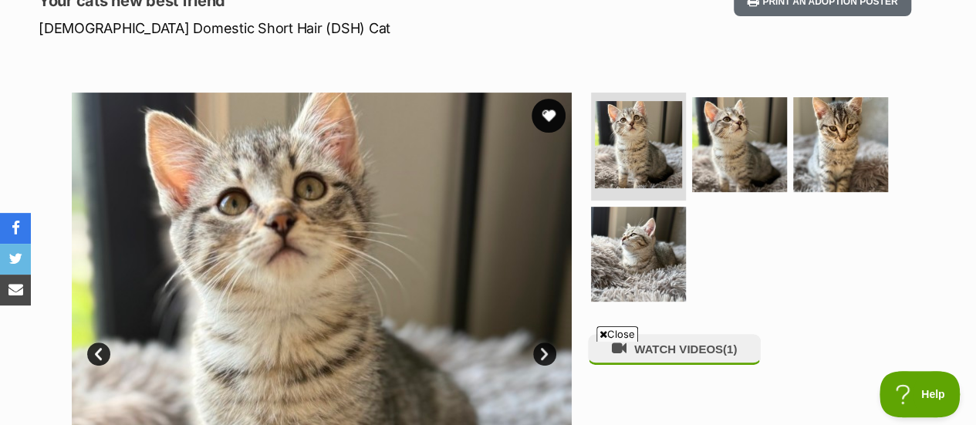
click at [543, 113] on button "favourite" at bounding box center [548, 116] width 34 height 34
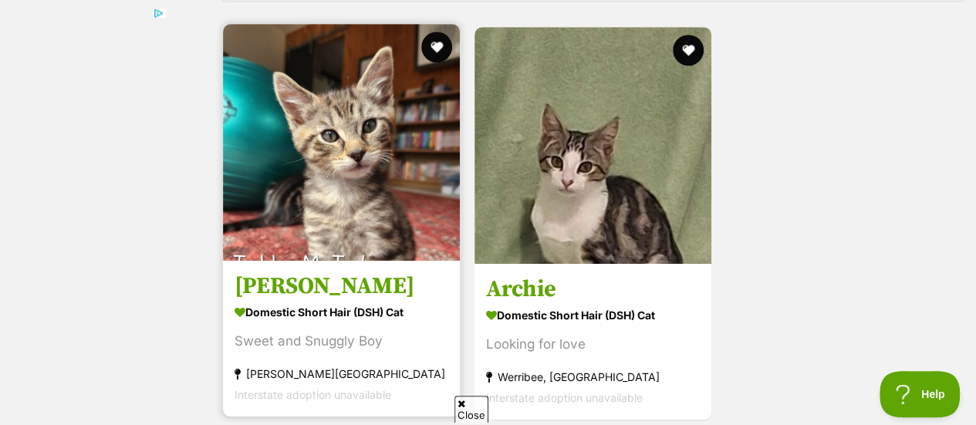
click at [342, 226] on img at bounding box center [341, 142] width 237 height 237
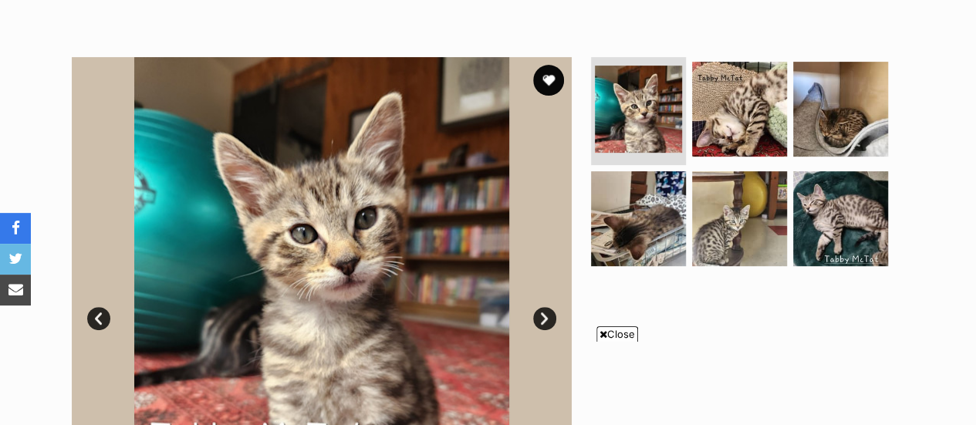
scroll to position [394, 0]
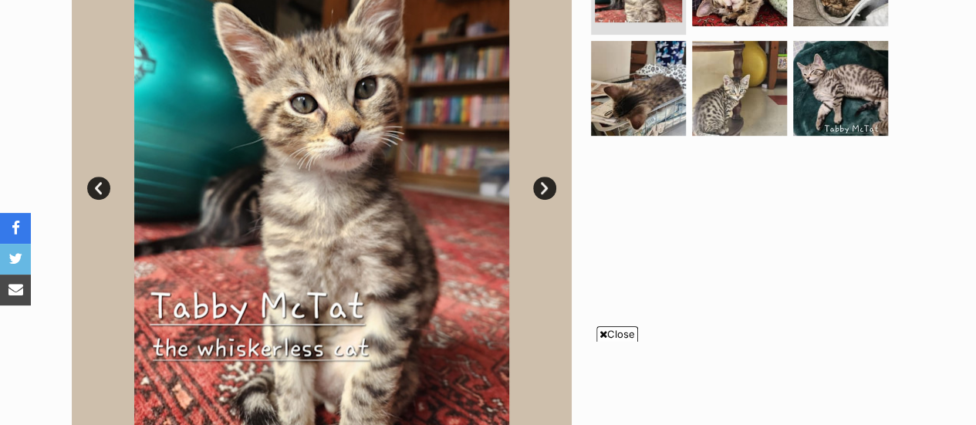
click at [547, 189] on link "Next" at bounding box center [544, 188] width 23 height 23
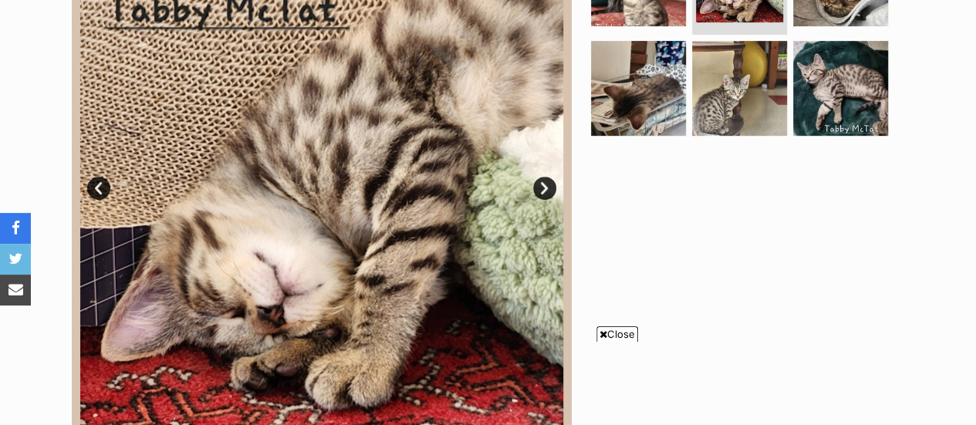
click at [547, 189] on link "Next" at bounding box center [544, 188] width 23 height 23
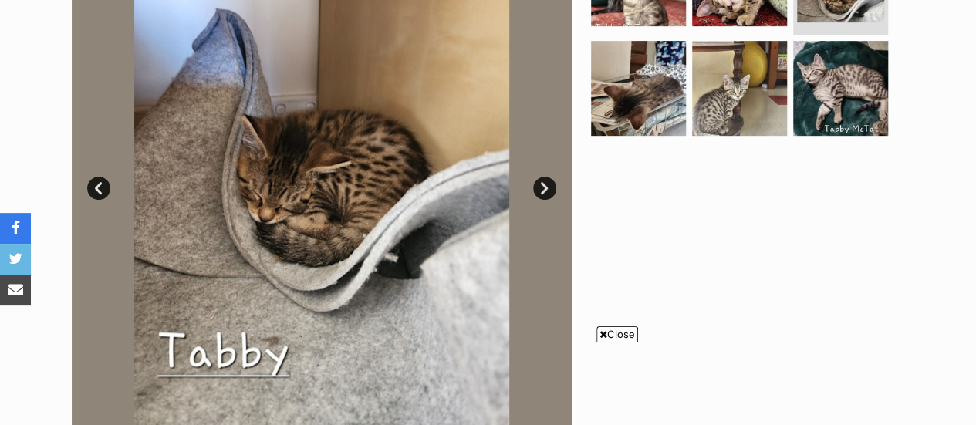
click at [547, 189] on link "Next" at bounding box center [544, 188] width 23 height 23
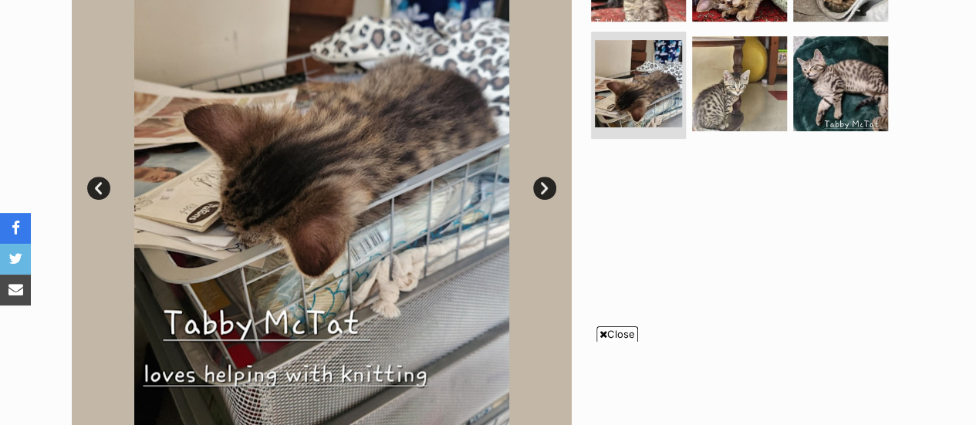
click at [547, 189] on link "Next" at bounding box center [544, 188] width 23 height 23
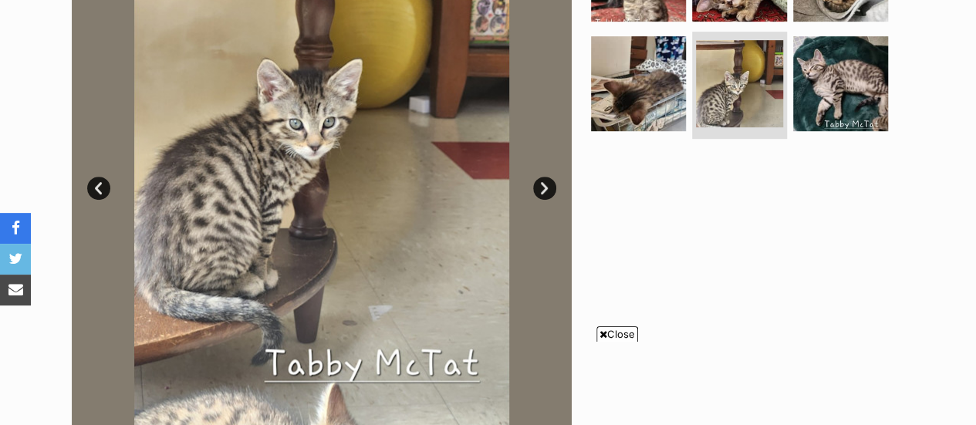
click at [547, 189] on link "Next" at bounding box center [544, 188] width 23 height 23
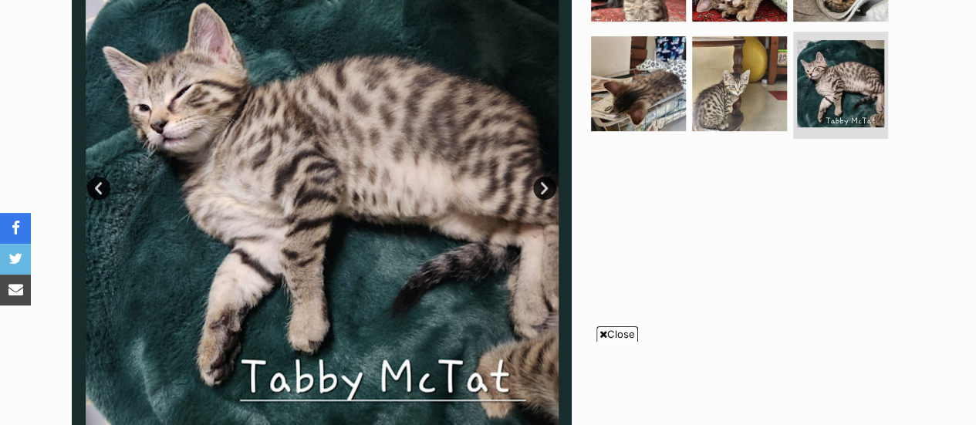
click at [548, 192] on link "Next" at bounding box center [544, 188] width 23 height 23
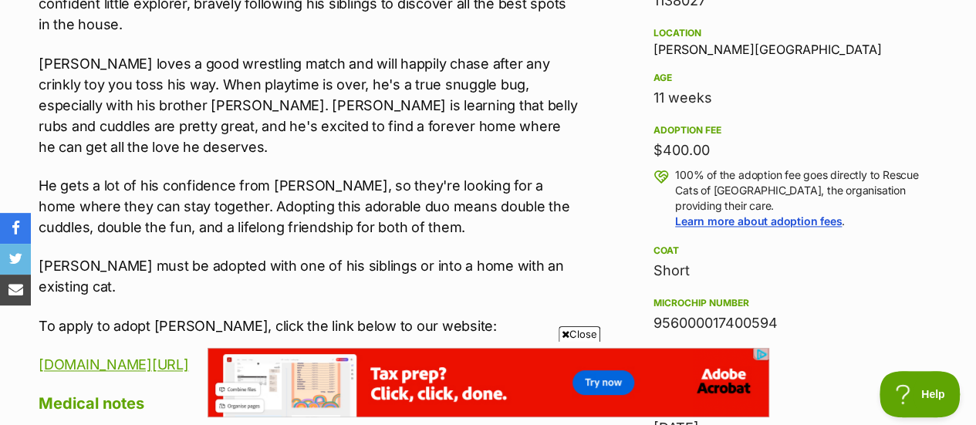
scroll to position [0, 0]
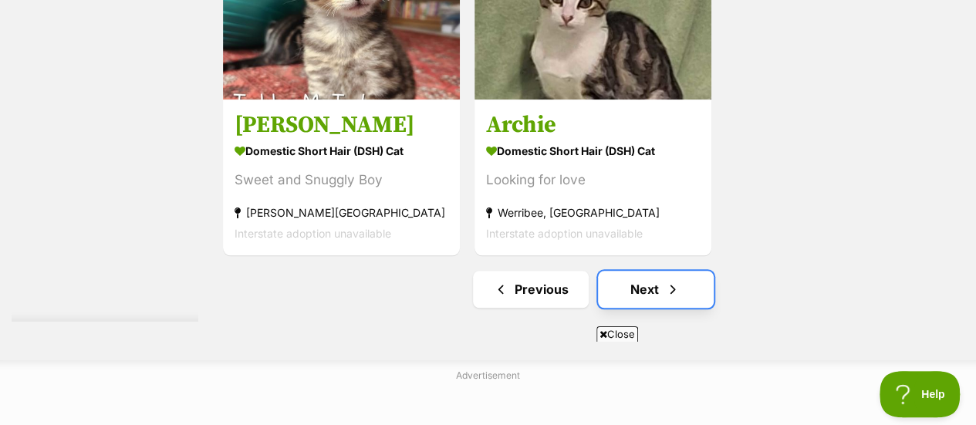
click at [653, 308] on link "Next" at bounding box center [656, 289] width 116 height 37
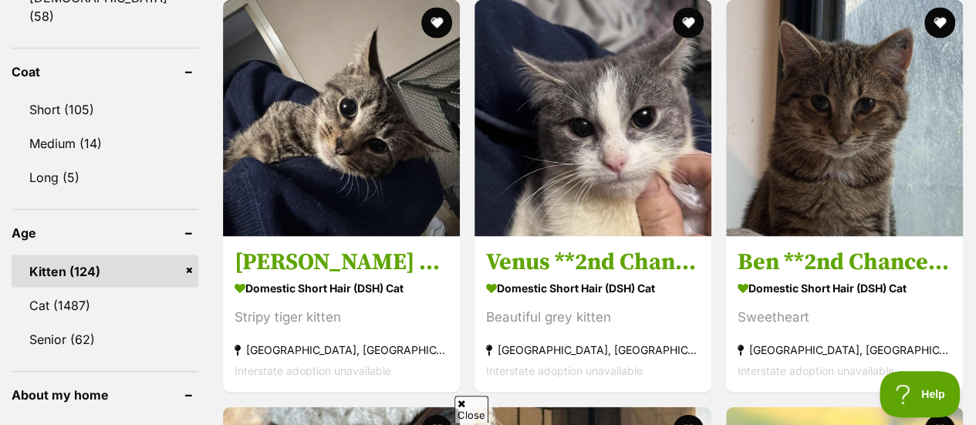
scroll to position [1466, 0]
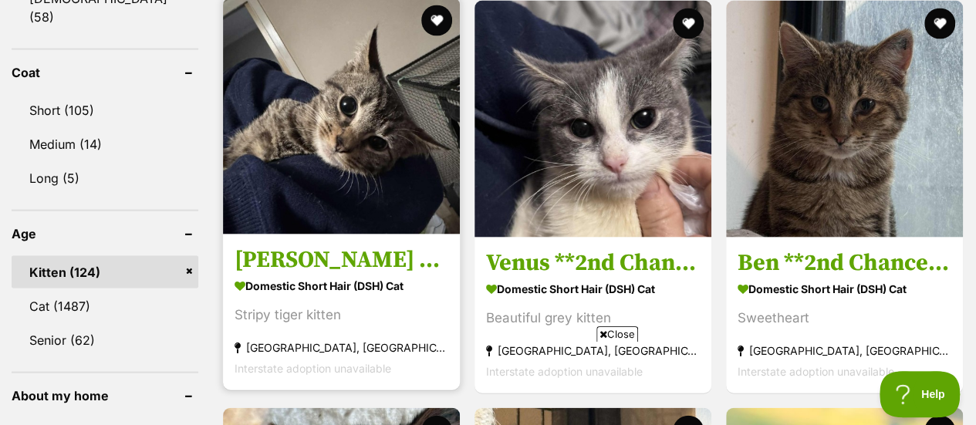
click at [284, 284] on strong "Domestic Short Hair (DSH) Cat" at bounding box center [341, 286] width 214 height 22
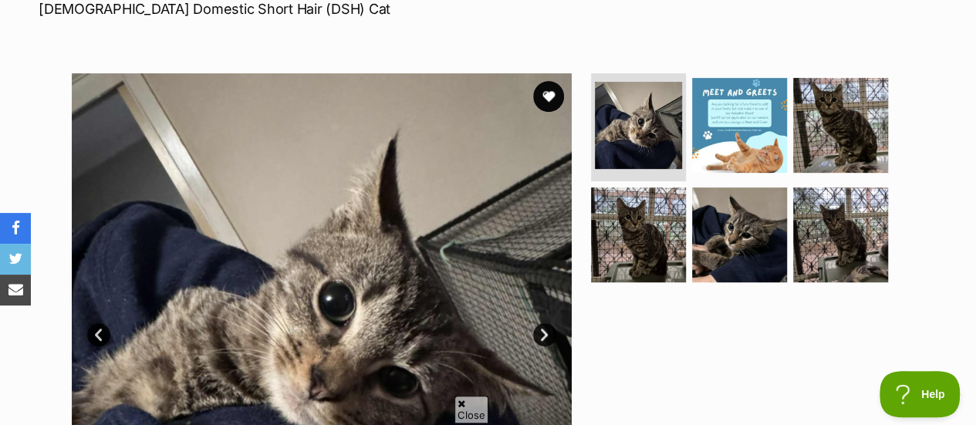
click at [543, 330] on link "Next" at bounding box center [544, 334] width 23 height 23
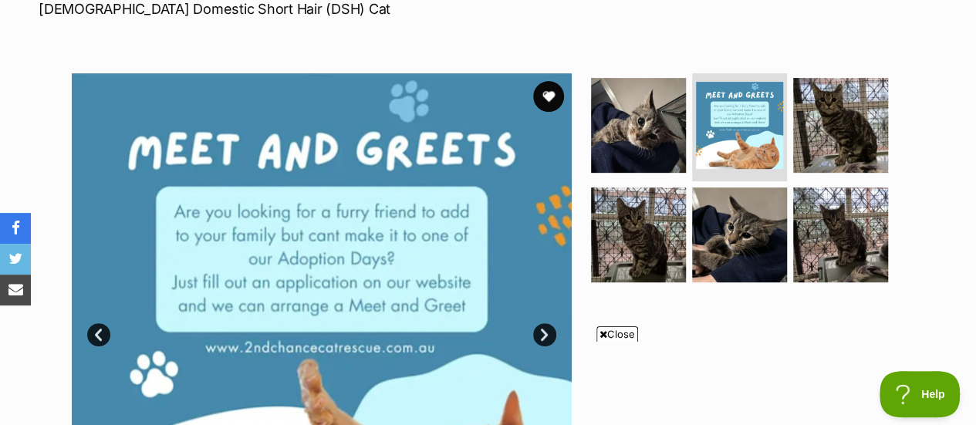
click at [543, 330] on link "Next" at bounding box center [544, 334] width 23 height 23
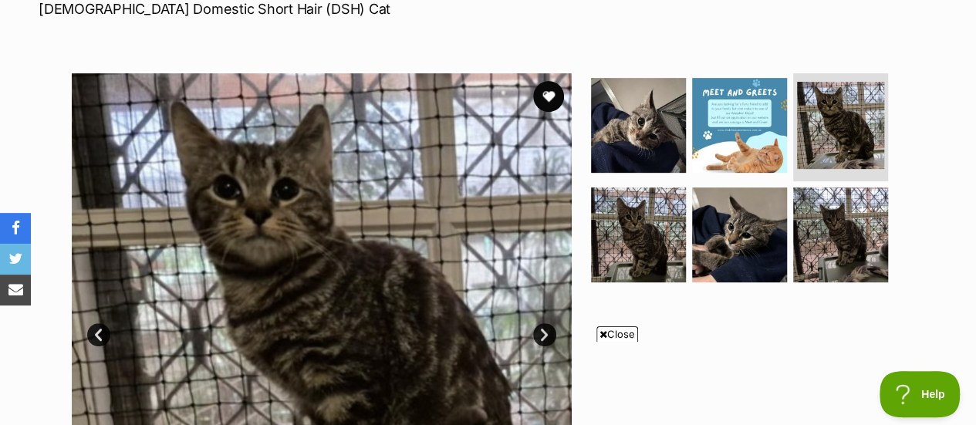
click at [543, 330] on link "Next" at bounding box center [544, 334] width 23 height 23
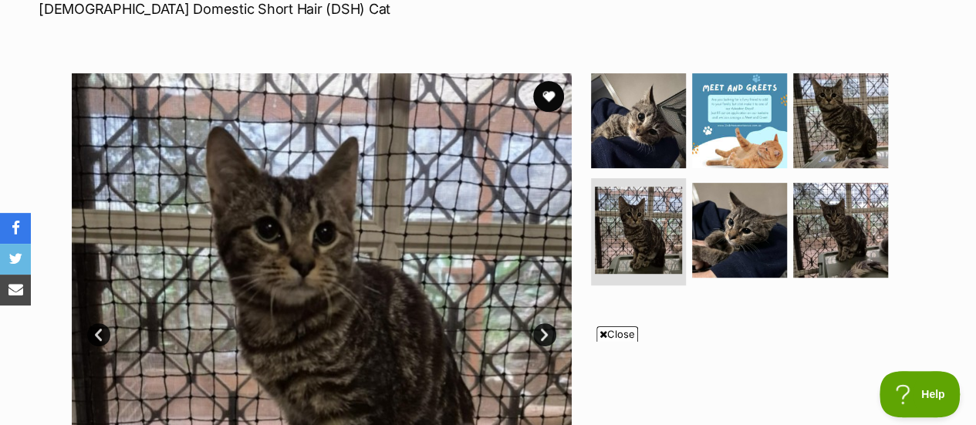
click at [543, 330] on link "Next" at bounding box center [544, 334] width 23 height 23
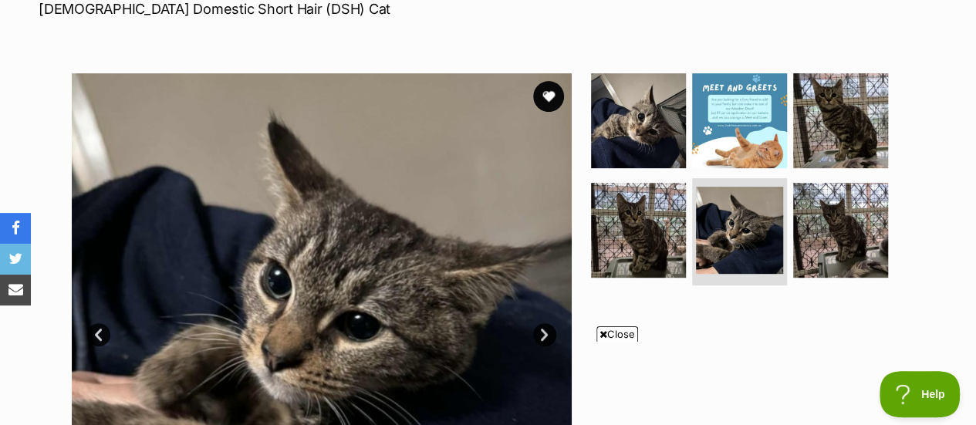
click at [543, 330] on link "Next" at bounding box center [544, 334] width 23 height 23
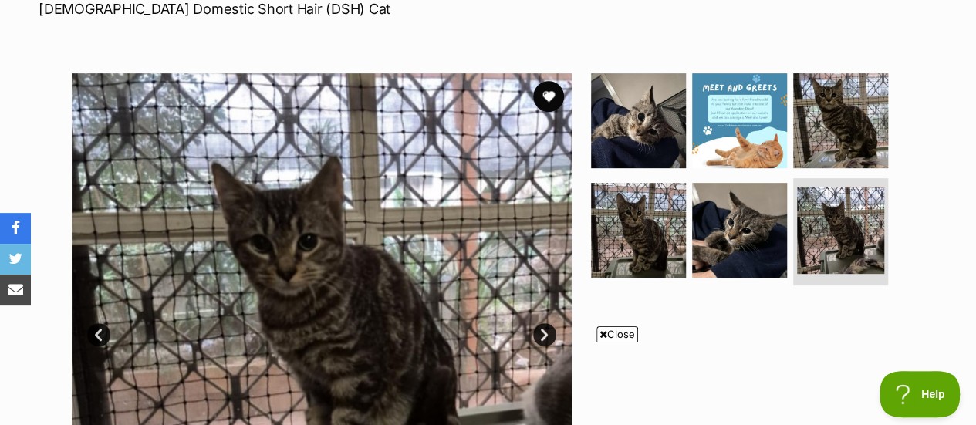
click at [543, 330] on link "Next" at bounding box center [544, 334] width 23 height 23
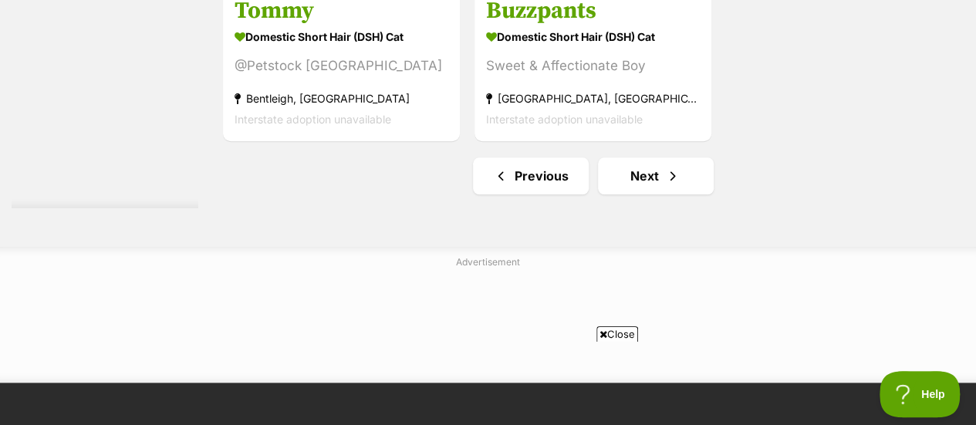
scroll to position [3658, 0]
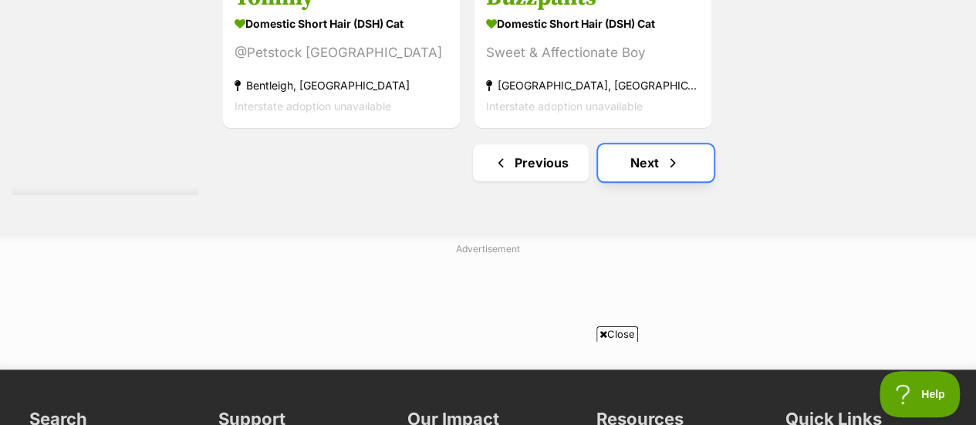
click at [636, 164] on link "Next" at bounding box center [656, 162] width 116 height 37
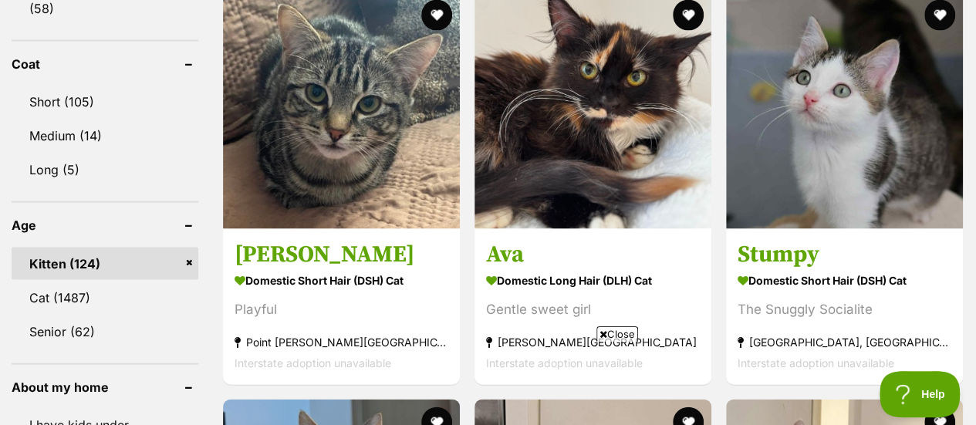
scroll to position [1476, 0]
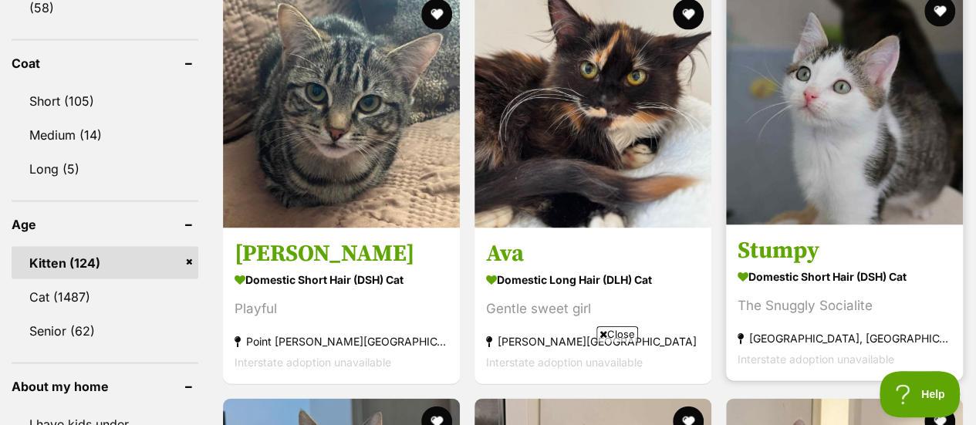
click at [864, 81] on img at bounding box center [844, 106] width 237 height 237
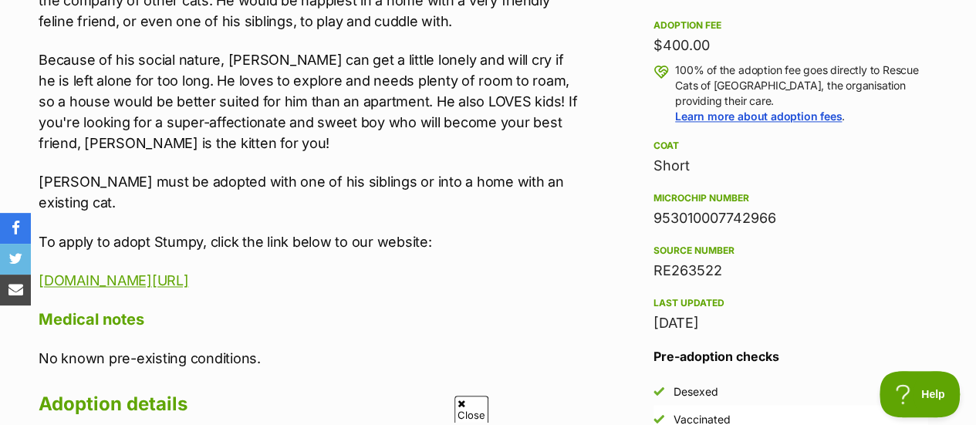
scroll to position [1115, 0]
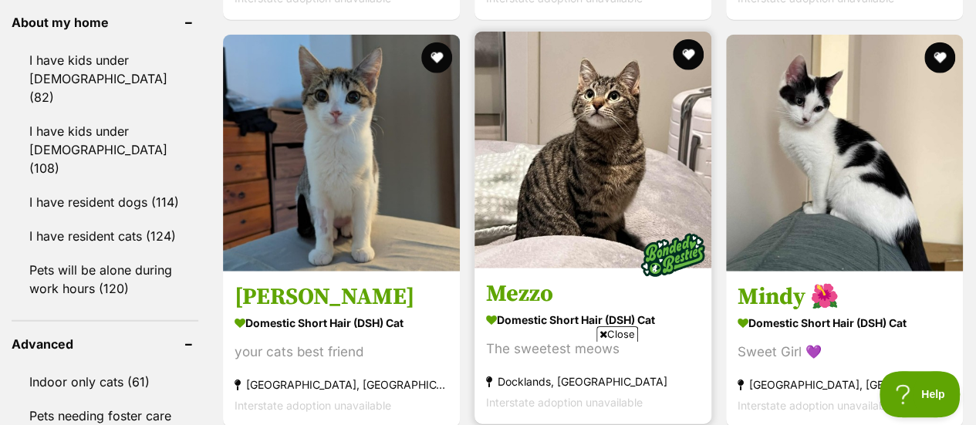
scroll to position [1877, 0]
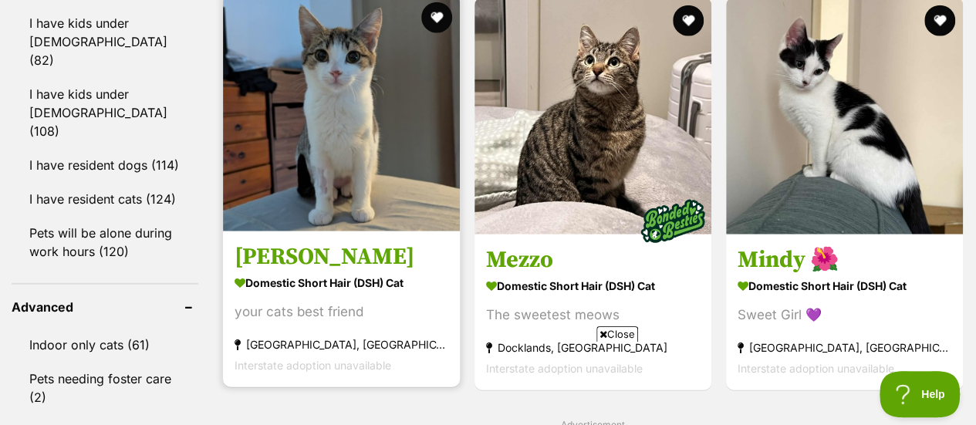
click at [353, 164] on img at bounding box center [341, 113] width 237 height 237
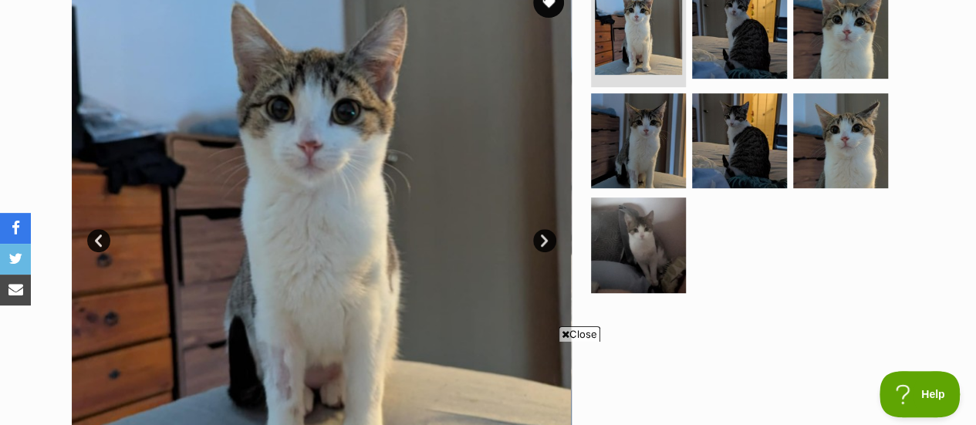
scroll to position [341, 0]
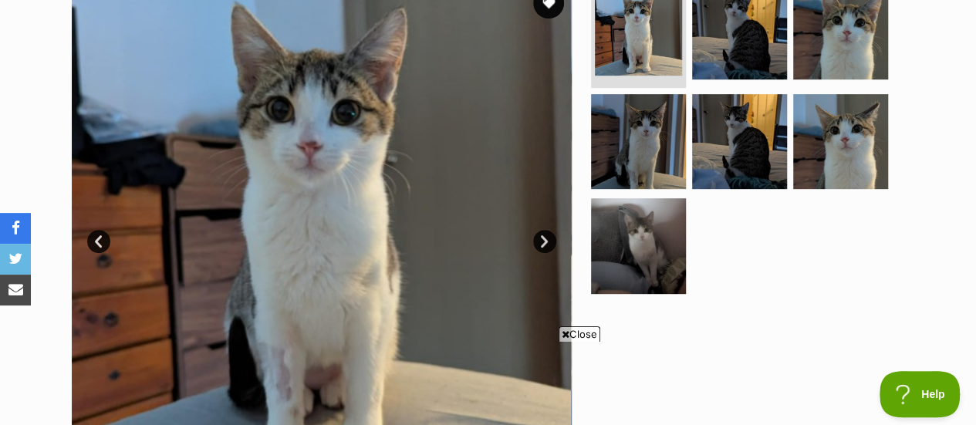
click at [540, 240] on link "Next" at bounding box center [544, 241] width 23 height 23
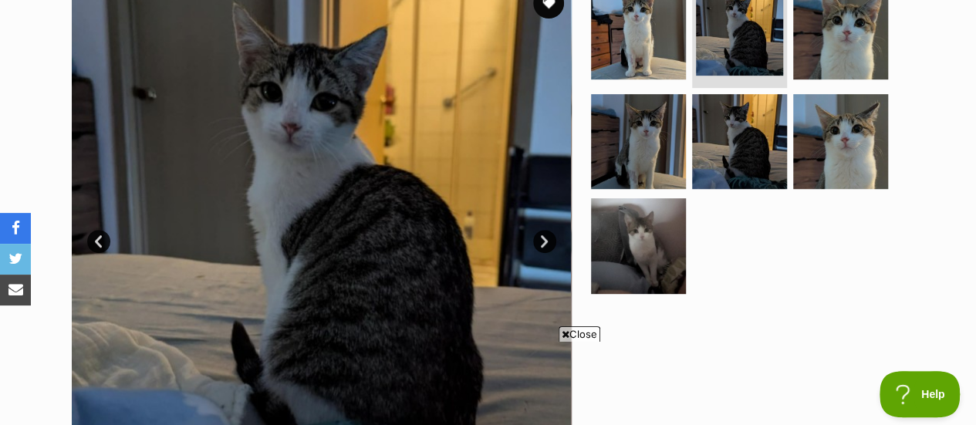
click at [540, 240] on link "Next" at bounding box center [544, 241] width 23 height 23
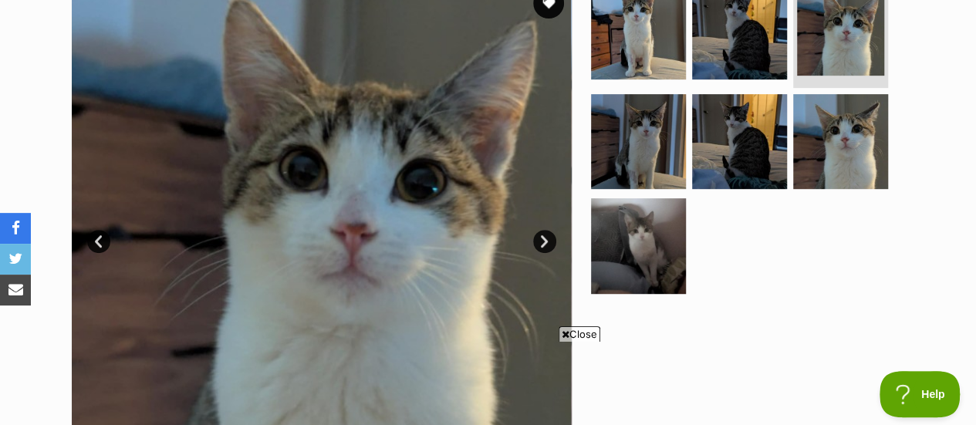
click at [540, 240] on link "Next" at bounding box center [544, 241] width 23 height 23
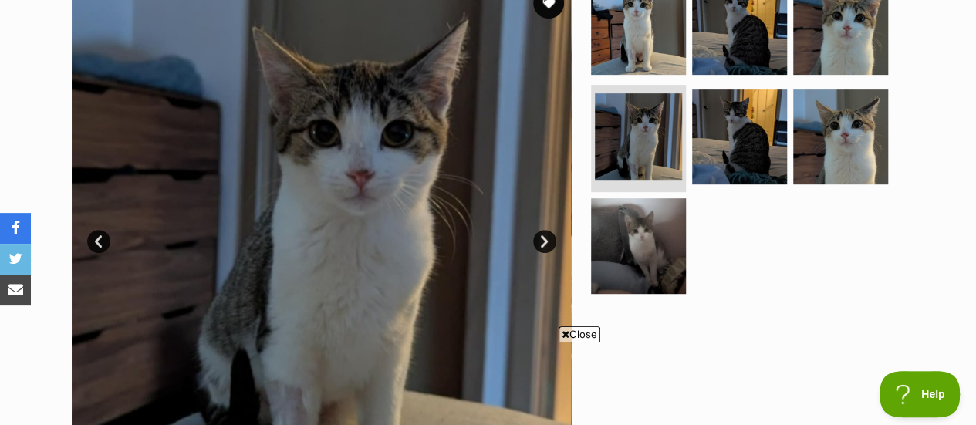
click at [540, 240] on link "Next" at bounding box center [544, 241] width 23 height 23
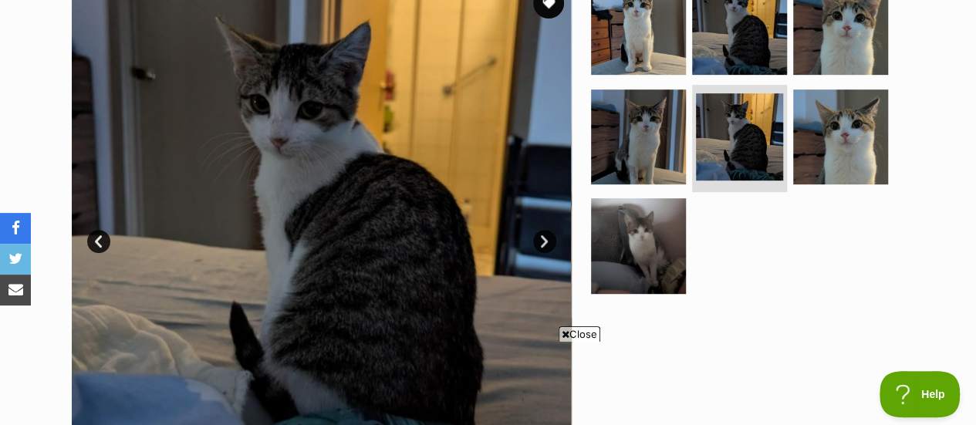
click at [540, 240] on link "Next" at bounding box center [544, 241] width 23 height 23
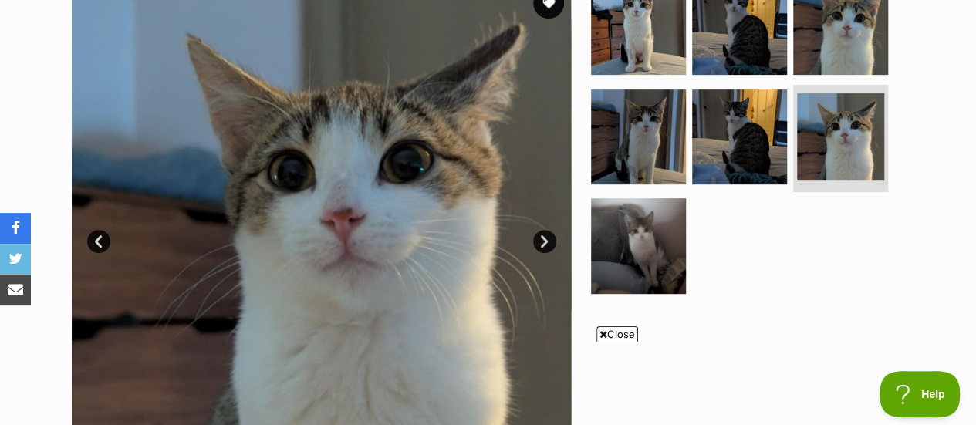
click at [540, 240] on link "Next" at bounding box center [544, 241] width 23 height 23
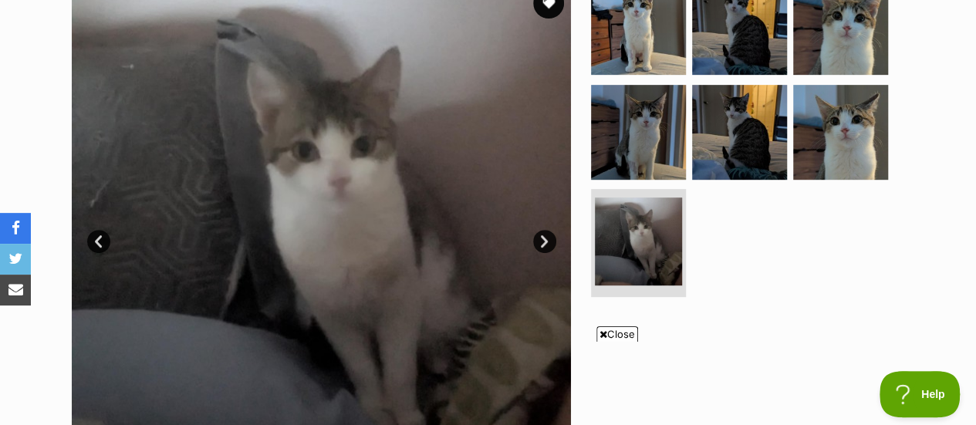
click at [540, 240] on link "Next" at bounding box center [544, 241] width 23 height 23
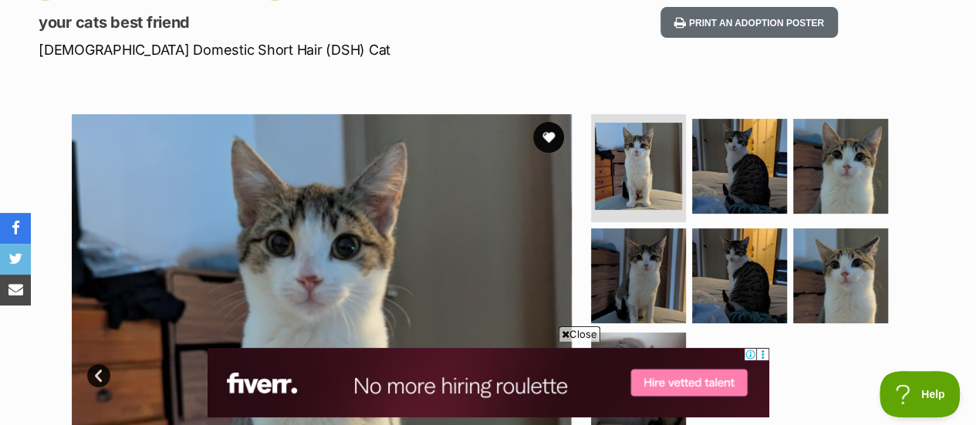
scroll to position [204, 0]
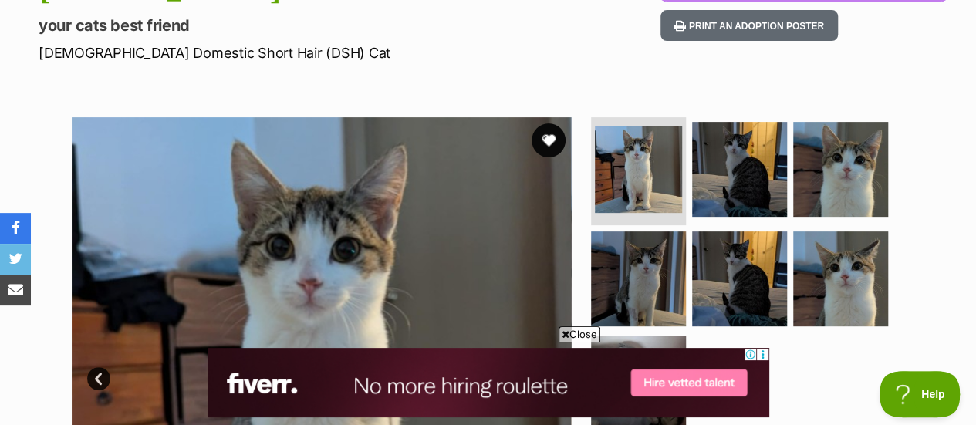
click at [551, 143] on button "favourite" at bounding box center [548, 140] width 34 height 34
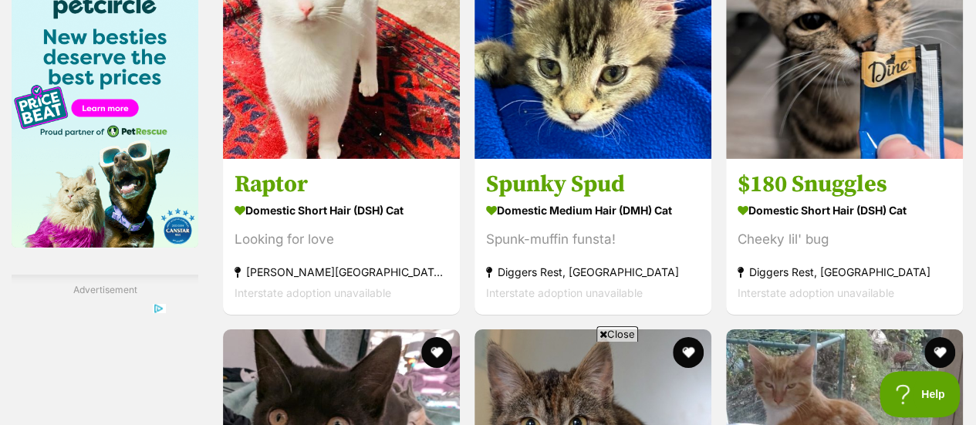
scroll to position [2402, 0]
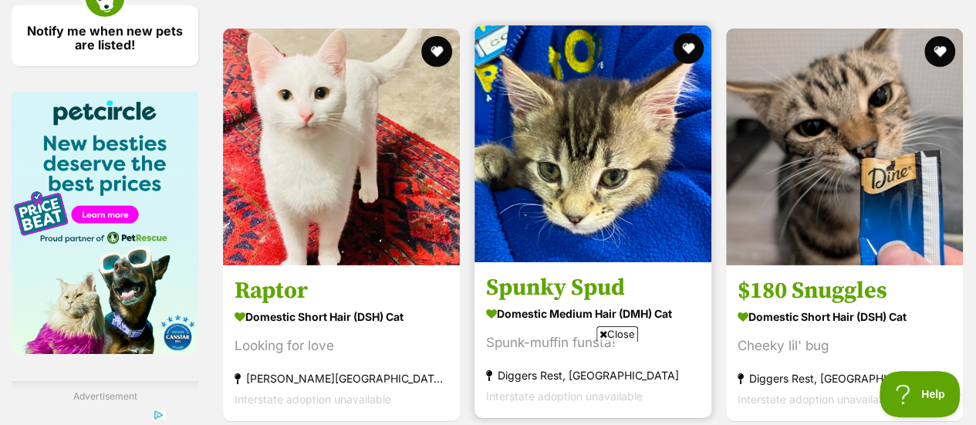
click at [639, 248] on img at bounding box center [592, 143] width 237 height 237
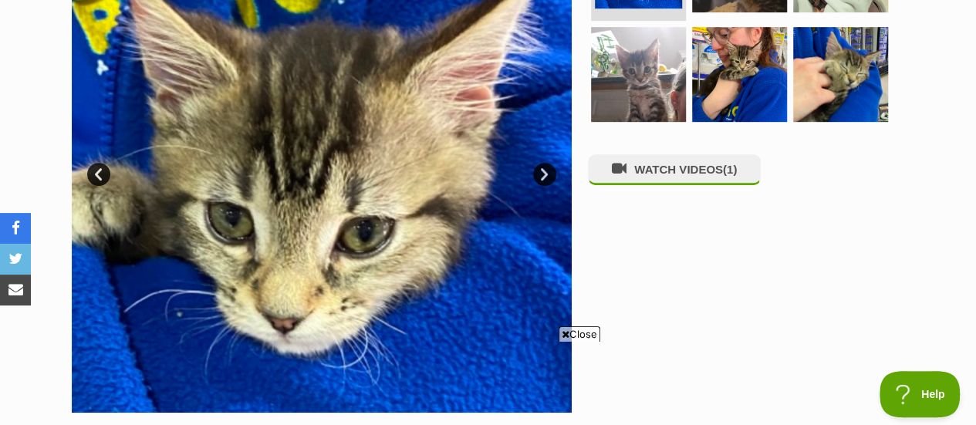
scroll to position [407, 0]
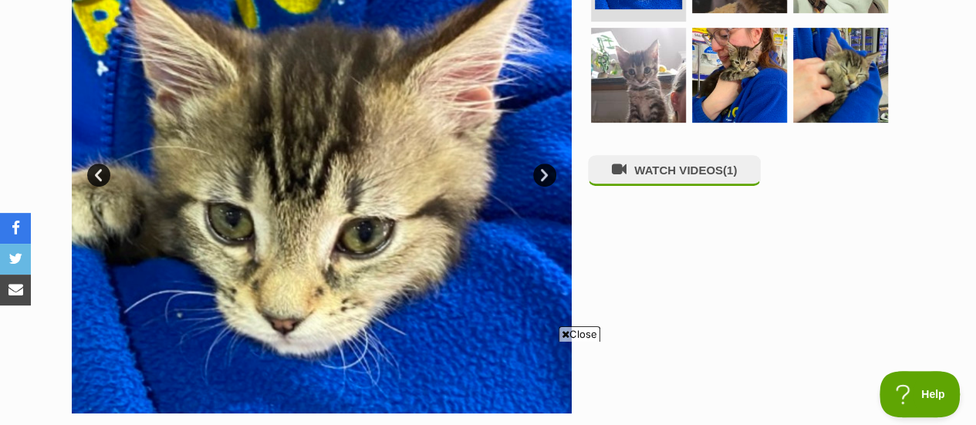
click at [544, 172] on link "Next" at bounding box center [544, 175] width 23 height 23
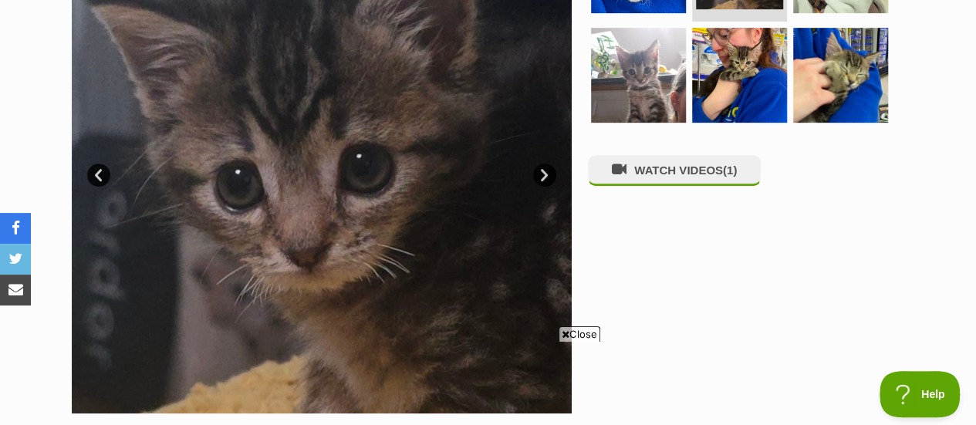
click at [544, 172] on link "Next" at bounding box center [544, 175] width 23 height 23
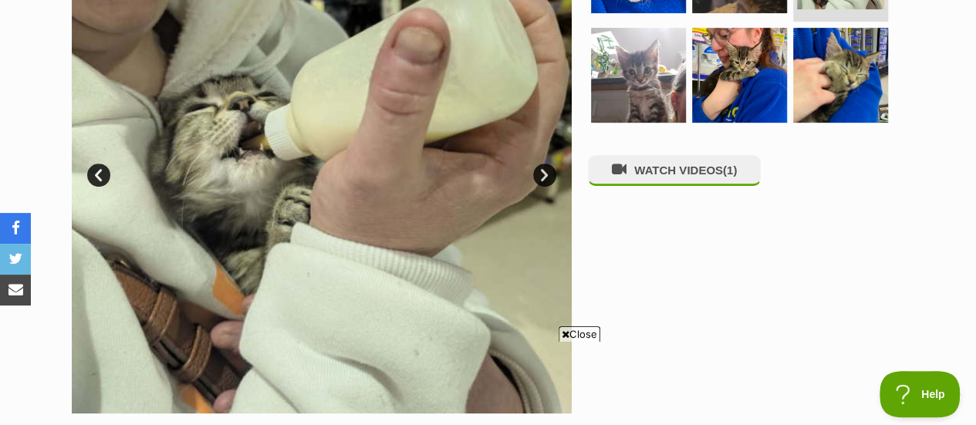
click at [544, 172] on link "Next" at bounding box center [544, 175] width 23 height 23
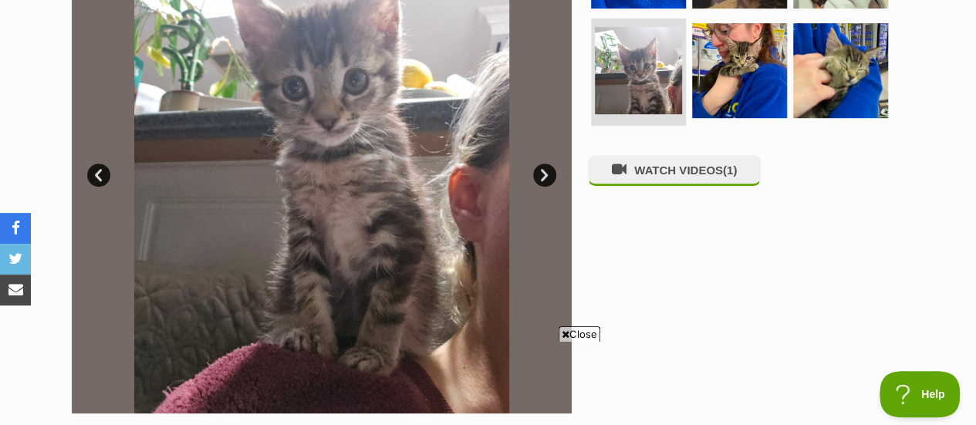
click at [544, 172] on link "Next" at bounding box center [544, 175] width 23 height 23
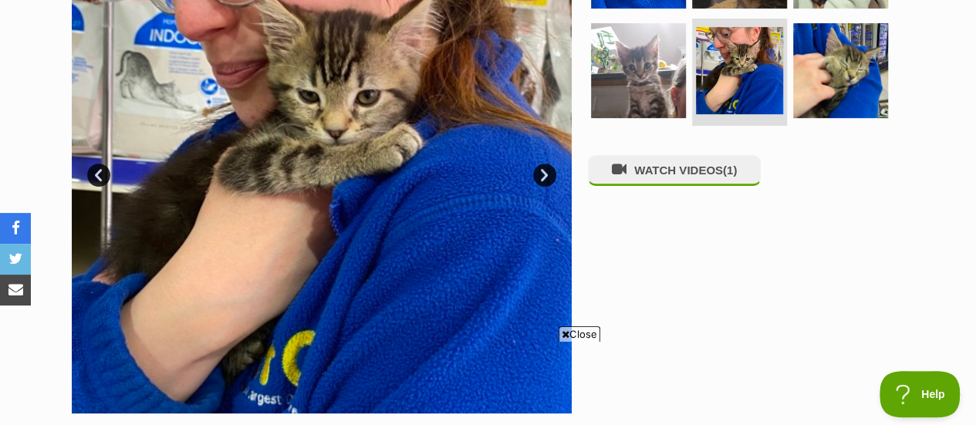
click at [544, 172] on link "Next" at bounding box center [544, 175] width 23 height 23
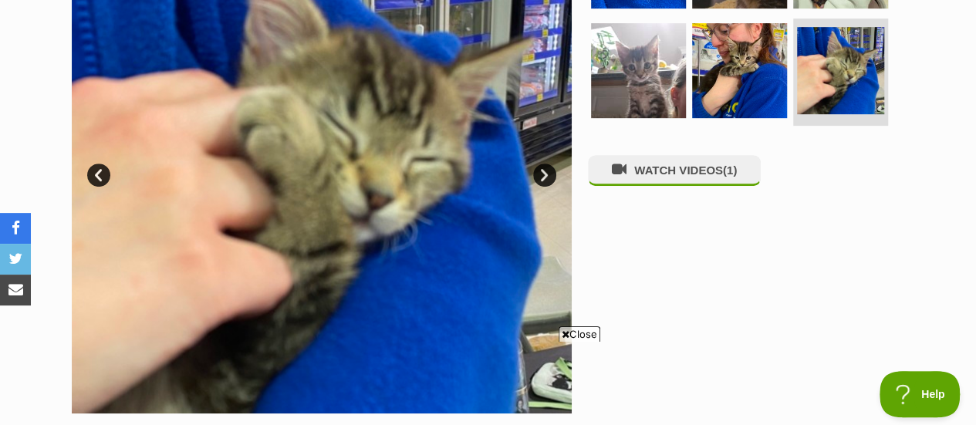
click at [544, 172] on link "Next" at bounding box center [544, 175] width 23 height 23
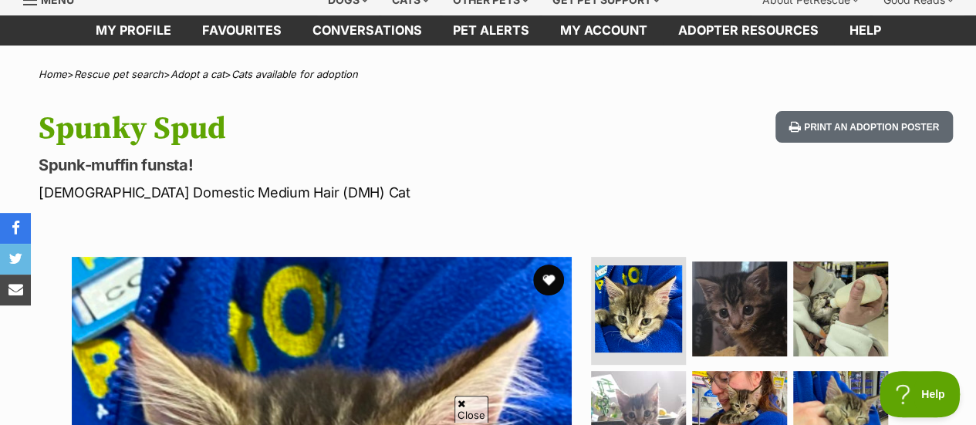
scroll to position [0, 0]
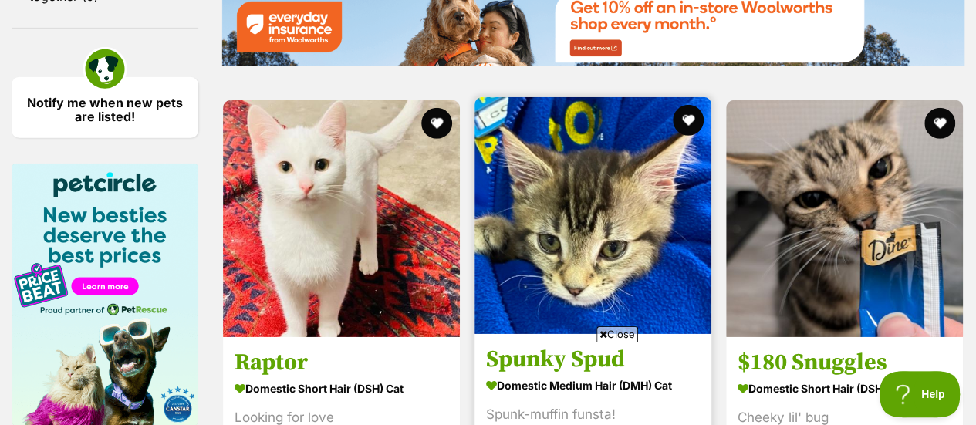
scroll to position [2313, 0]
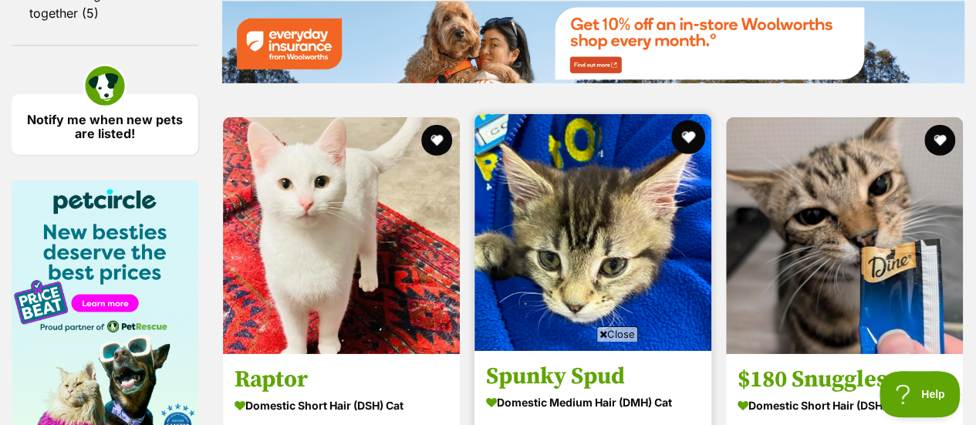
click at [683, 146] on button "favourite" at bounding box center [688, 137] width 34 height 34
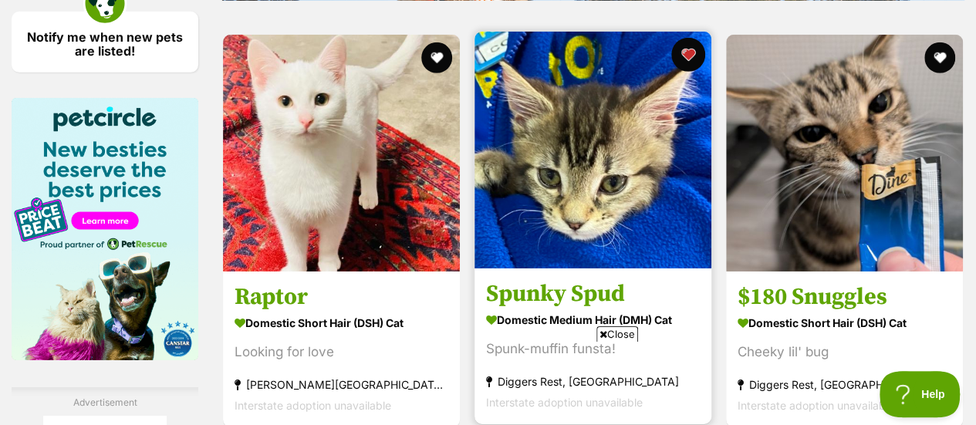
scroll to position [2397, 0]
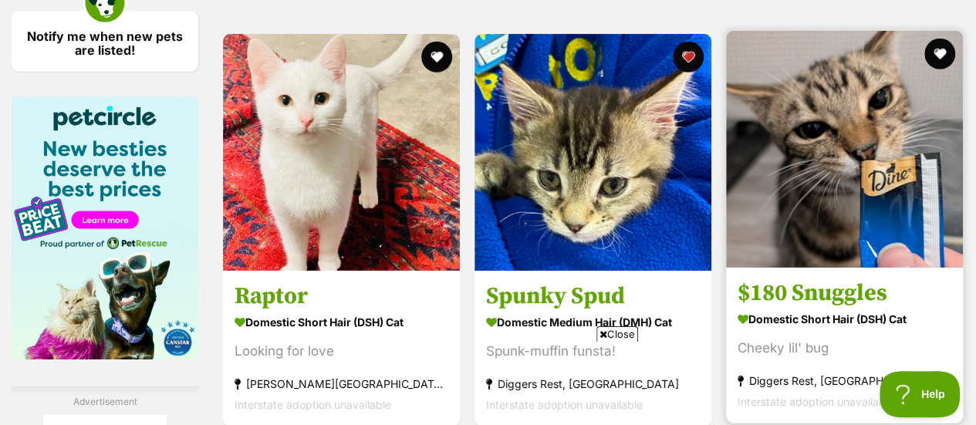
click at [872, 164] on img at bounding box center [844, 149] width 237 height 237
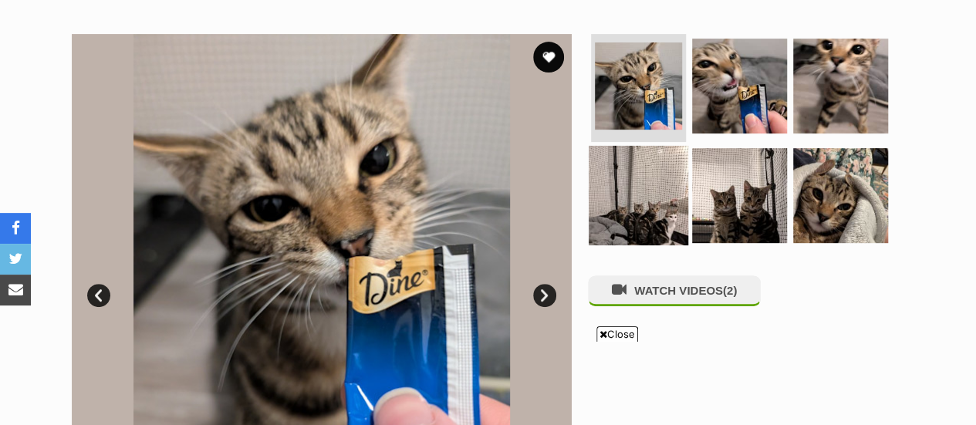
click at [613, 177] on img at bounding box center [639, 195] width 100 height 100
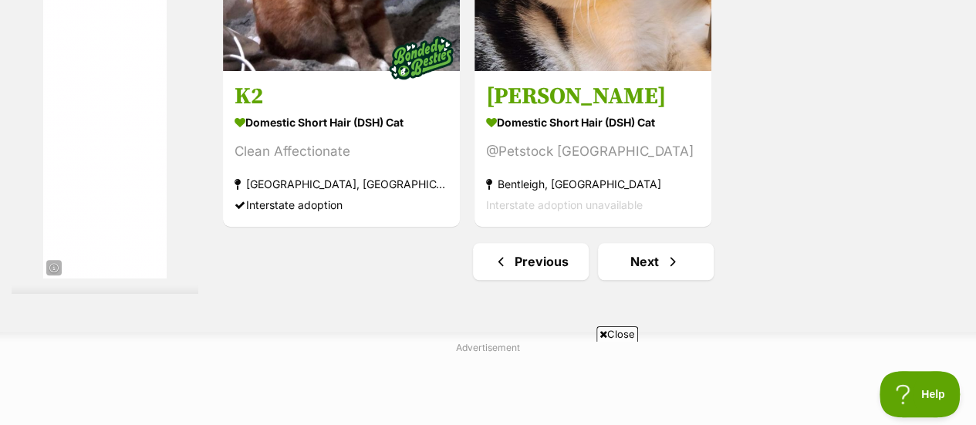
scroll to position [3560, 0]
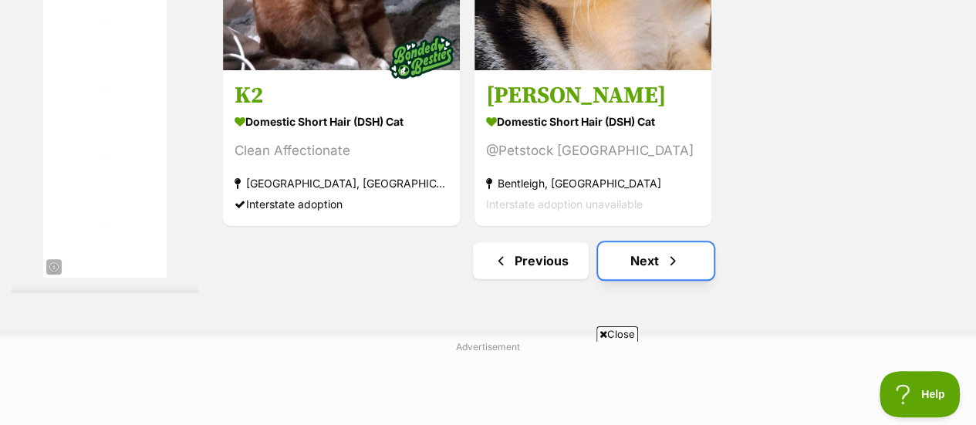
click at [639, 270] on link "Next" at bounding box center [656, 260] width 116 height 37
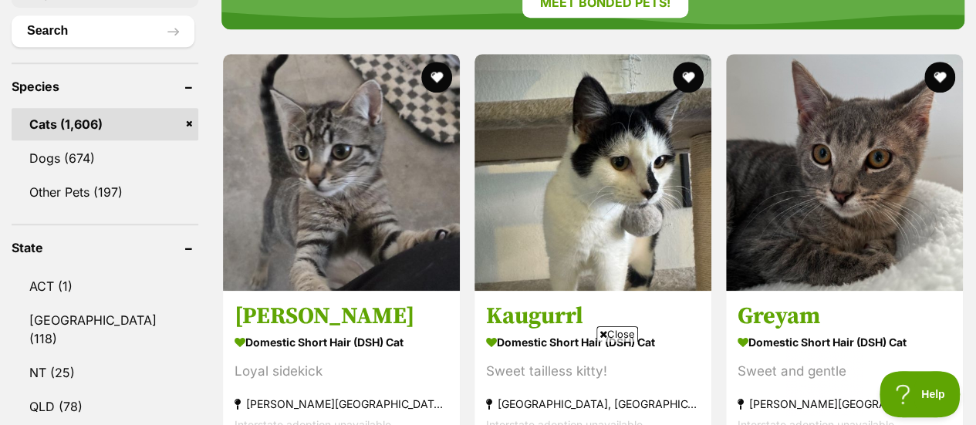
scroll to position [593, 0]
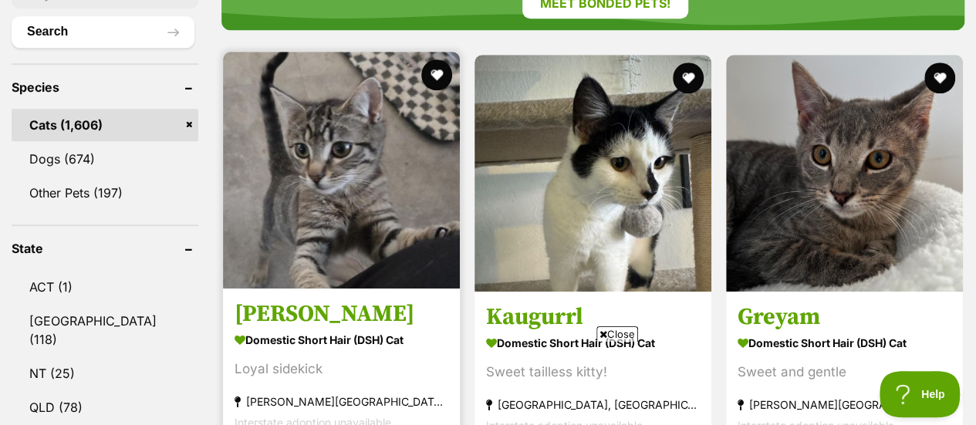
click at [403, 234] on img at bounding box center [341, 170] width 237 height 237
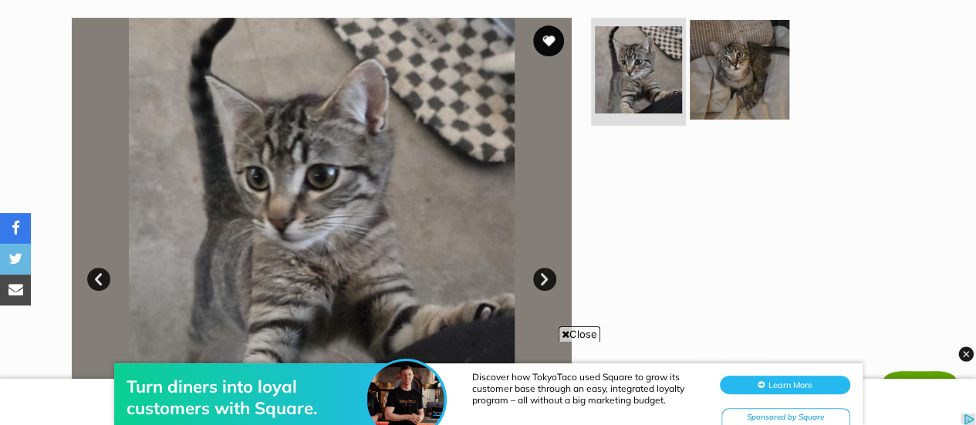
scroll to position [302, 0]
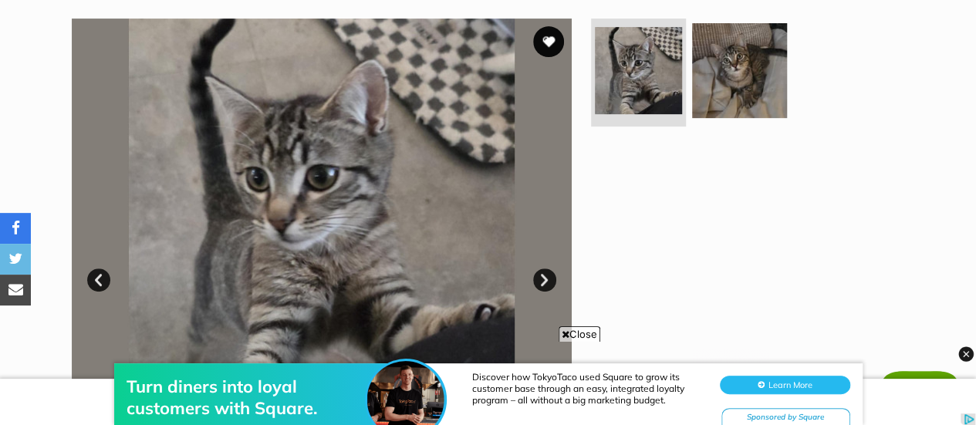
click at [545, 285] on link "Next" at bounding box center [544, 279] width 23 height 23
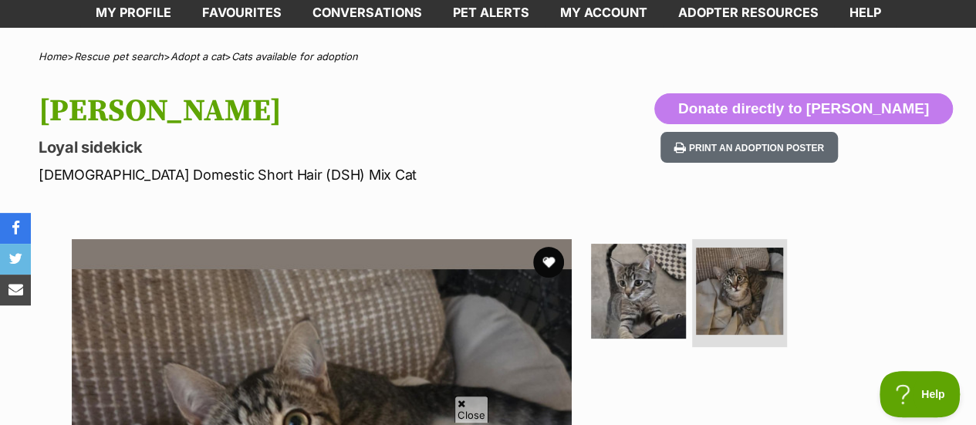
scroll to position [0, 0]
click at [546, 265] on button "favourite" at bounding box center [548, 262] width 34 height 34
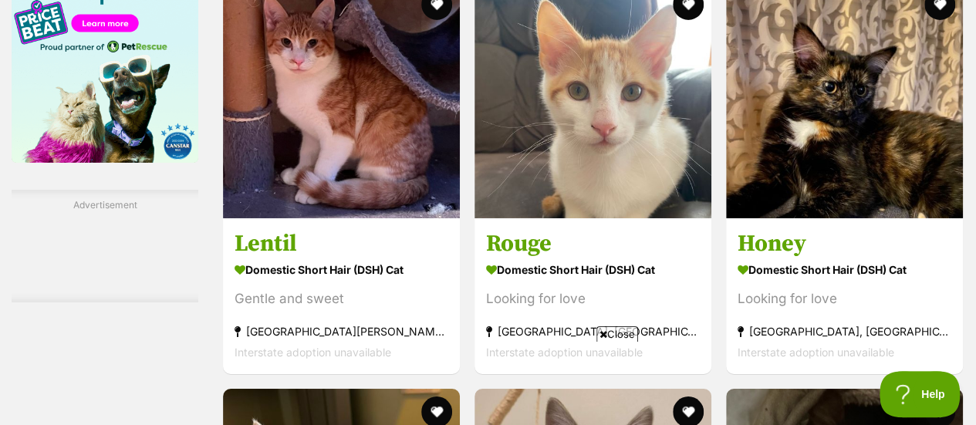
scroll to position [2598, 0]
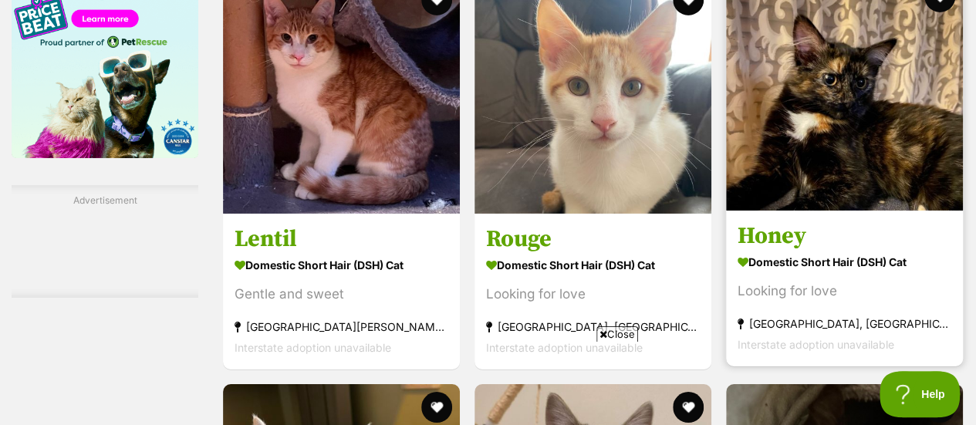
click at [795, 129] on img at bounding box center [844, 92] width 237 height 237
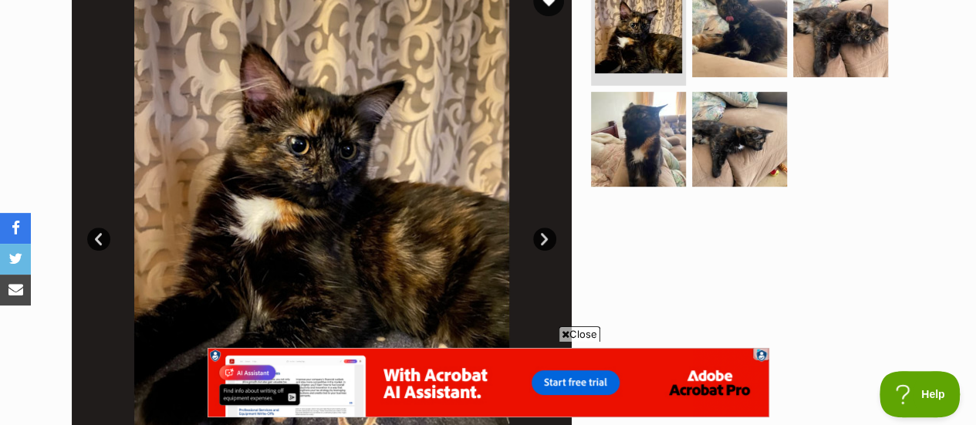
scroll to position [342, 0]
click at [539, 241] on link "Next" at bounding box center [544, 239] width 23 height 23
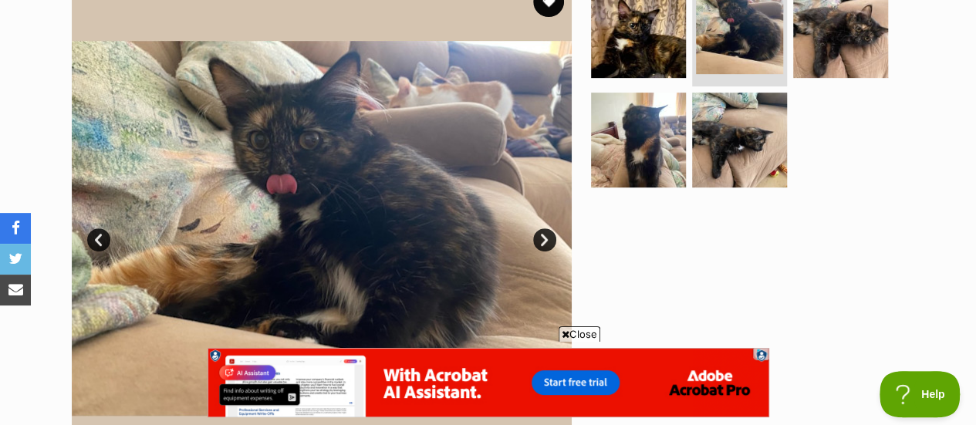
scroll to position [0, 0]
click at [545, 238] on link "Next" at bounding box center [544, 239] width 23 height 23
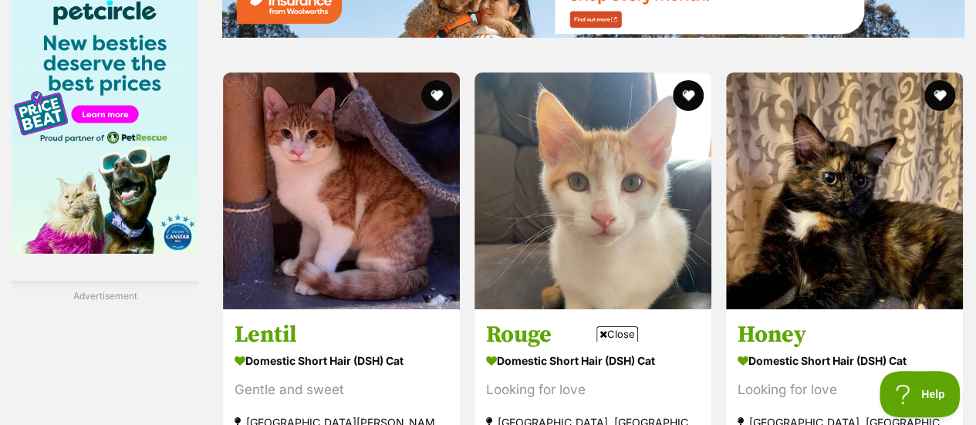
scroll to position [2522, 0]
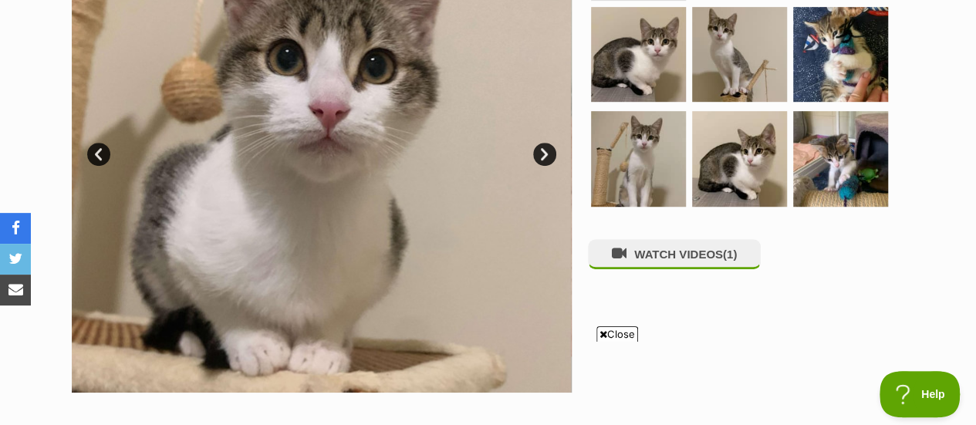
scroll to position [408, 0]
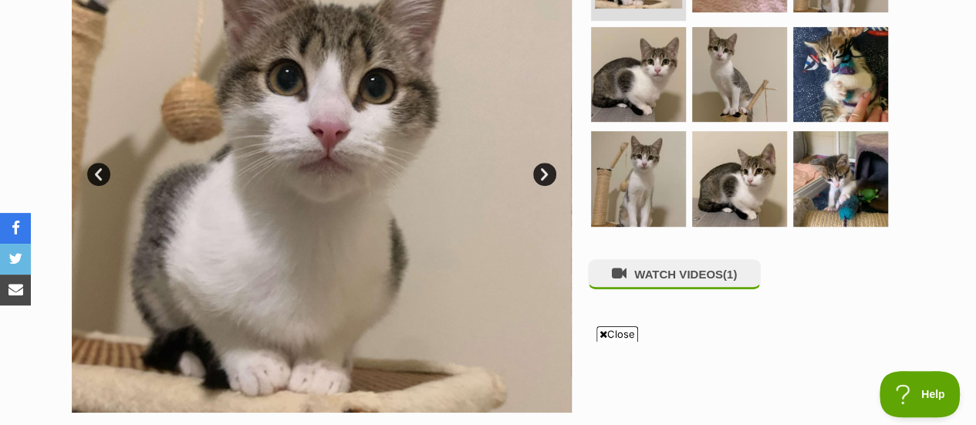
click at [540, 173] on link "Next" at bounding box center [544, 174] width 23 height 23
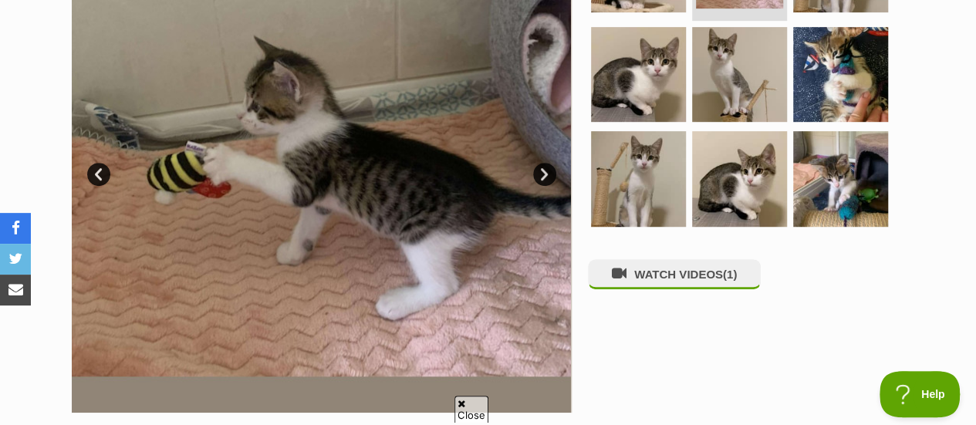
scroll to position [0, 0]
click at [540, 173] on link "Next" at bounding box center [544, 174] width 23 height 23
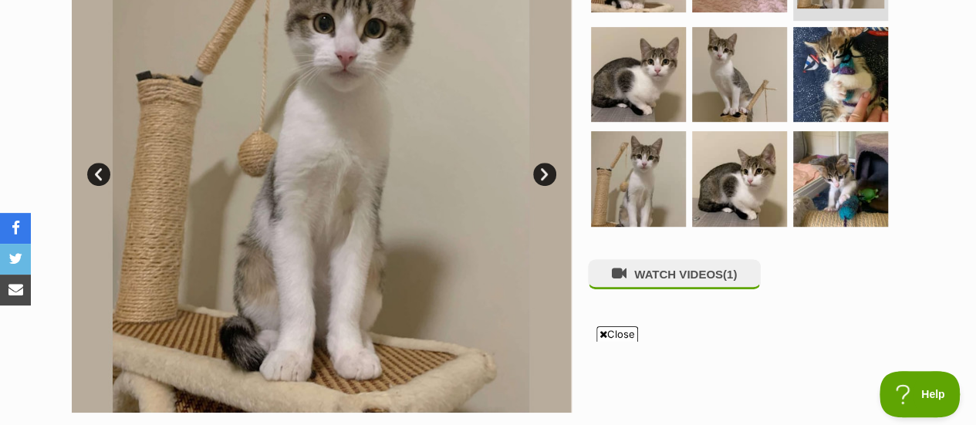
click at [540, 173] on link "Next" at bounding box center [544, 174] width 23 height 23
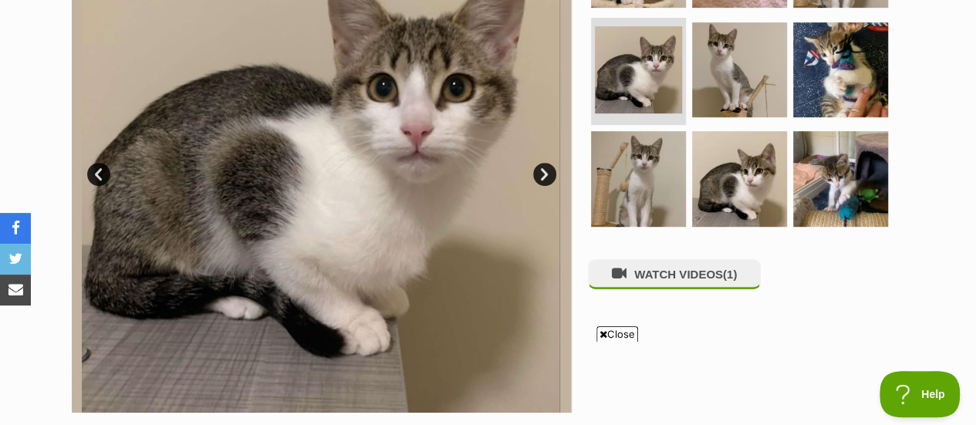
click at [540, 173] on link "Next" at bounding box center [544, 174] width 23 height 23
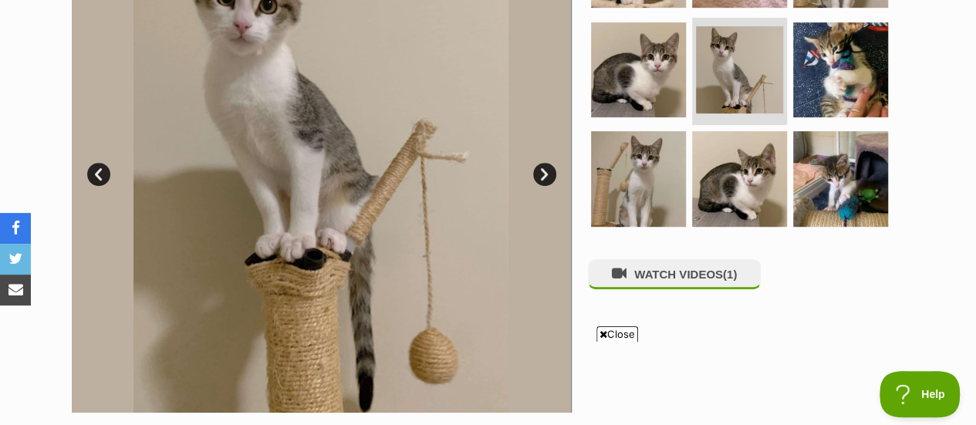
click at [540, 173] on link "Next" at bounding box center [544, 174] width 23 height 23
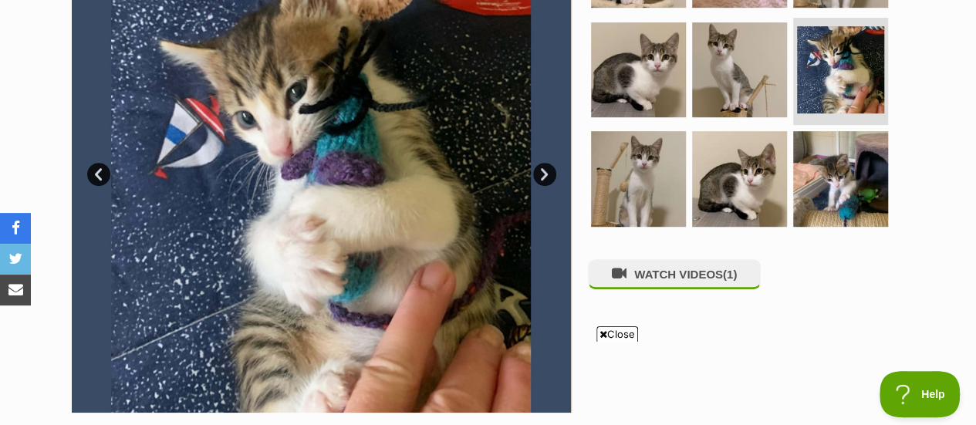
click at [540, 173] on link "Next" at bounding box center [544, 174] width 23 height 23
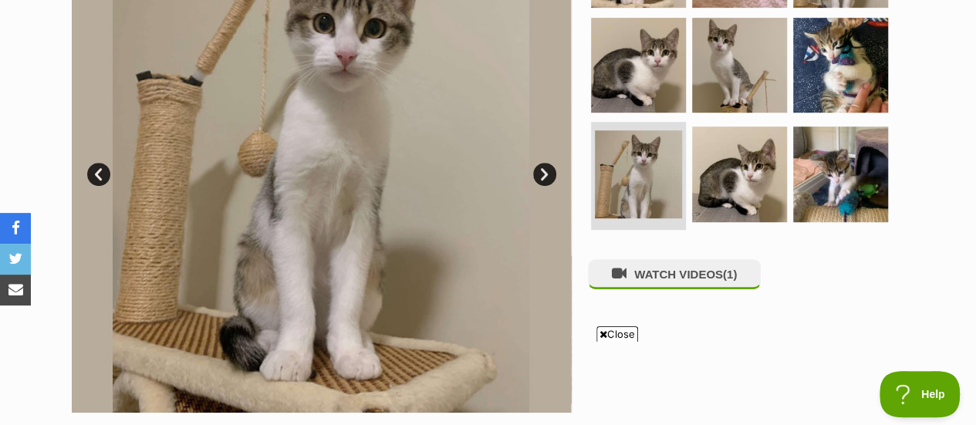
click at [540, 173] on link "Next" at bounding box center [544, 174] width 23 height 23
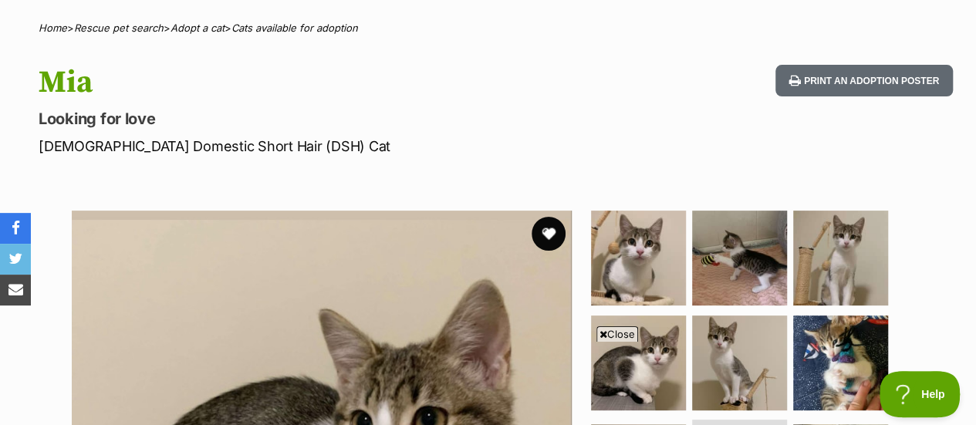
click at [548, 233] on button "favourite" at bounding box center [548, 234] width 34 height 34
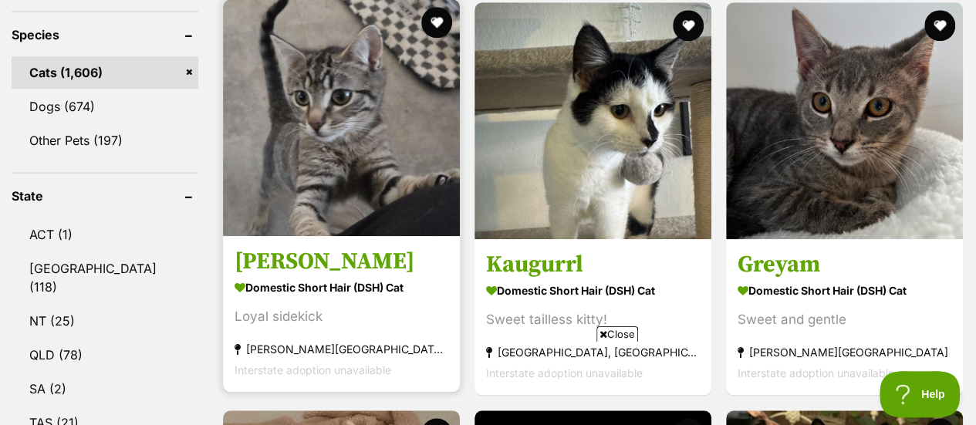
scroll to position [642, 0]
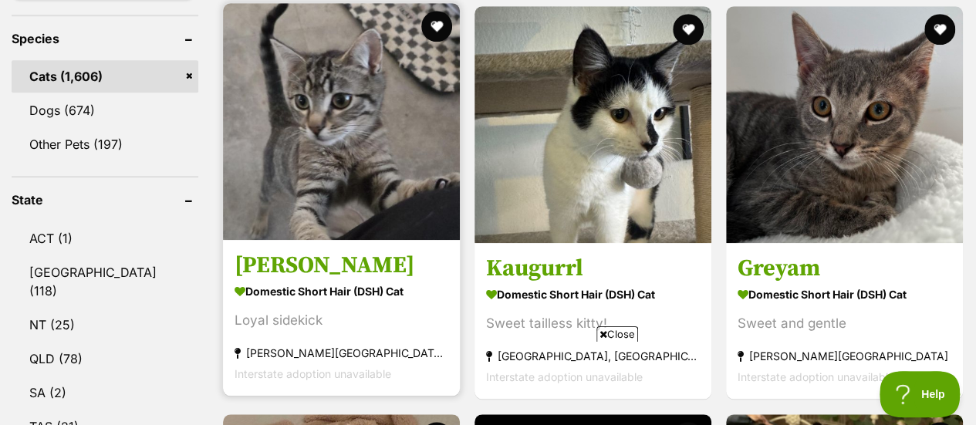
click at [358, 198] on img at bounding box center [341, 121] width 237 height 237
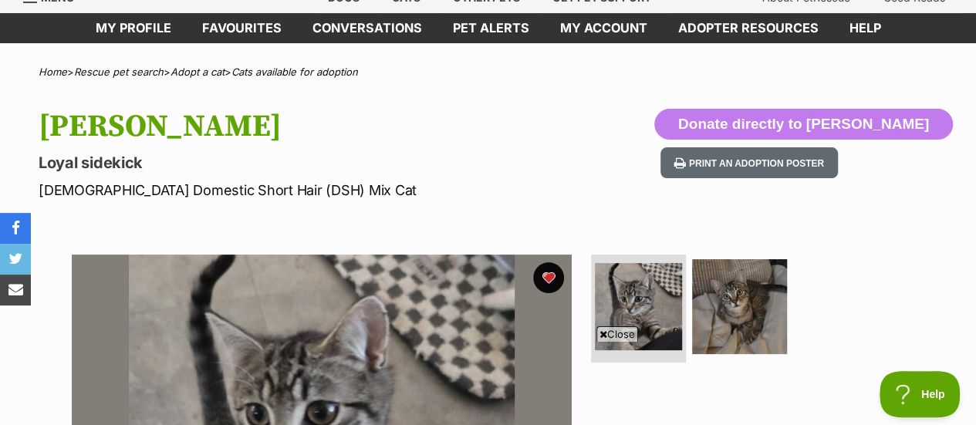
scroll to position [59, 0]
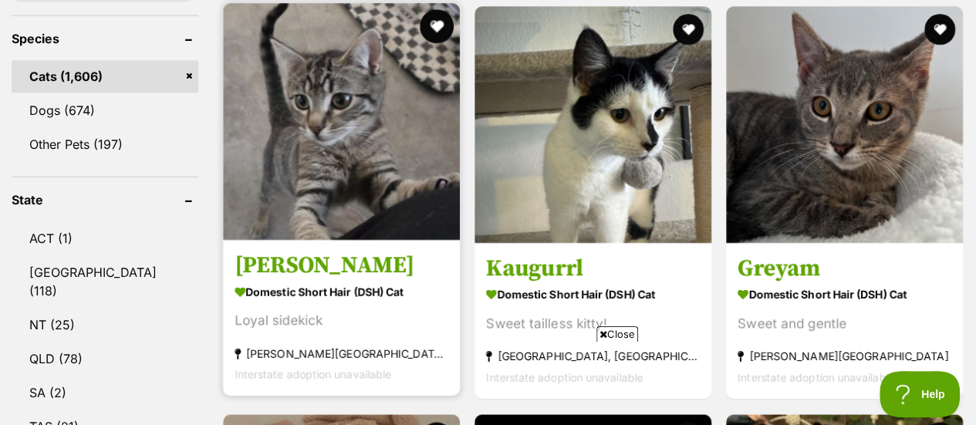
click at [437, 37] on button "favourite" at bounding box center [437, 26] width 34 height 34
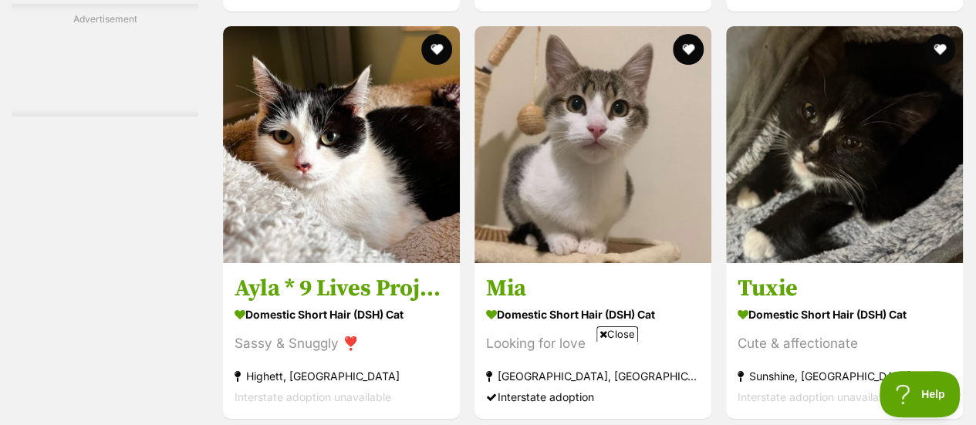
scroll to position [2956, 0]
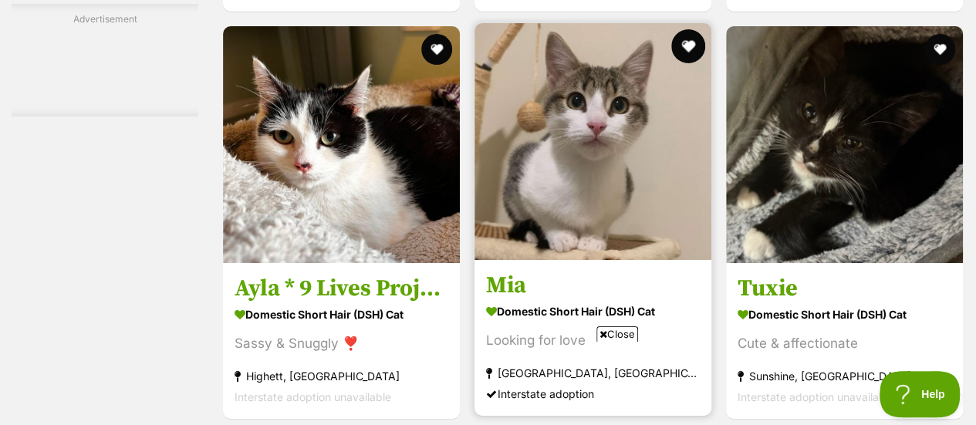
click at [688, 48] on button "favourite" at bounding box center [688, 46] width 34 height 34
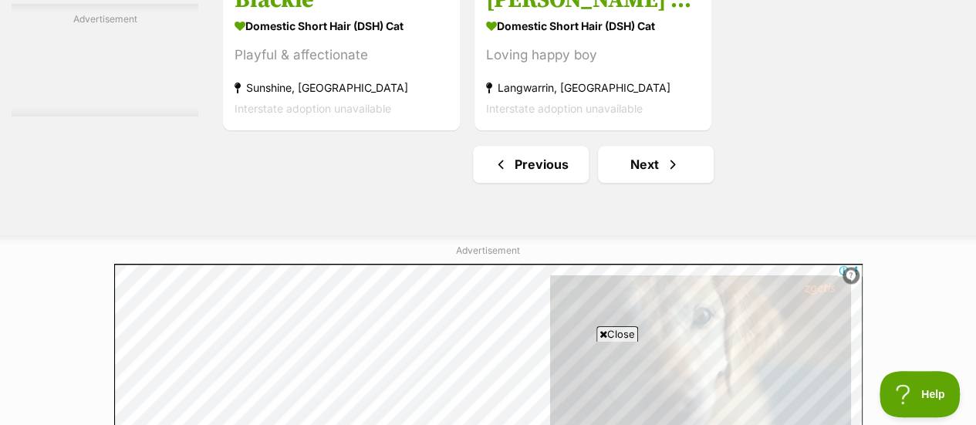
scroll to position [3801, 0]
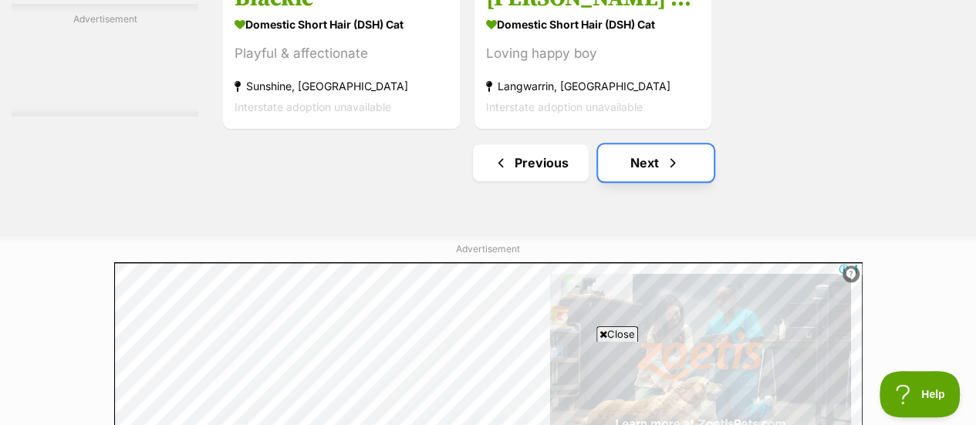
click at [632, 174] on link "Next" at bounding box center [656, 162] width 116 height 37
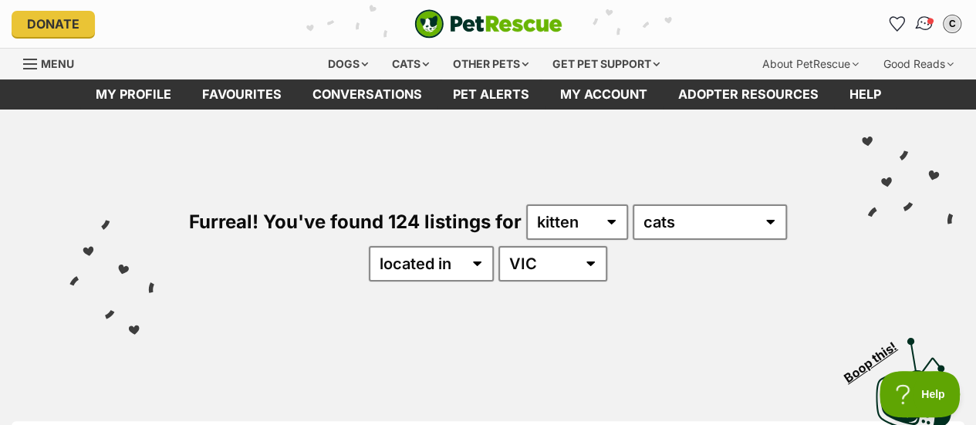
click at [919, 23] on img "Conversations" at bounding box center [924, 24] width 21 height 20
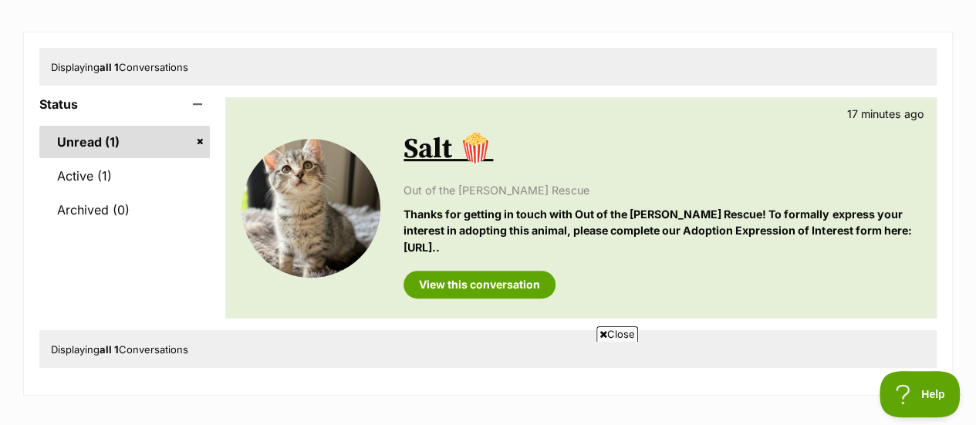
scroll to position [165, 0]
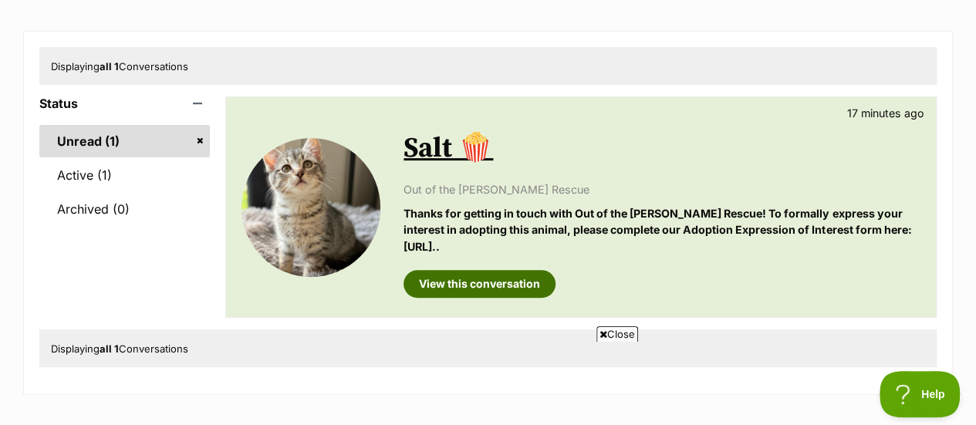
click at [506, 280] on link "View this conversation" at bounding box center [479, 284] width 152 height 28
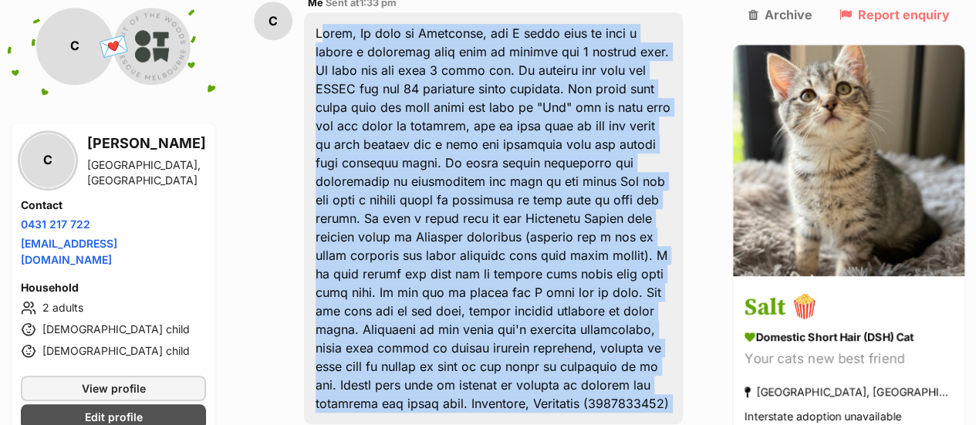
scroll to position [476, 0]
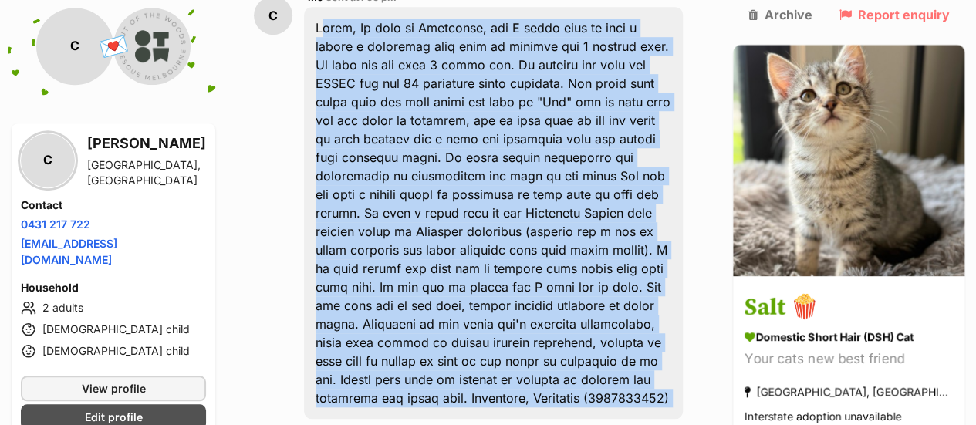
drag, startPoint x: 318, startPoint y: 79, endPoint x: 566, endPoint y: 341, distance: 360.7
click at [566, 341] on div at bounding box center [493, 213] width 379 height 412
copy div "Hello, My name is Christina, and I would love to give a kitten a beautiful life…"
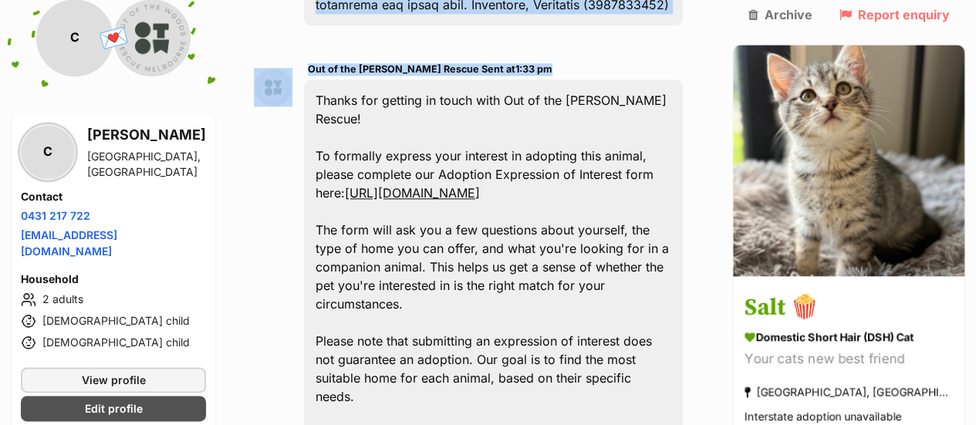
scroll to position [870, 0]
click at [480, 184] on link "https://form.jotform.com/251231883650051" at bounding box center [412, 191] width 135 height 15
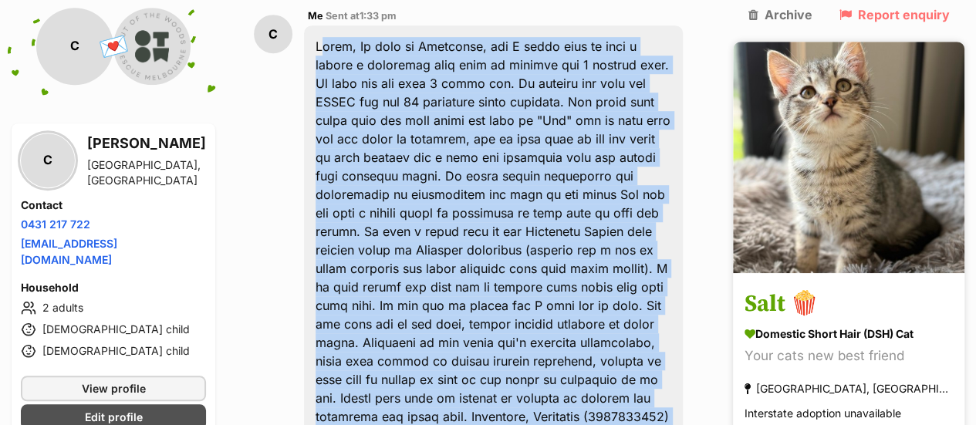
scroll to position [0, 0]
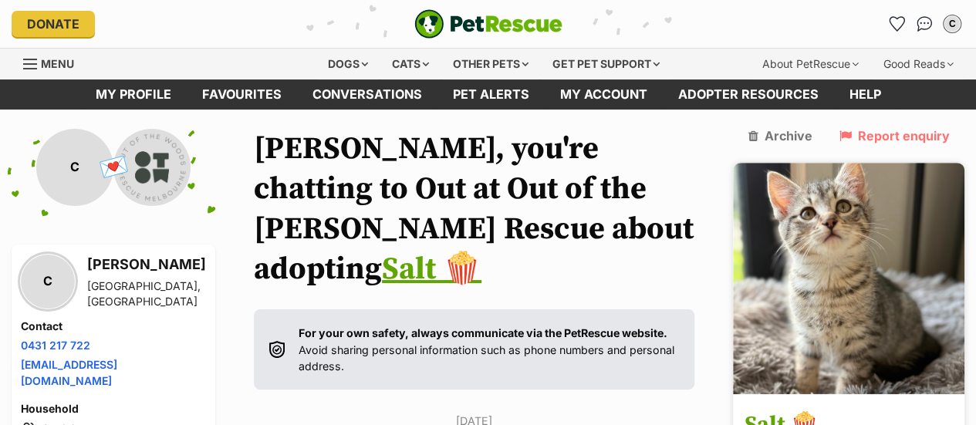
click at [813, 408] on h3 "Salt 🍿" at bounding box center [848, 425] width 208 height 35
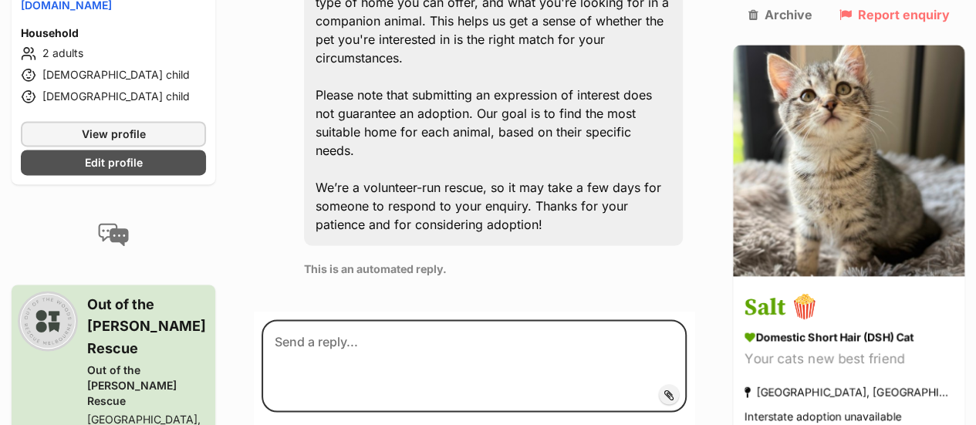
scroll to position [1116, 0]
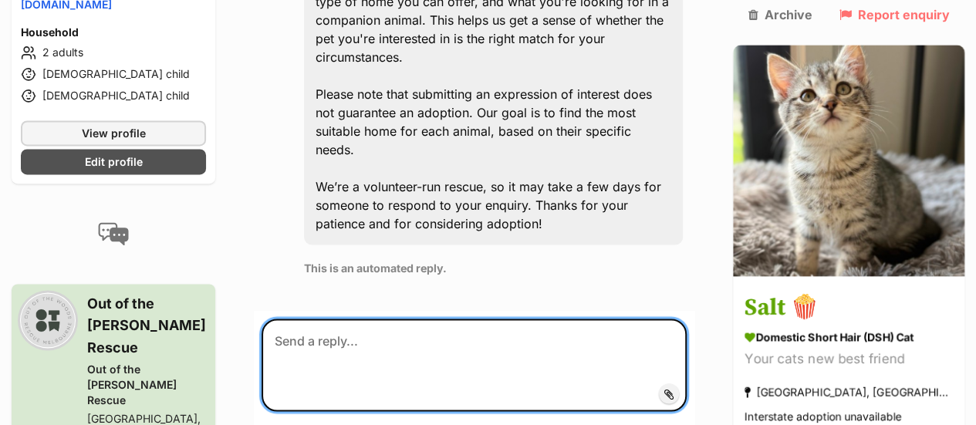
click at [301, 319] on textarea at bounding box center [473, 365] width 425 height 93
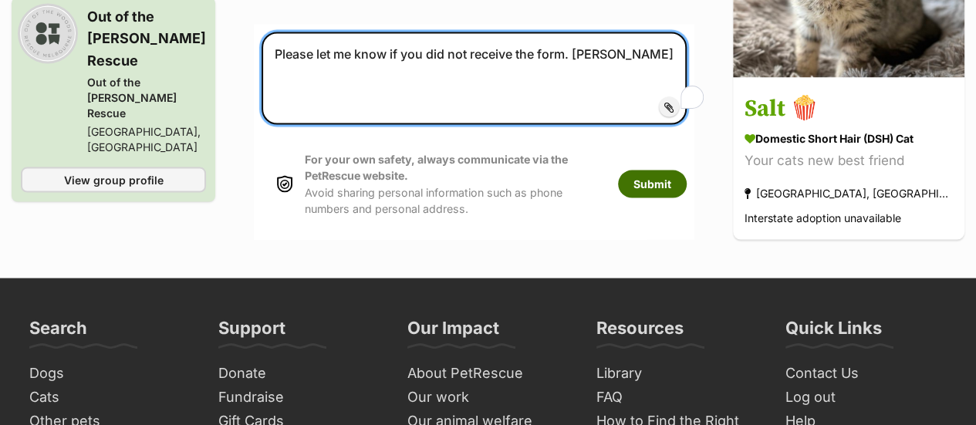
scroll to position [1406, 0]
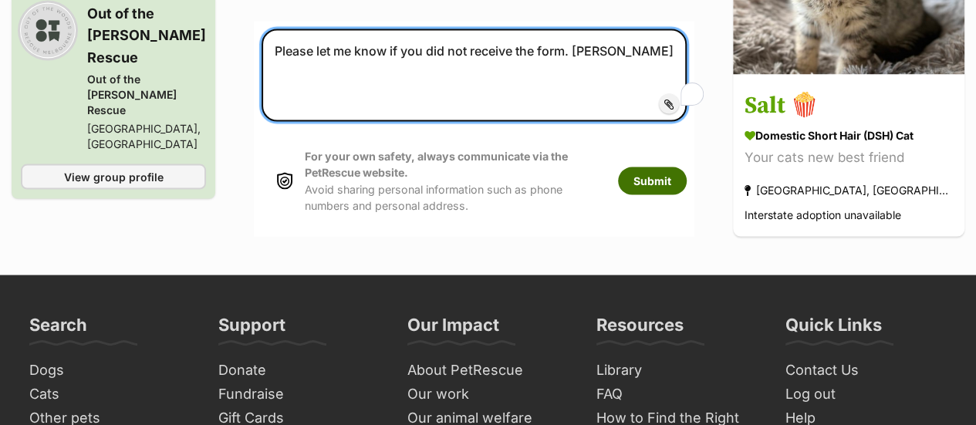
type textarea "Please let me know if you did not receive the form. [PERSON_NAME]"
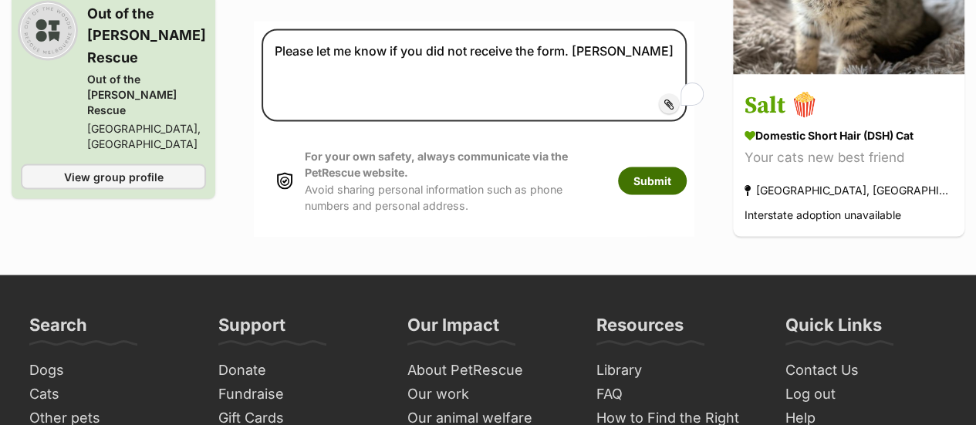
click at [682, 167] on button "Submit" at bounding box center [652, 181] width 69 height 28
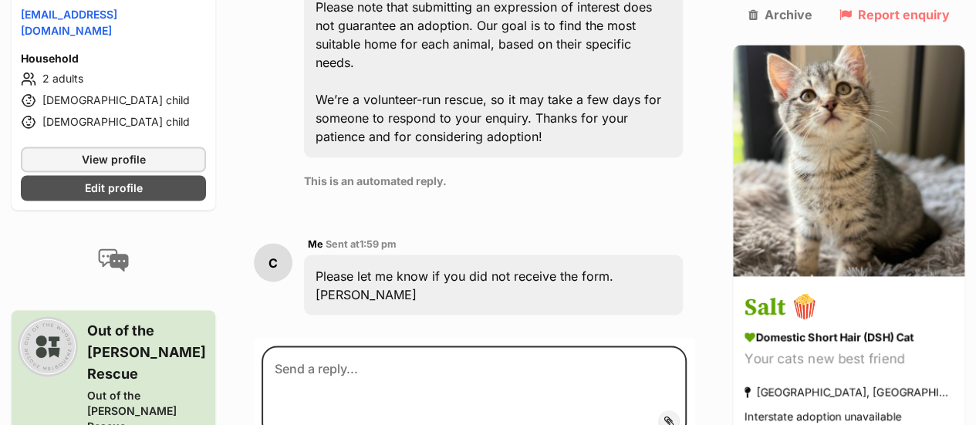
scroll to position [1202, 0]
